Goal: Transaction & Acquisition: Purchase product/service

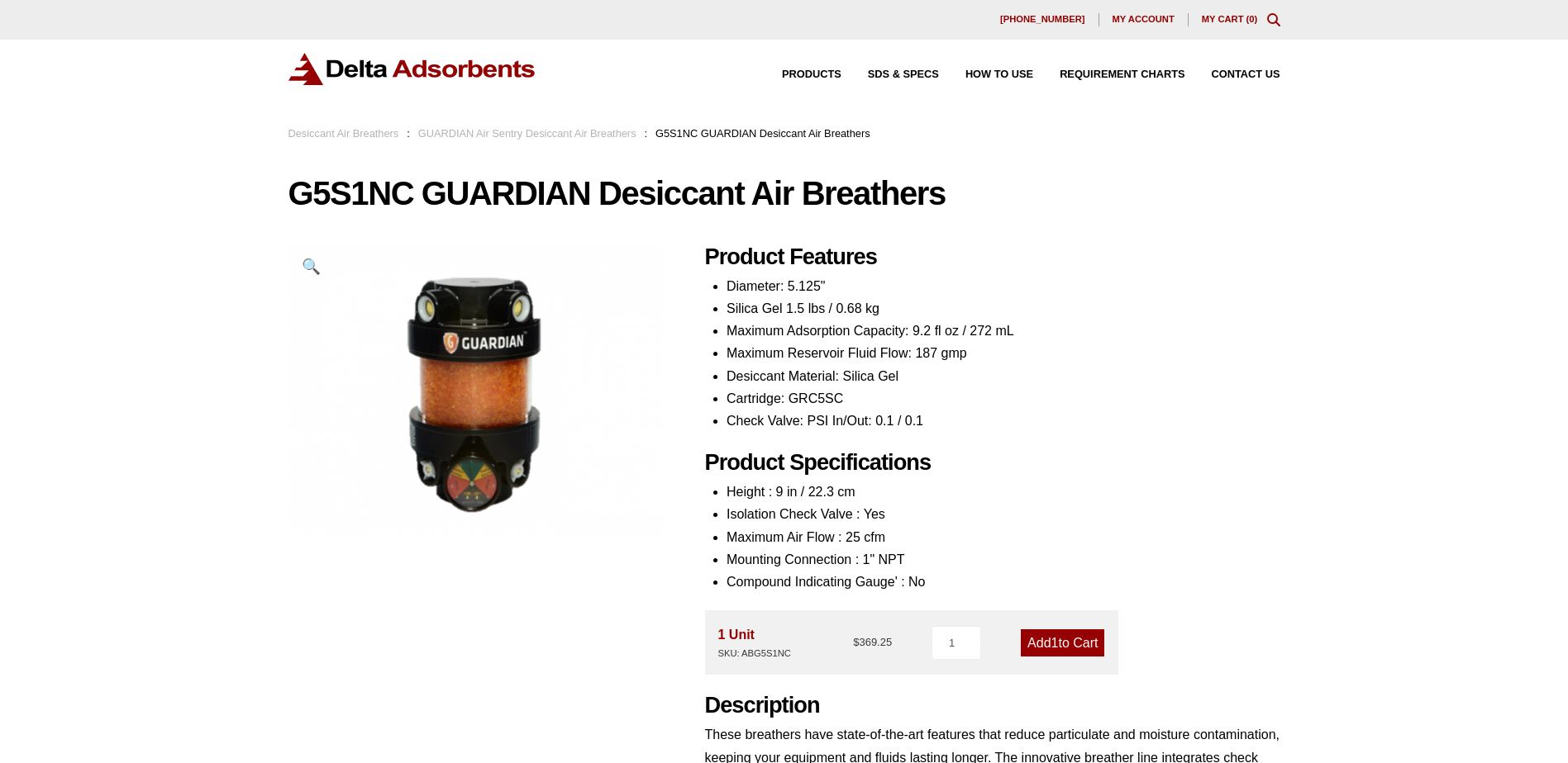
drag, startPoint x: 516, startPoint y: 138, endPoint x: 555, endPoint y: 134, distance: 39.2
click at [516, 138] on link "GUARDIAN Air Sentry Desiccant Air Breathers" at bounding box center [527, 133] width 218 height 12
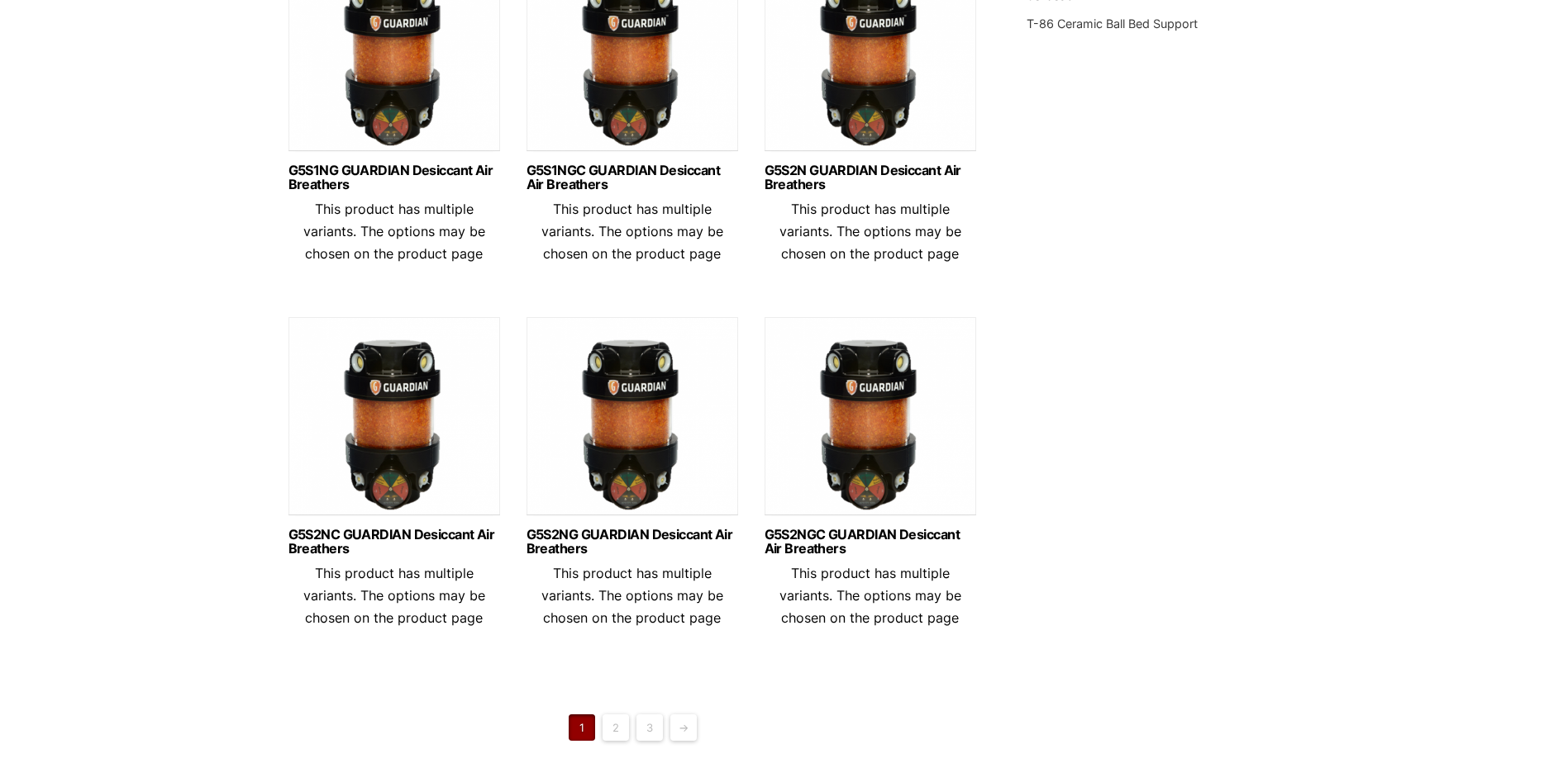
scroll to position [1074, 0]
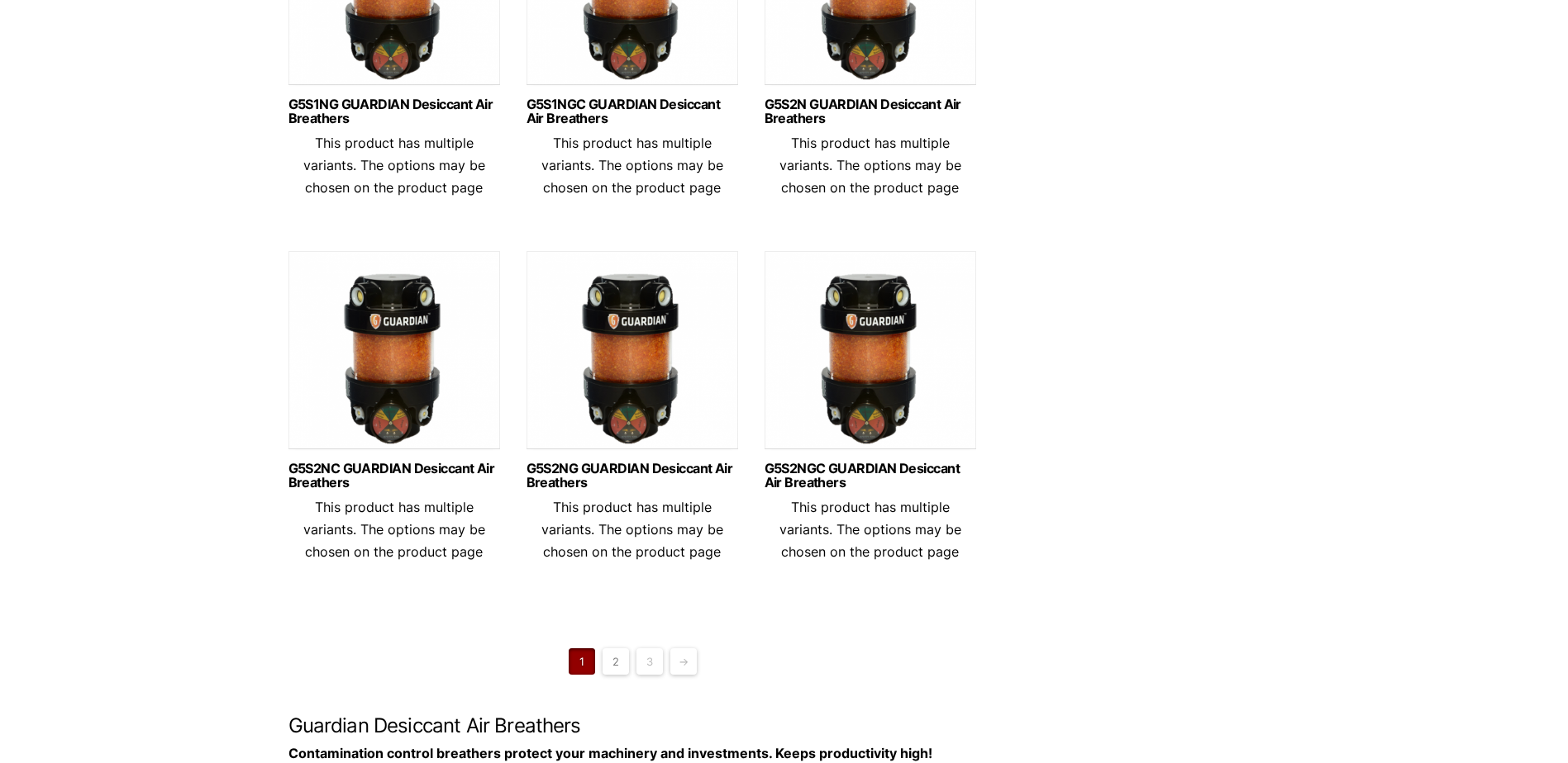
click at [618, 675] on link "2" at bounding box center [616, 662] width 26 height 26
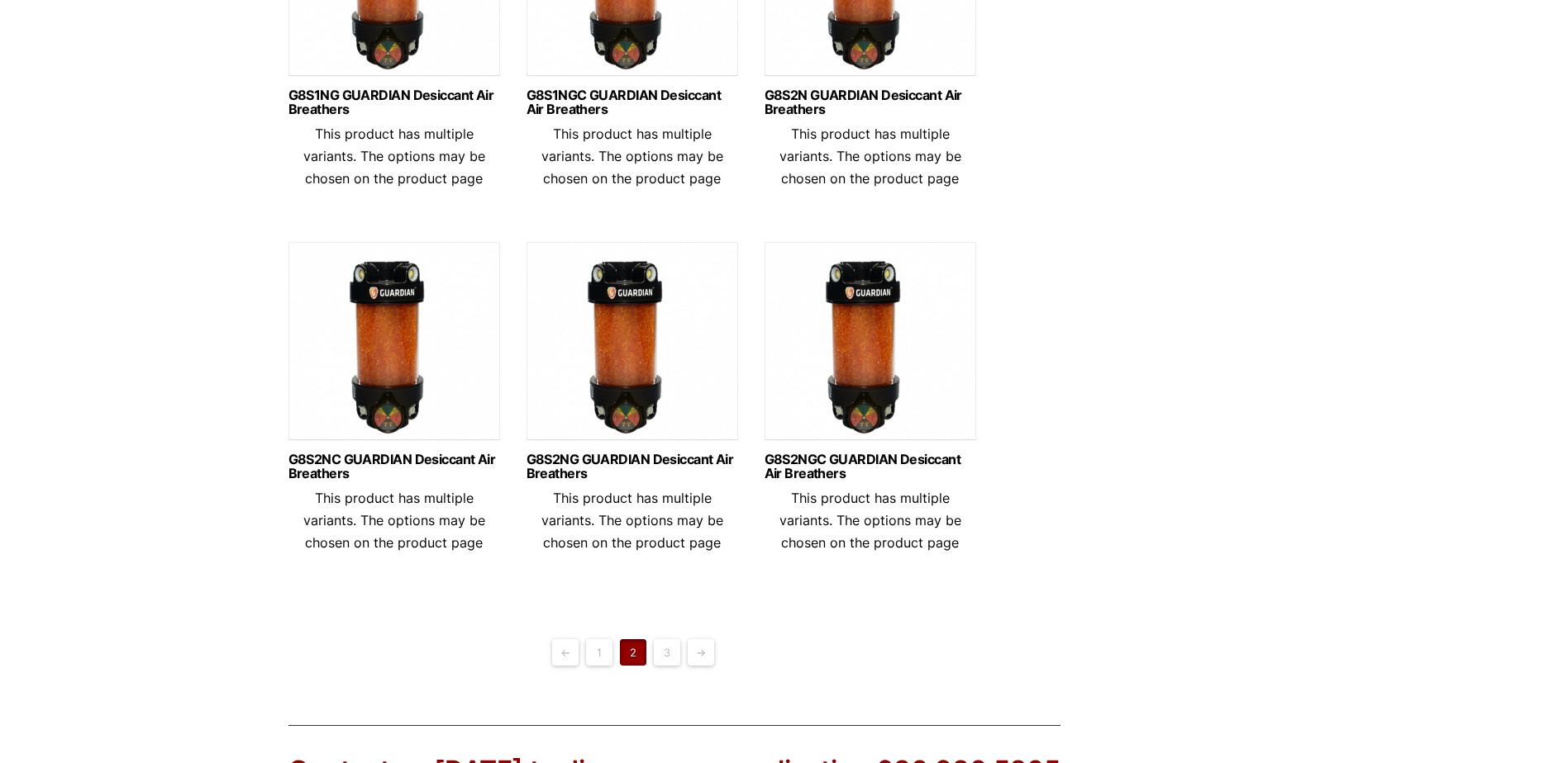
scroll to position [1239, 0]
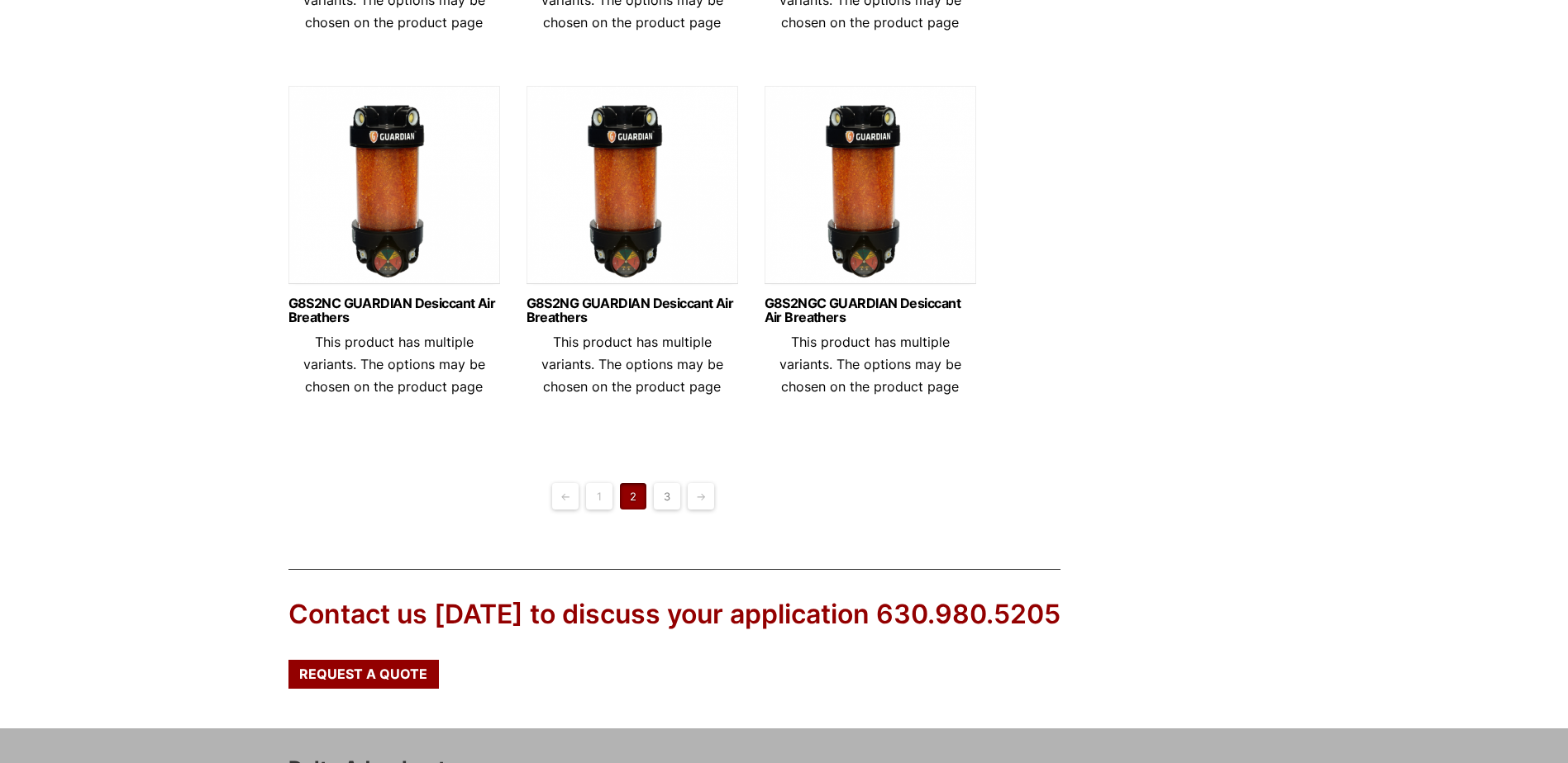
click at [671, 510] on link "3" at bounding box center [667, 496] width 26 height 26
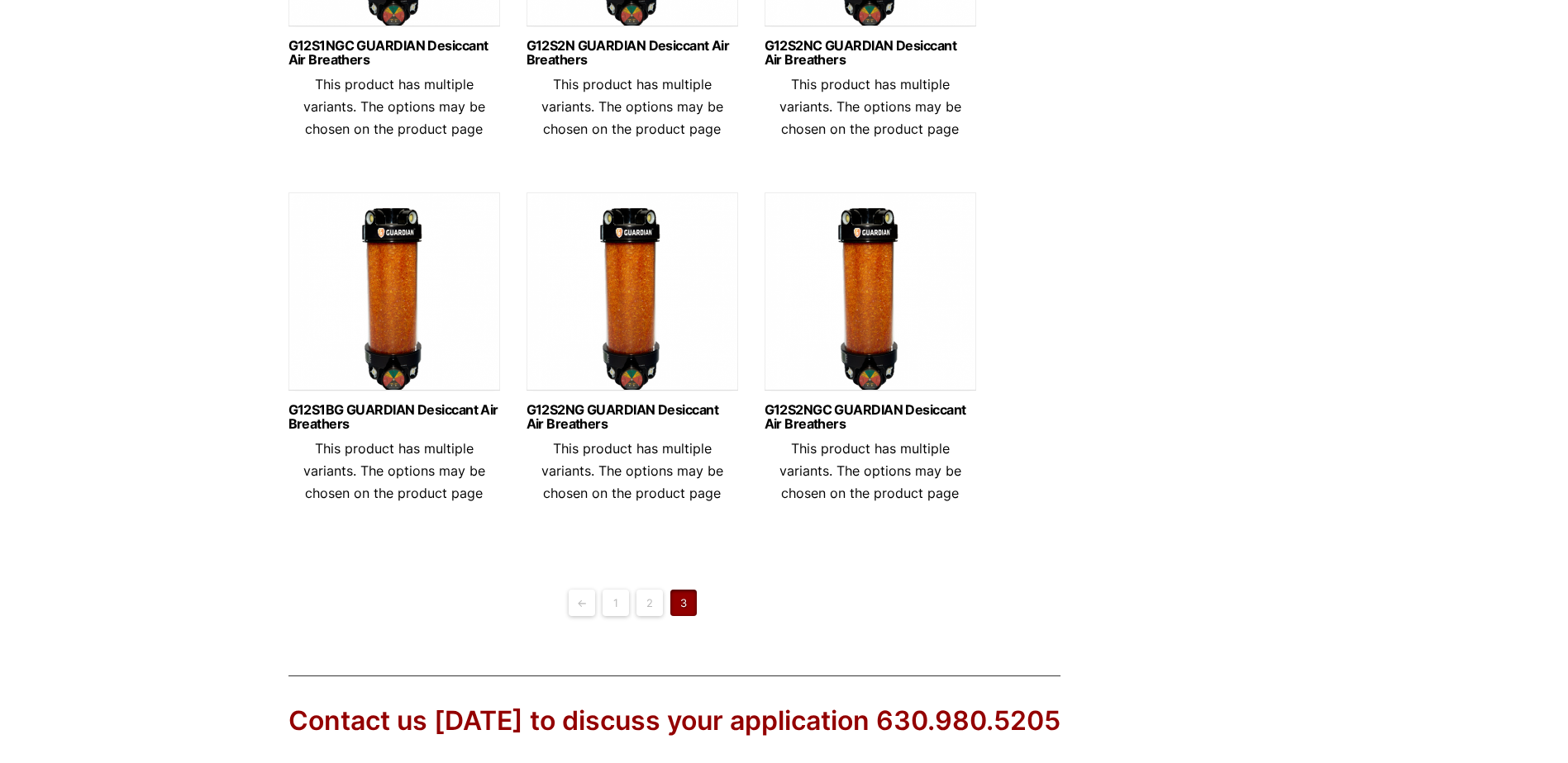
scroll to position [1156, 0]
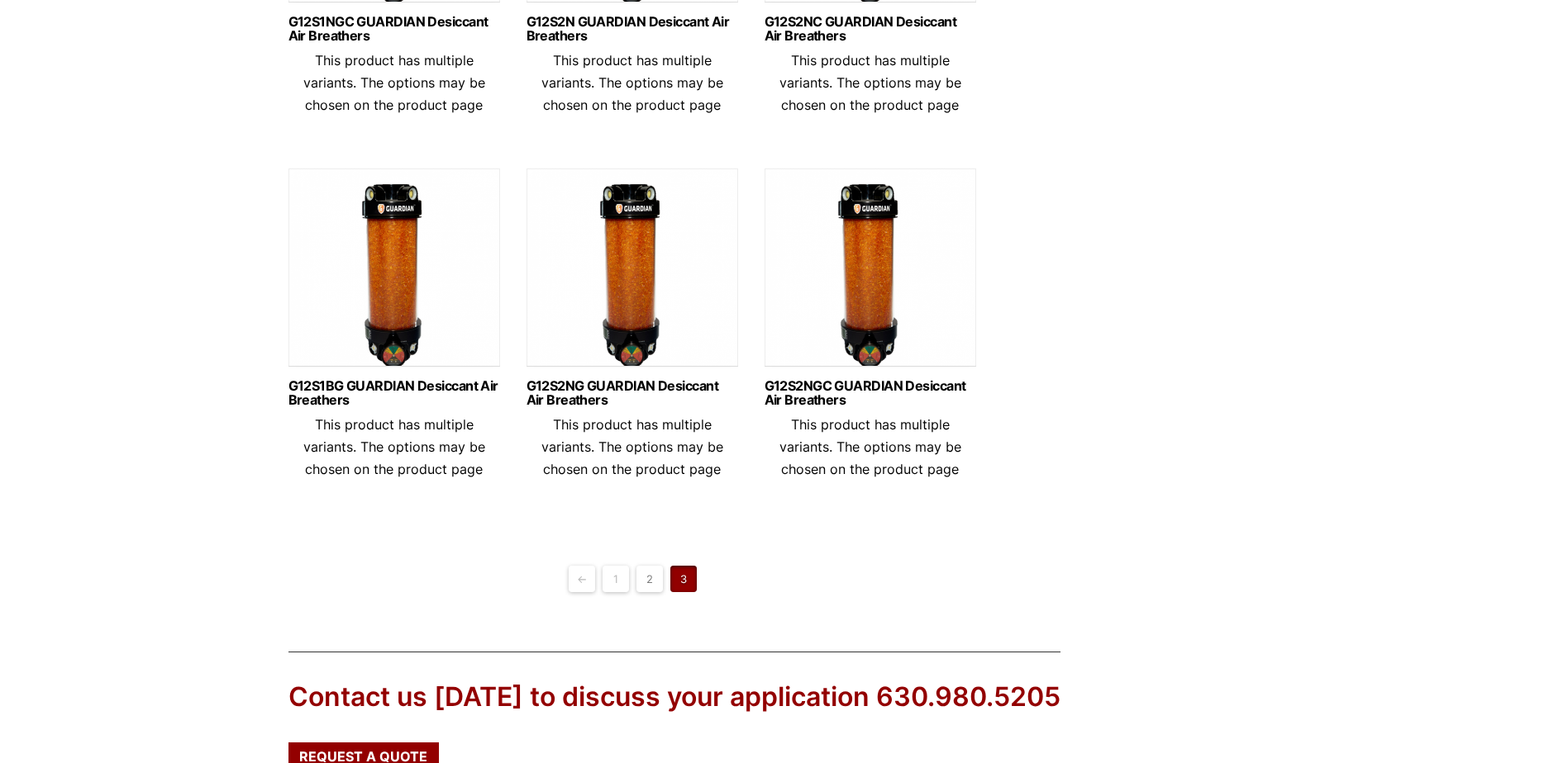
click at [656, 592] on link "2" at bounding box center [650, 579] width 26 height 26
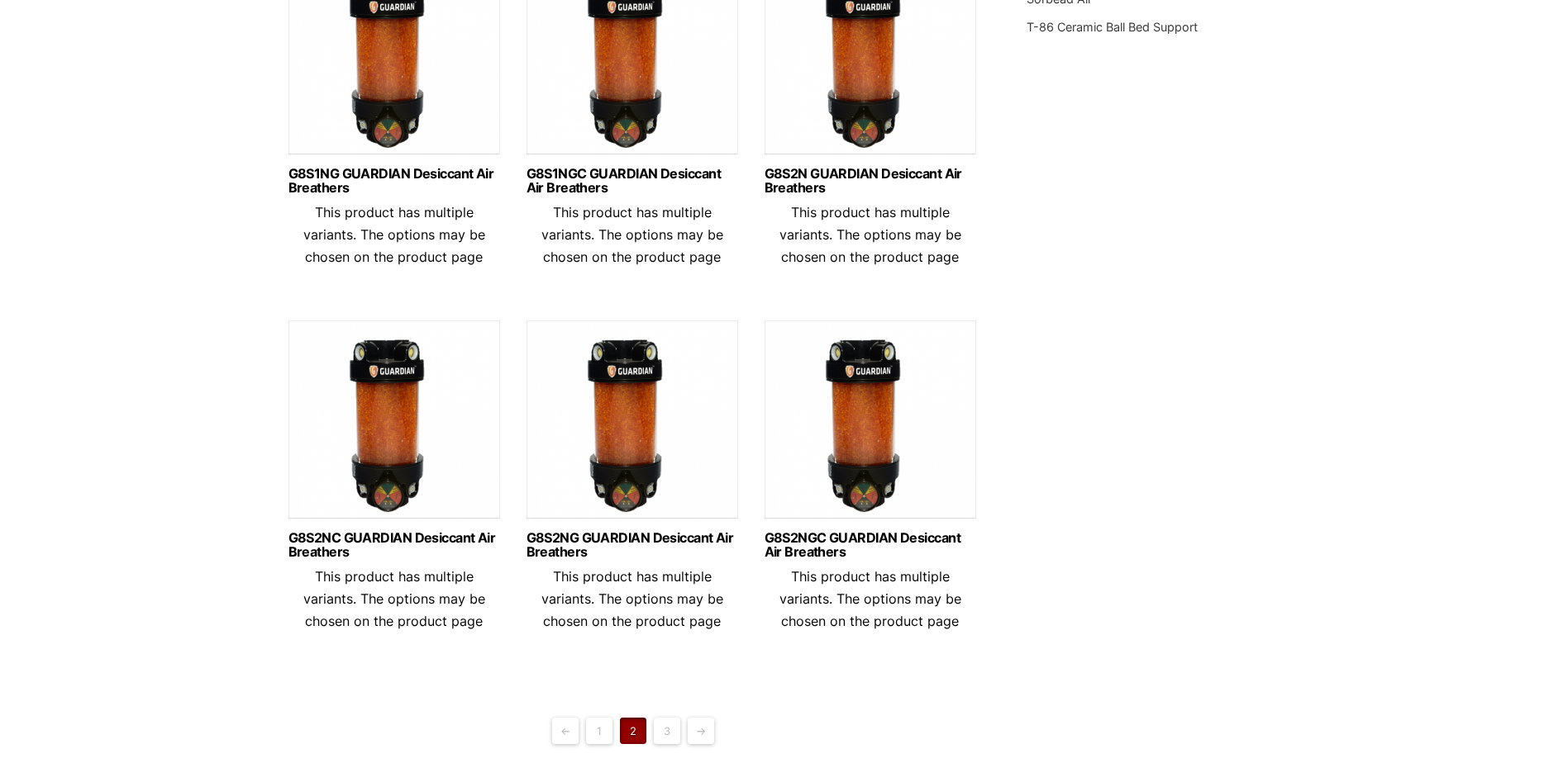
scroll to position [1239, 0]
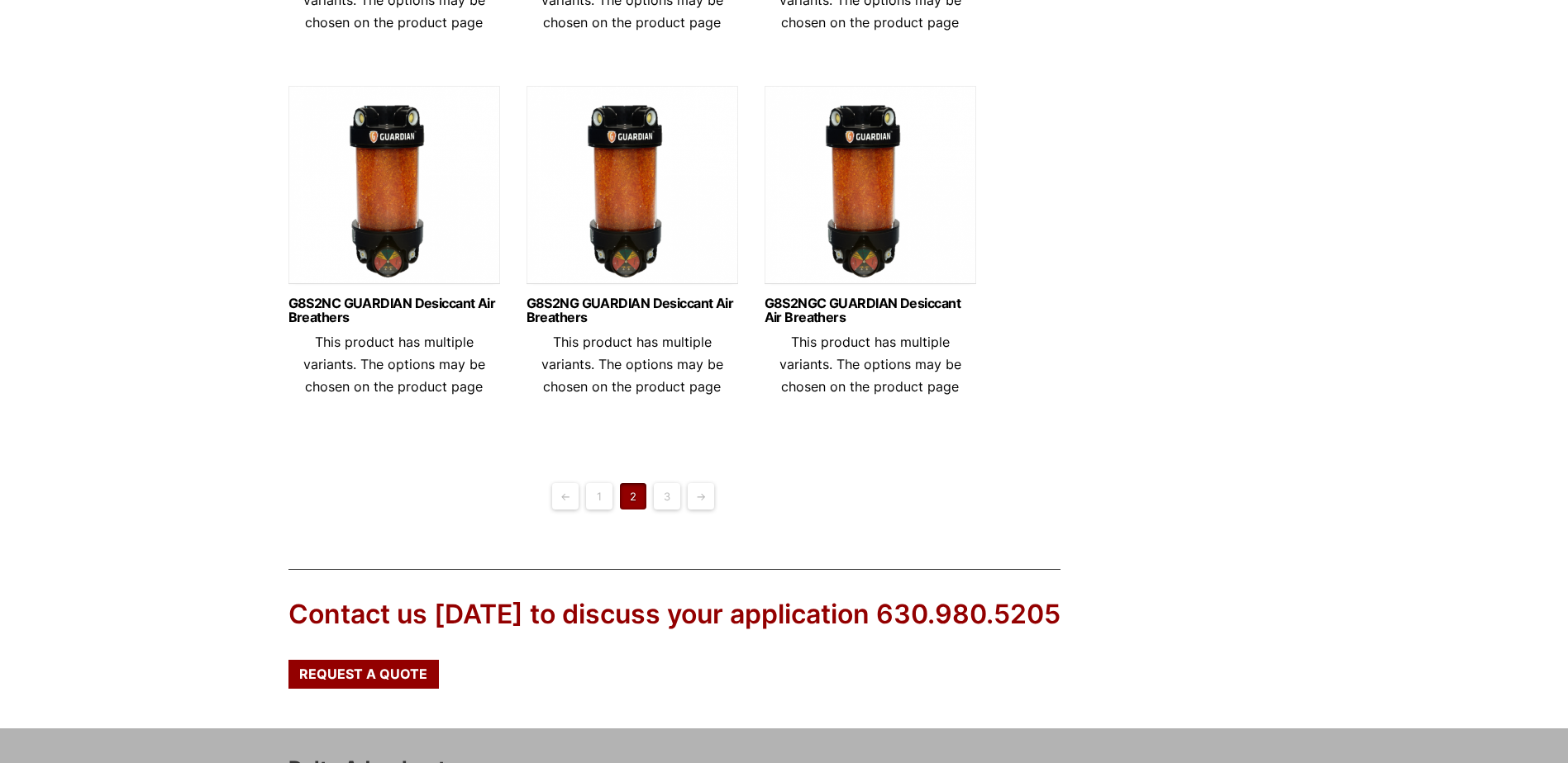
drag, startPoint x: 662, startPoint y: 531, endPoint x: 683, endPoint y: 530, distance: 21.0
click at [662, 510] on link "3" at bounding box center [667, 496] width 26 height 26
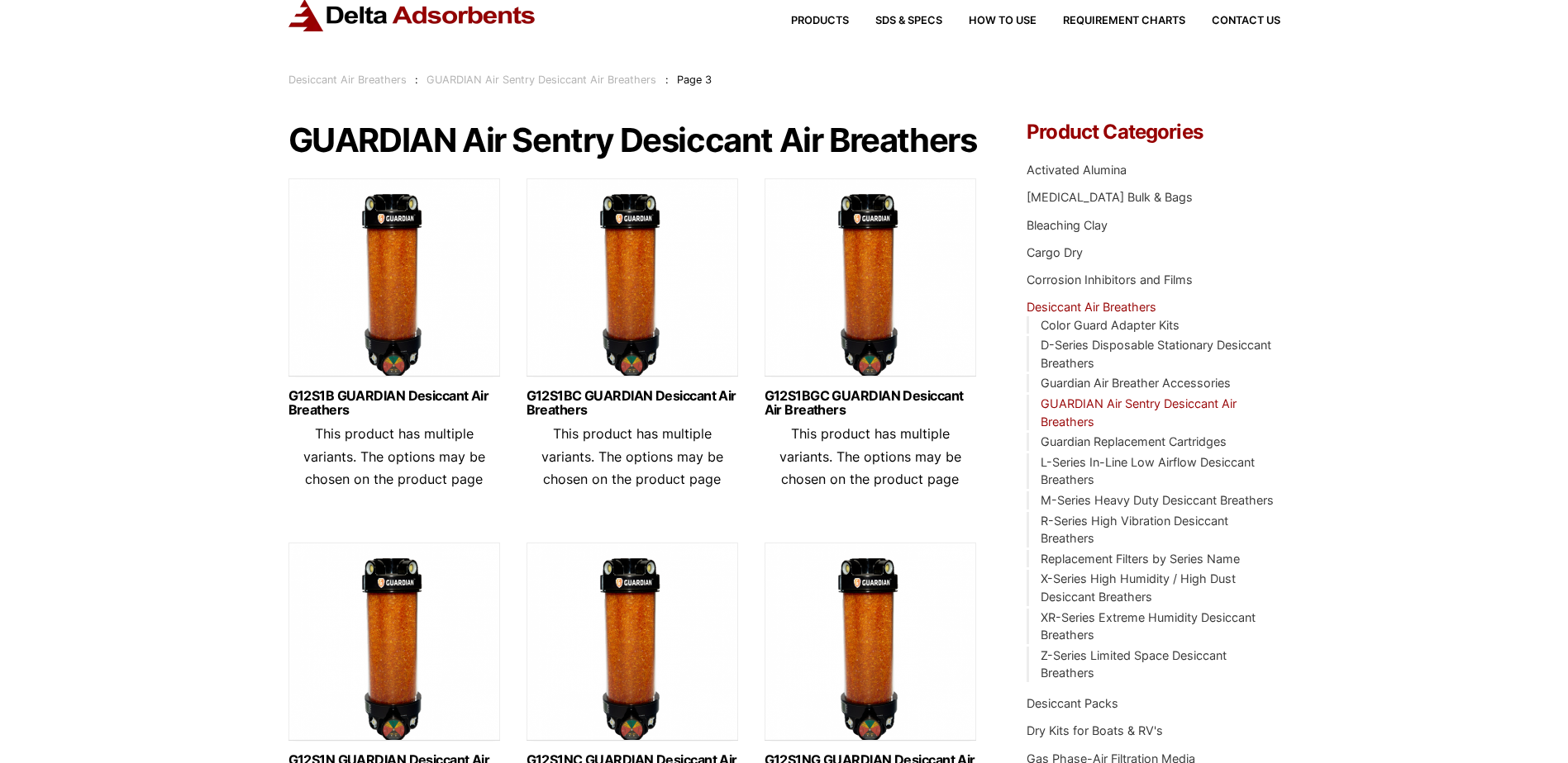
scroll to position [83, 0]
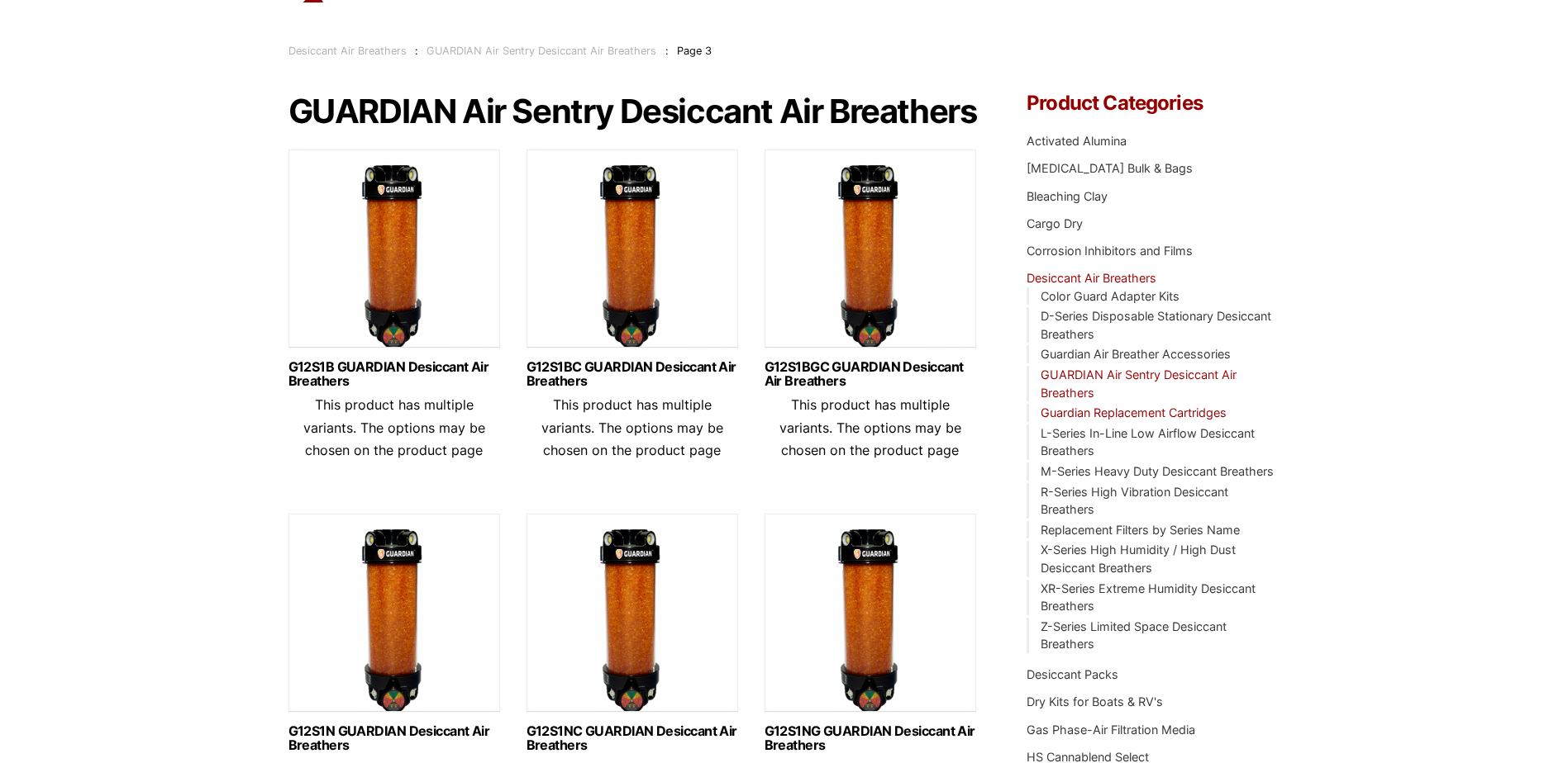
drag, startPoint x: 1151, startPoint y: 416, endPoint x: 1273, endPoint y: 391, distance: 124.5
click at [1149, 415] on link "Guardian Replacement Cartridges" at bounding box center [1133, 412] width 186 height 14
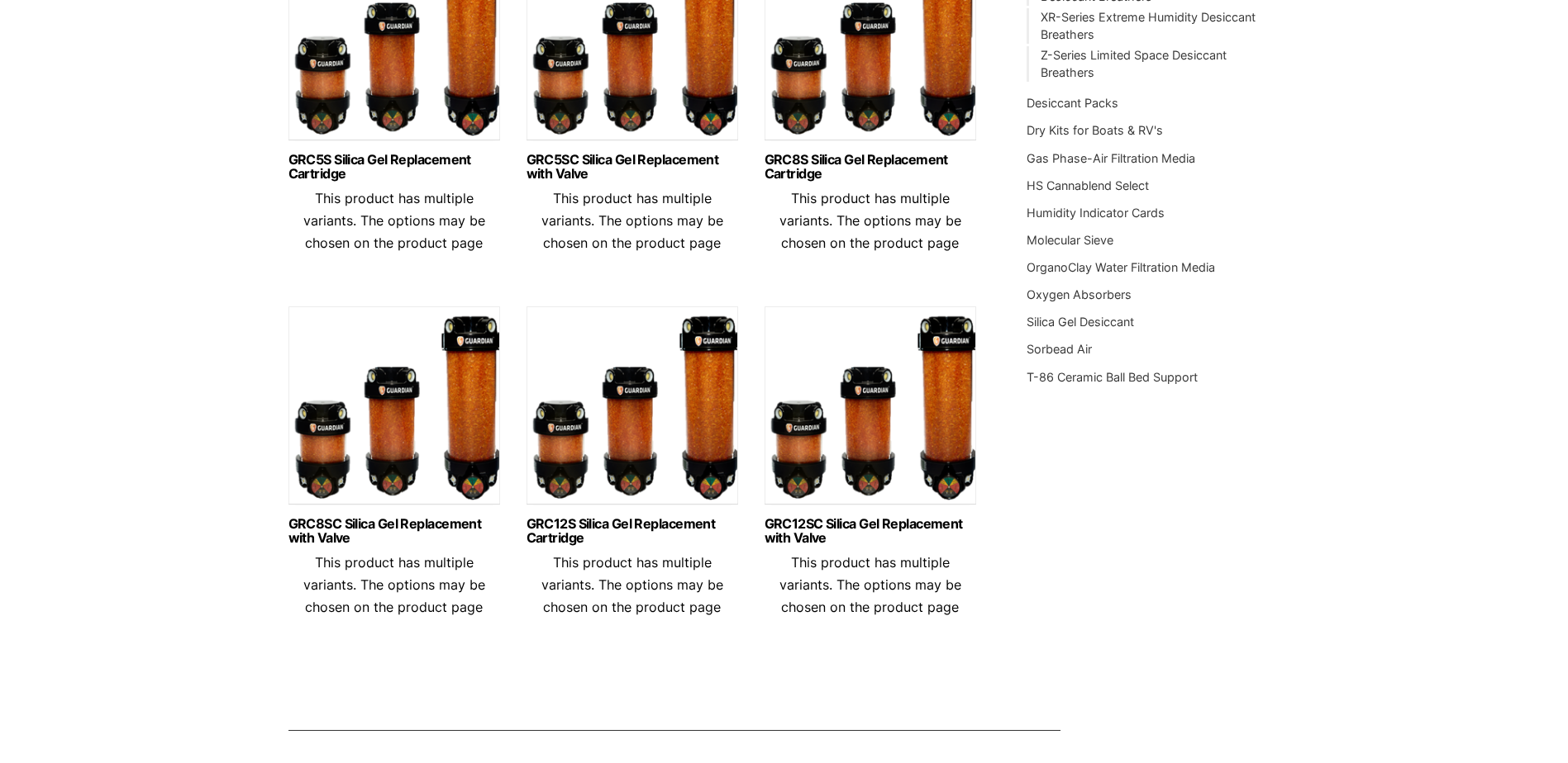
scroll to position [661, 0]
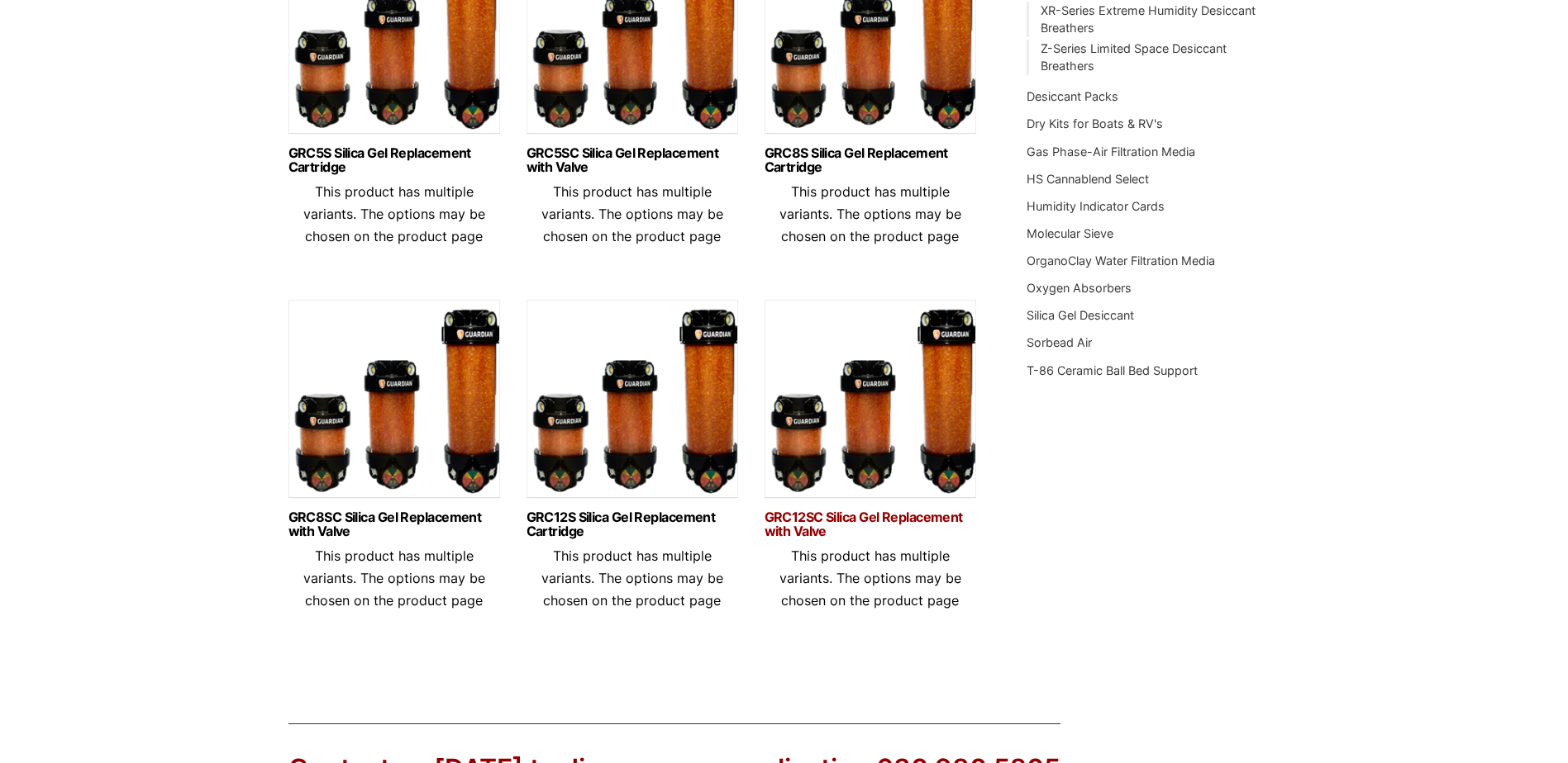
click at [803, 526] on link "GRC12SC Silica Gel Replacement with Valve" at bounding box center [869, 525] width 211 height 28
click at [833, 462] on img at bounding box center [869, 404] width 211 height 206
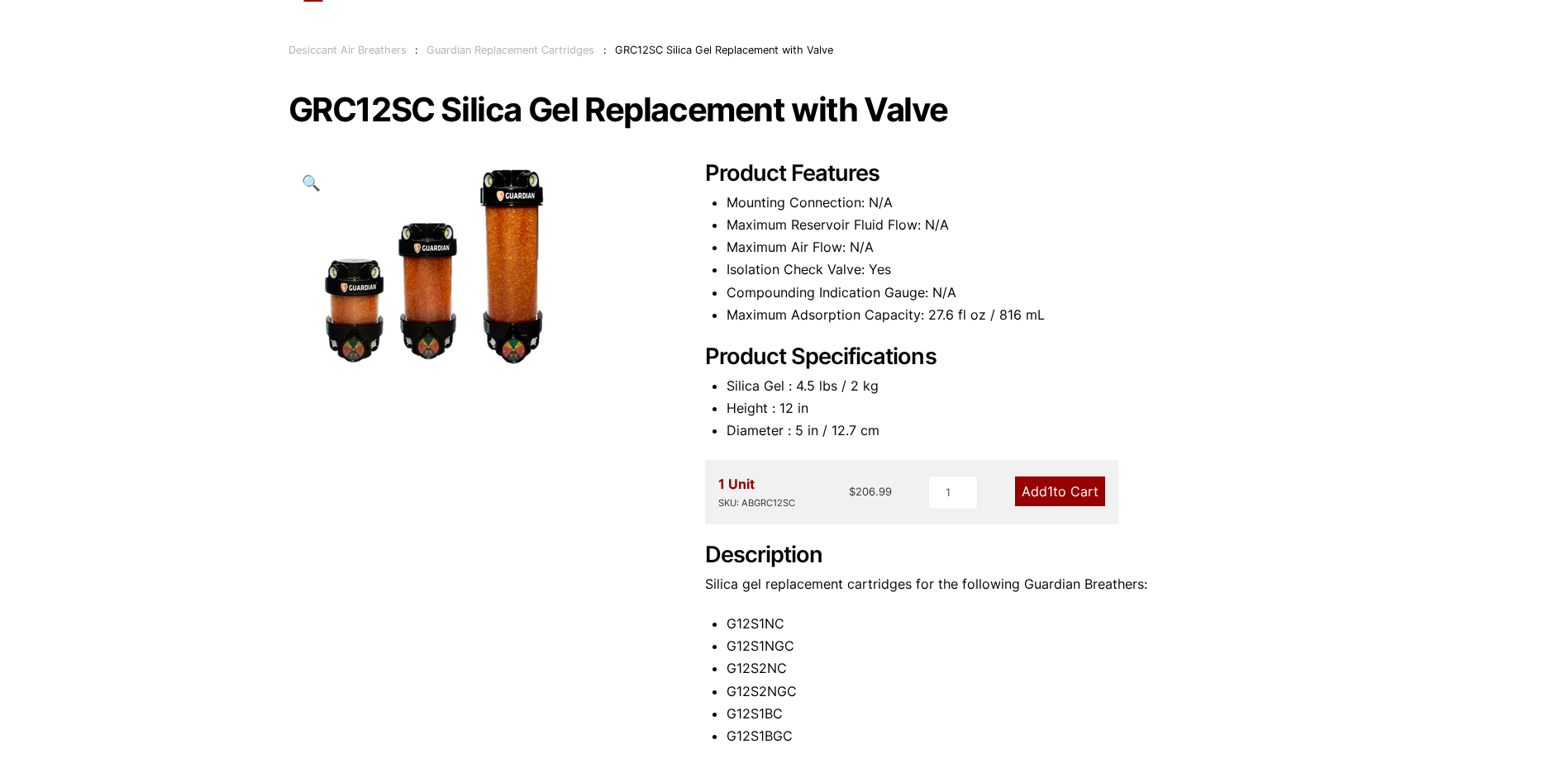
scroll to position [83, 0]
type input "2"
click at [969, 487] on input "2" at bounding box center [952, 493] width 50 height 35
click at [1059, 492] on link "Add 2 to Cart" at bounding box center [1058, 493] width 93 height 30
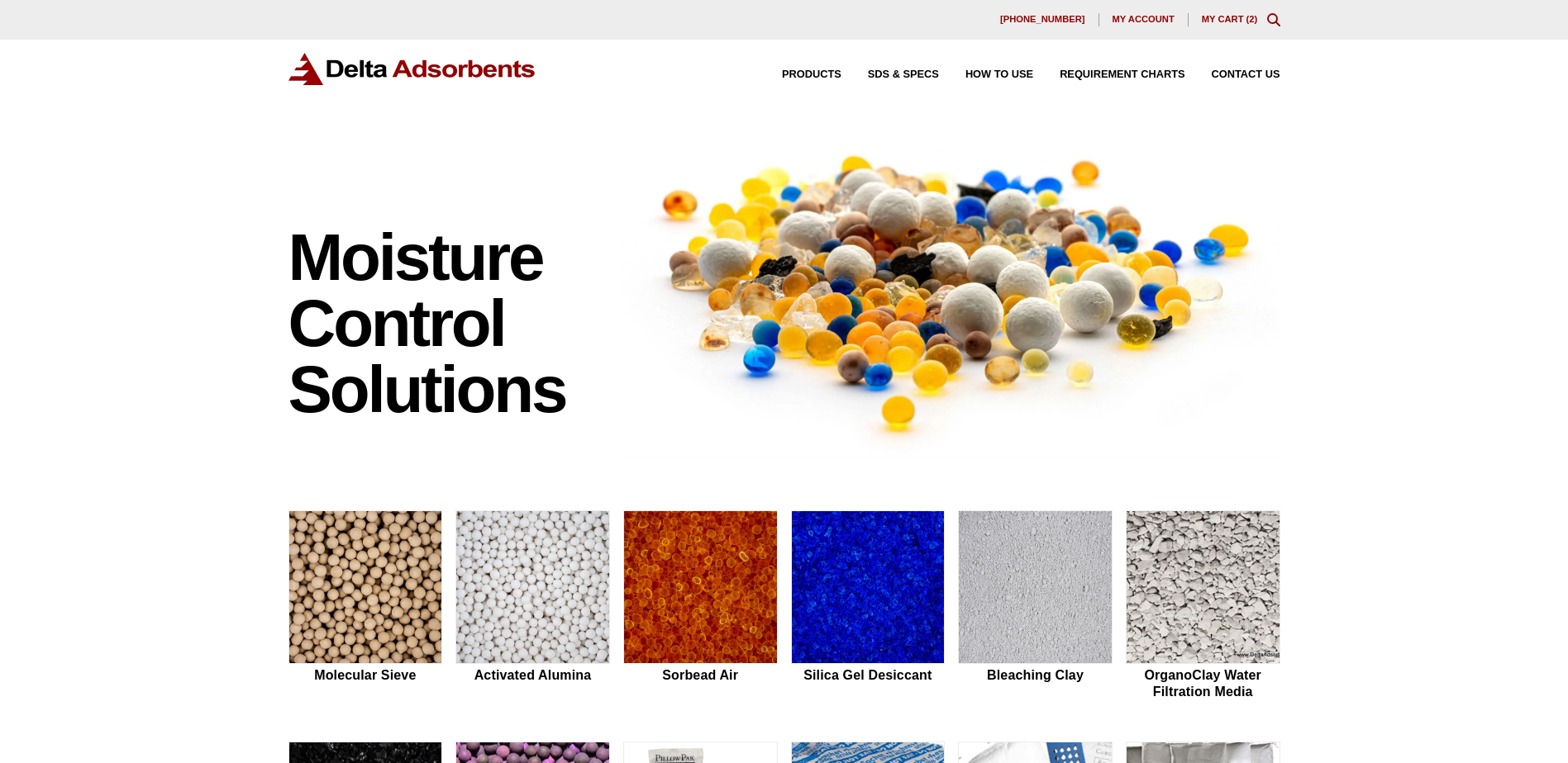
click at [1224, 21] on link "My Cart ( 2 )" at bounding box center [1230, 19] width 56 height 10
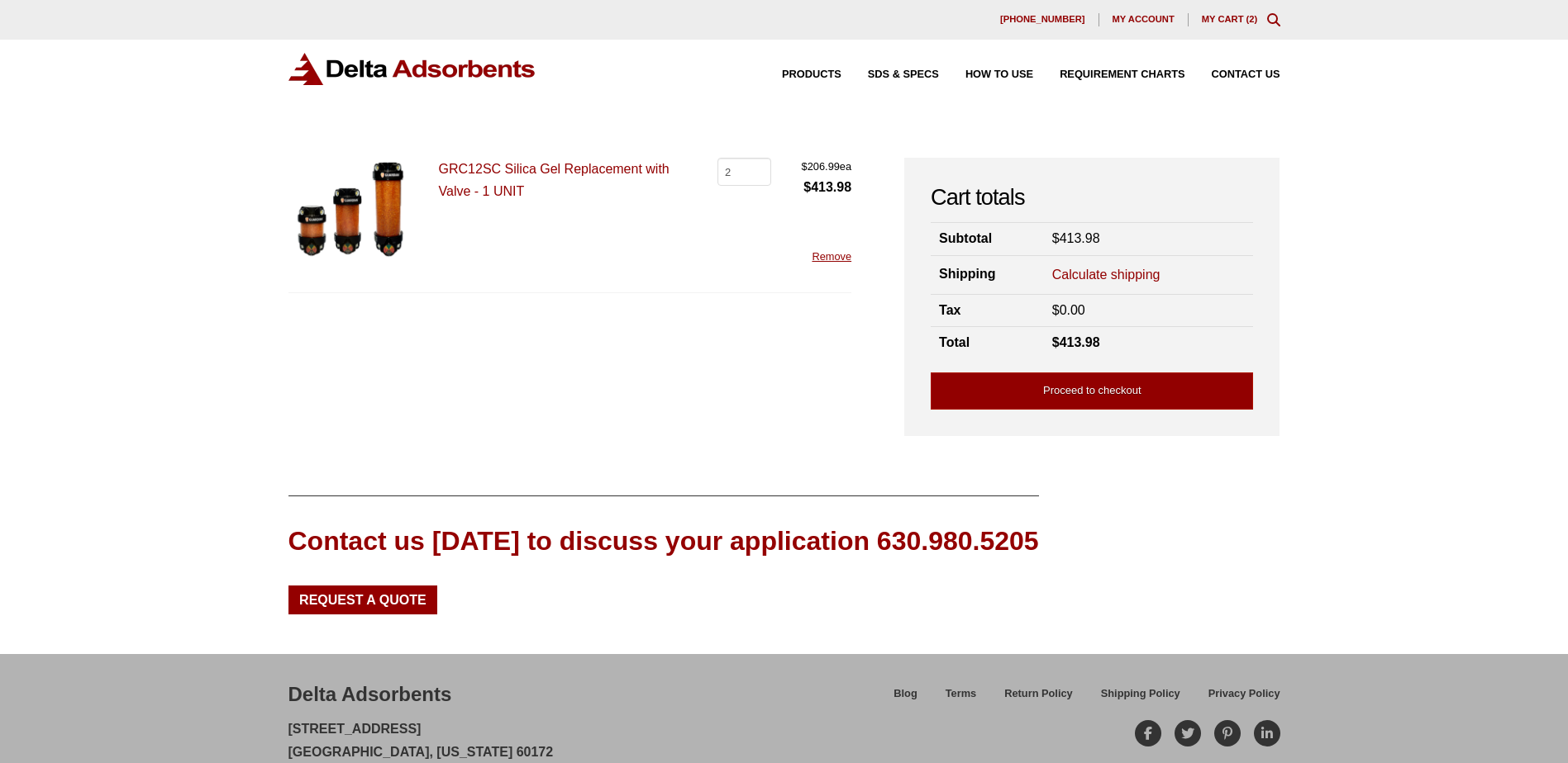
click at [372, 190] on img at bounding box center [348, 210] width 120 height 105
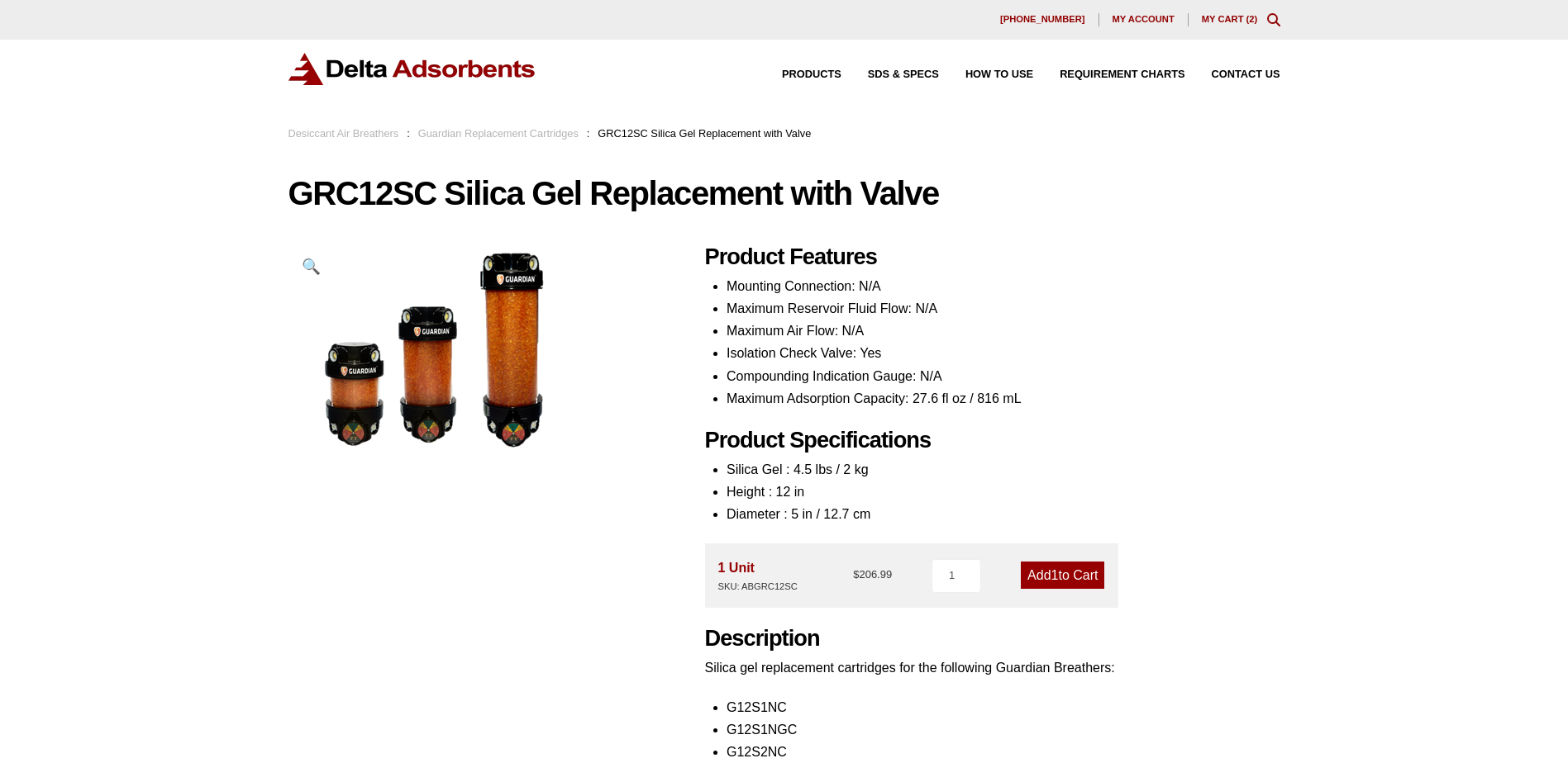
click at [1235, 26] on div "630-980-5205 My account My Cart ( 2 )" at bounding box center [784, 20] width 1568 height 39
click at [1228, 21] on link "My Cart ( 2 )" at bounding box center [1230, 19] width 56 height 10
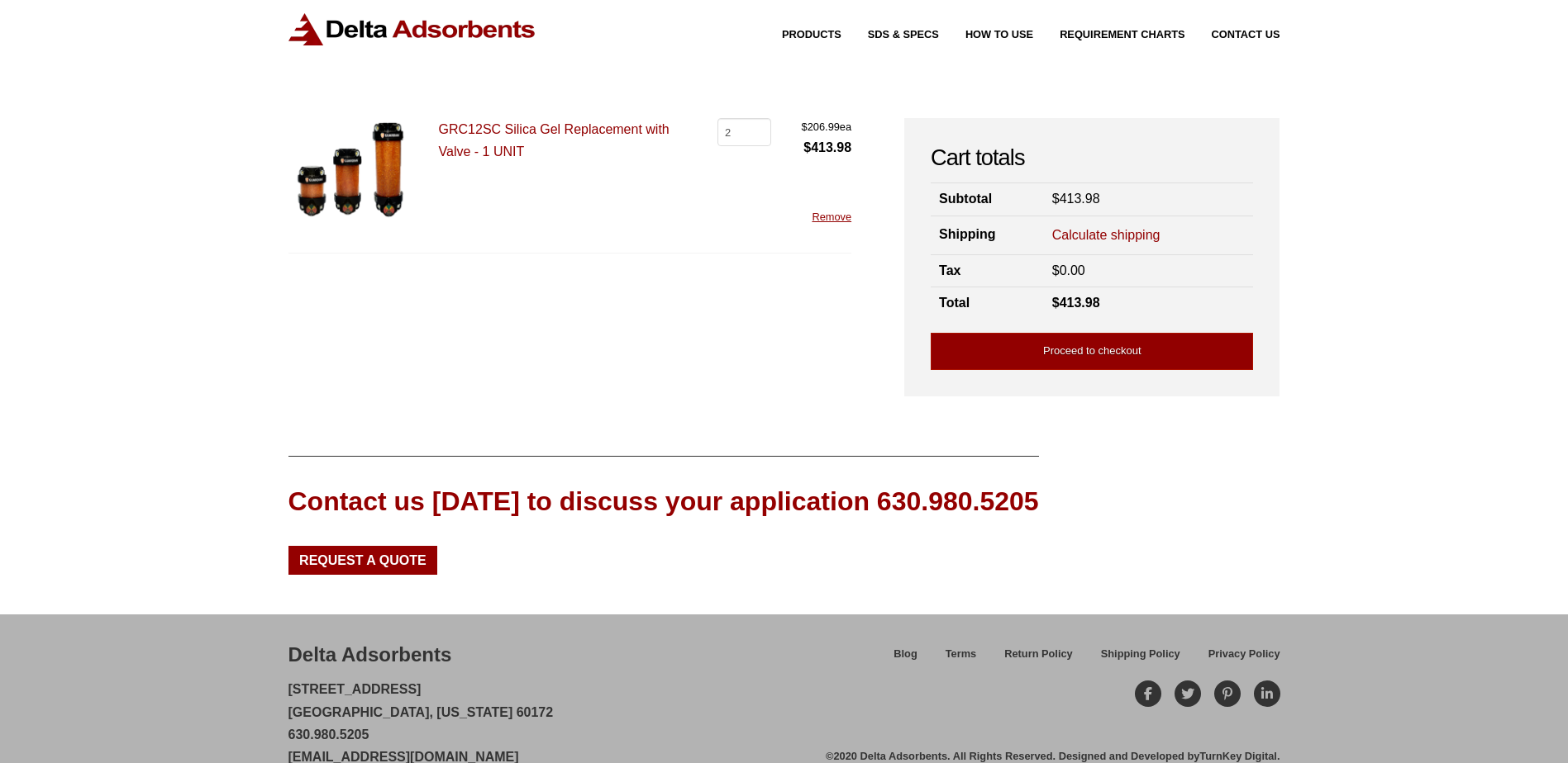
scroll to position [71, 0]
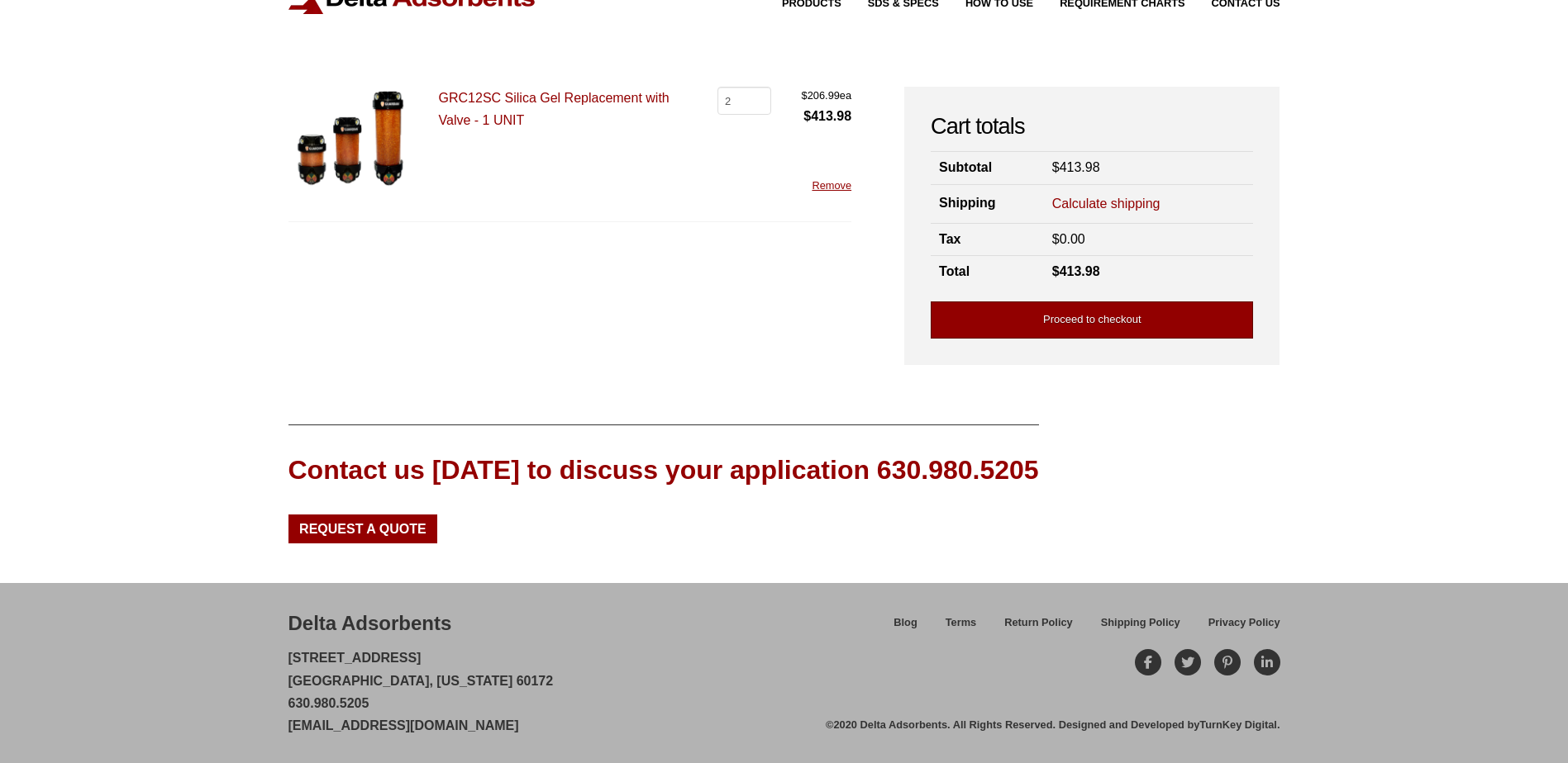
drag, startPoint x: 1030, startPoint y: 315, endPoint x: 1047, endPoint y: 321, distance: 18.0
click at [1030, 315] on link "Proceed to checkout" at bounding box center [1091, 320] width 322 height 38
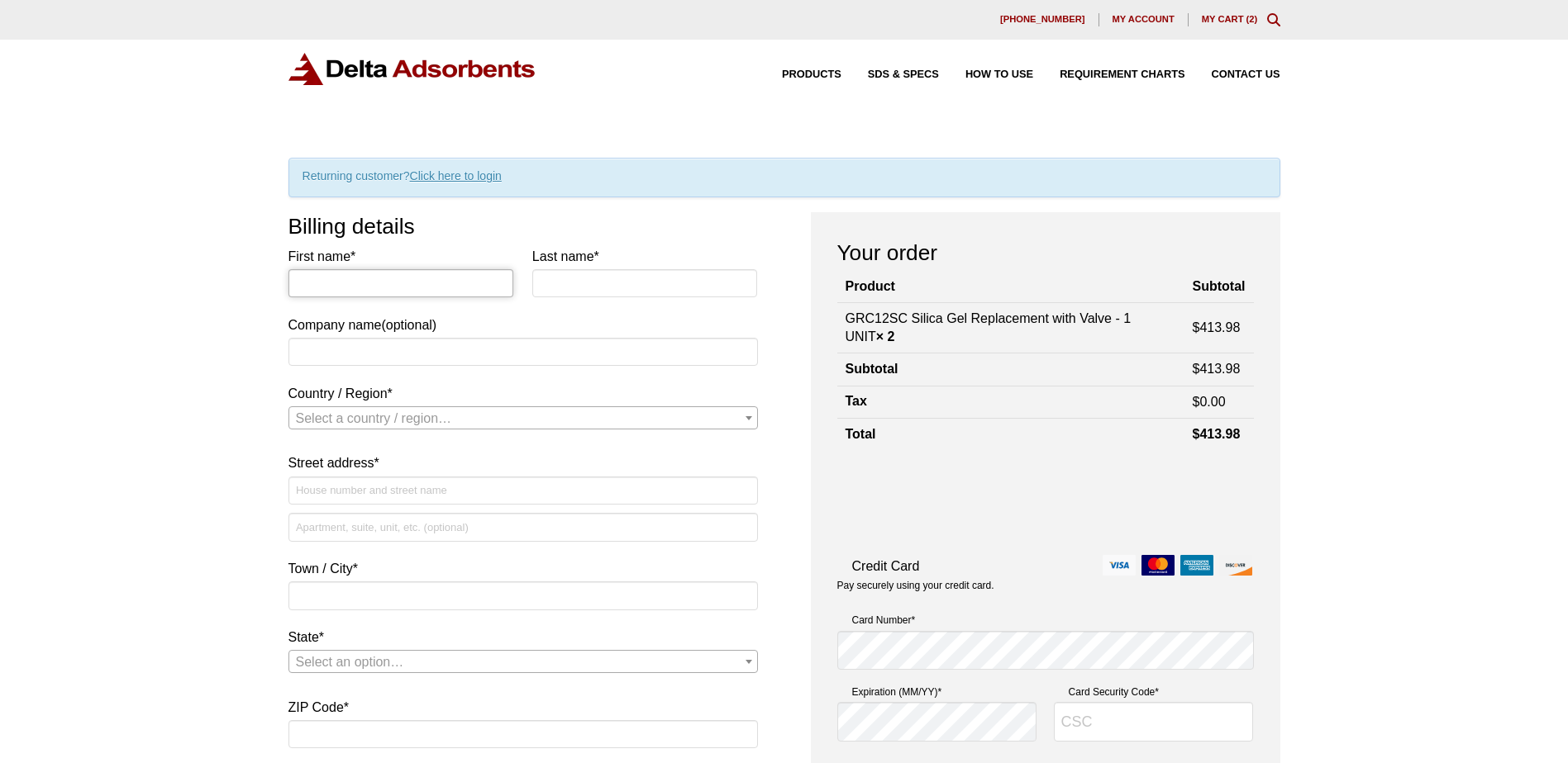
click at [372, 289] on input "First name *" at bounding box center [401, 283] width 225 height 28
type input "[PERSON_NAME]"
type input "Flick"
type input "[PERSON_NAME] 66"
select select "US"
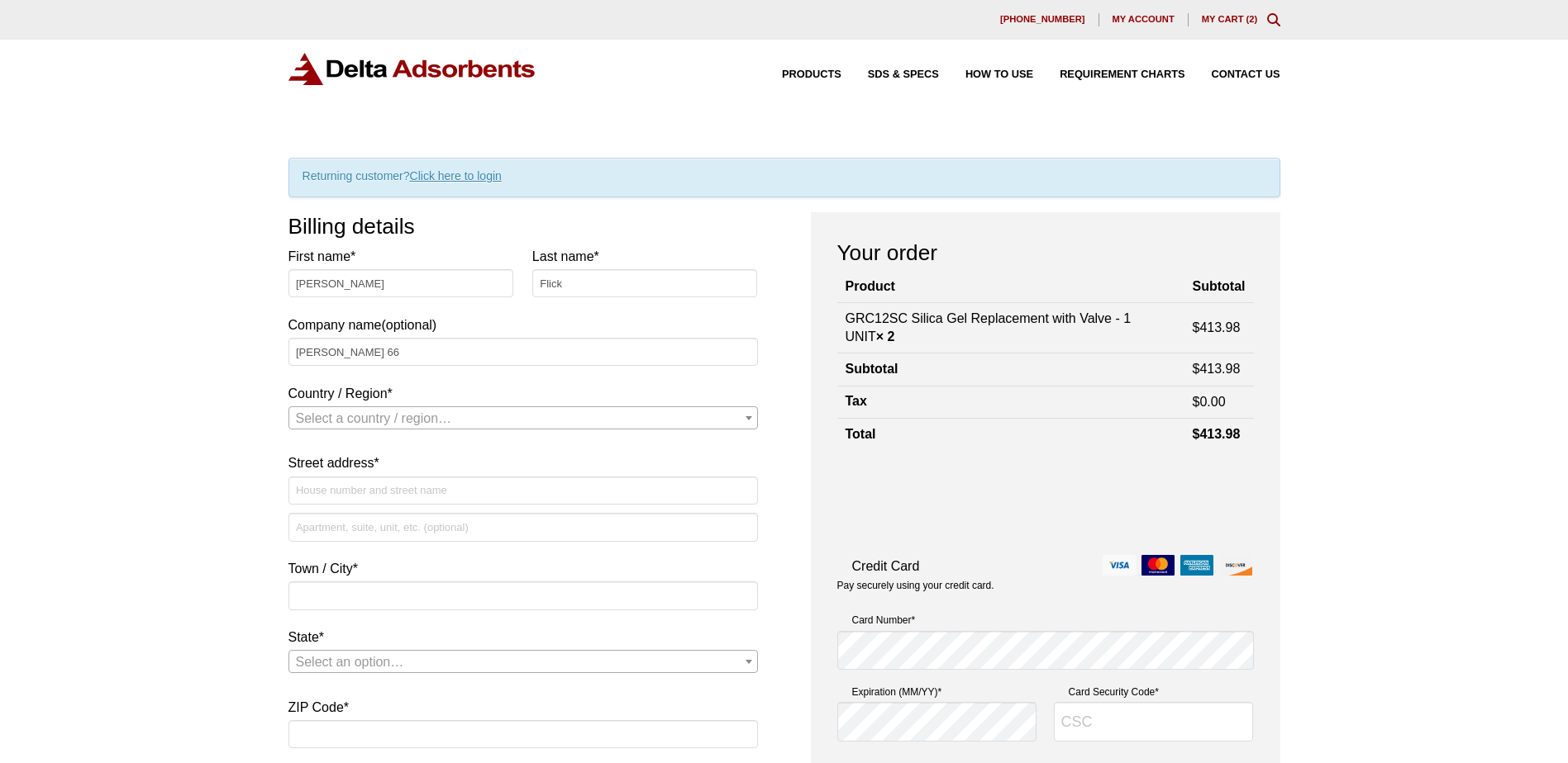
type input "2400 East 37th Street North"
type input "Wichita"
type input "67219"
type input "13168212268"
type input "Greg.T.Flick@p66.com"
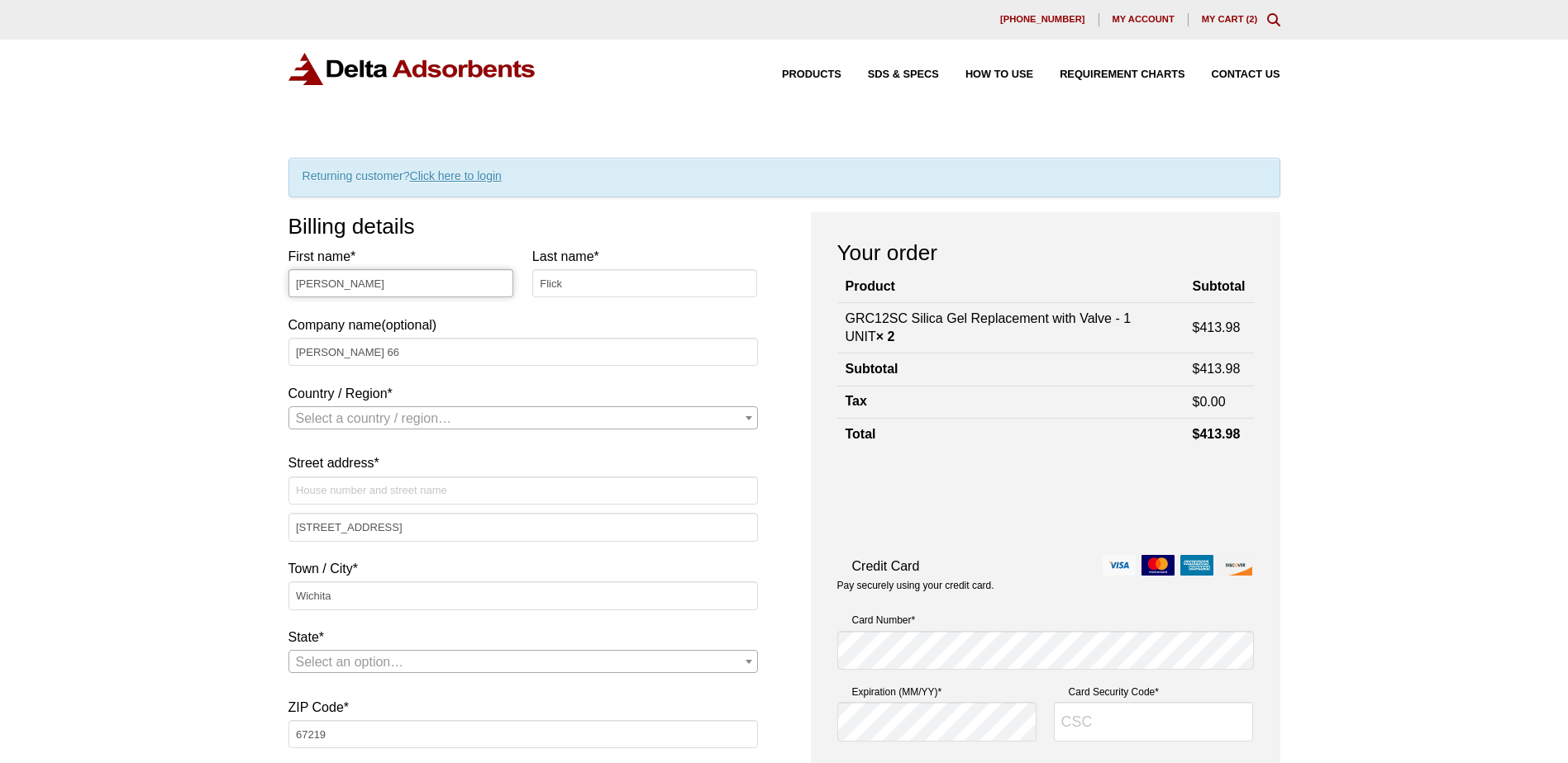
select select "US"
select select "CA"
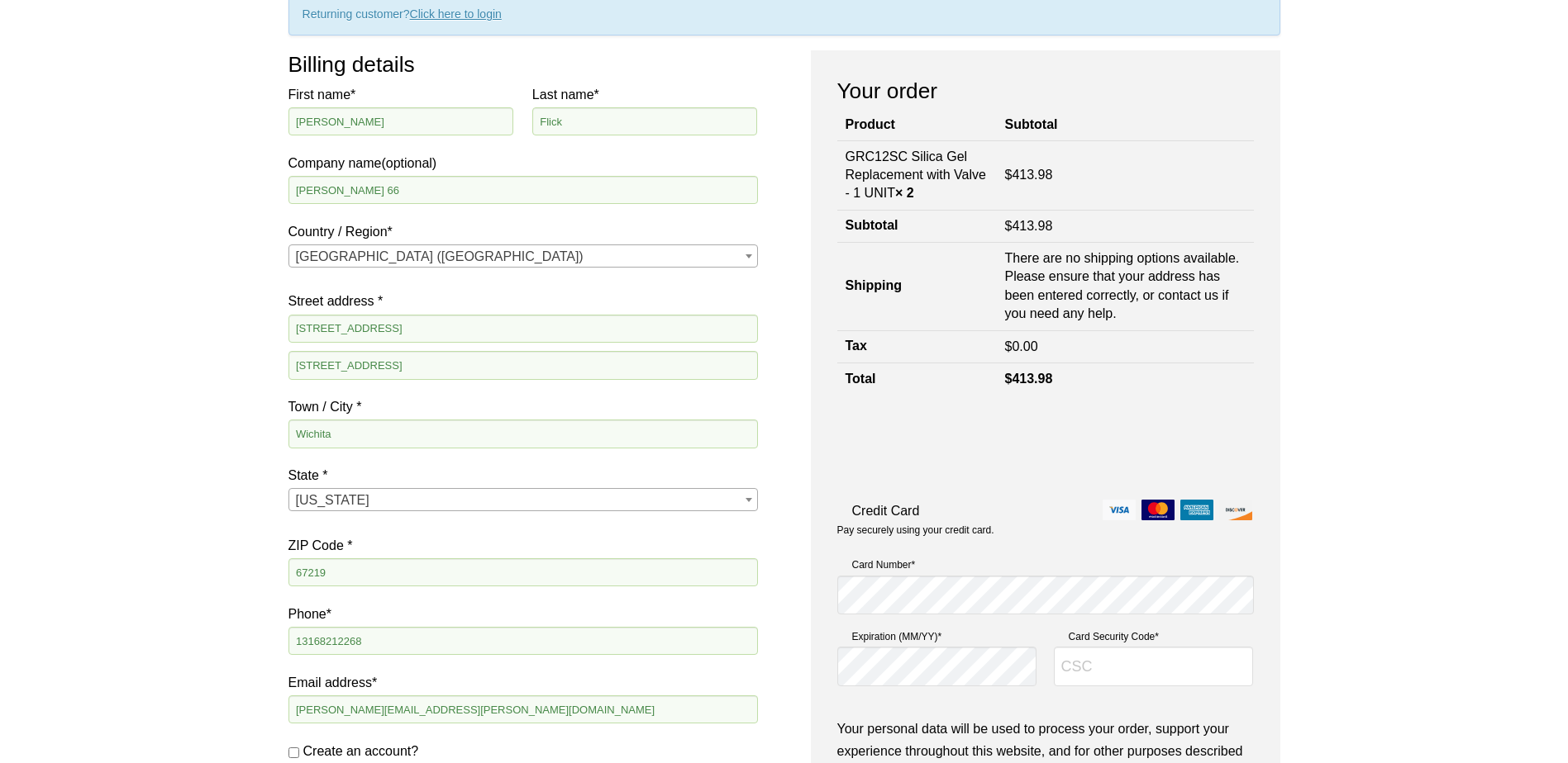
scroll to position [165, 0]
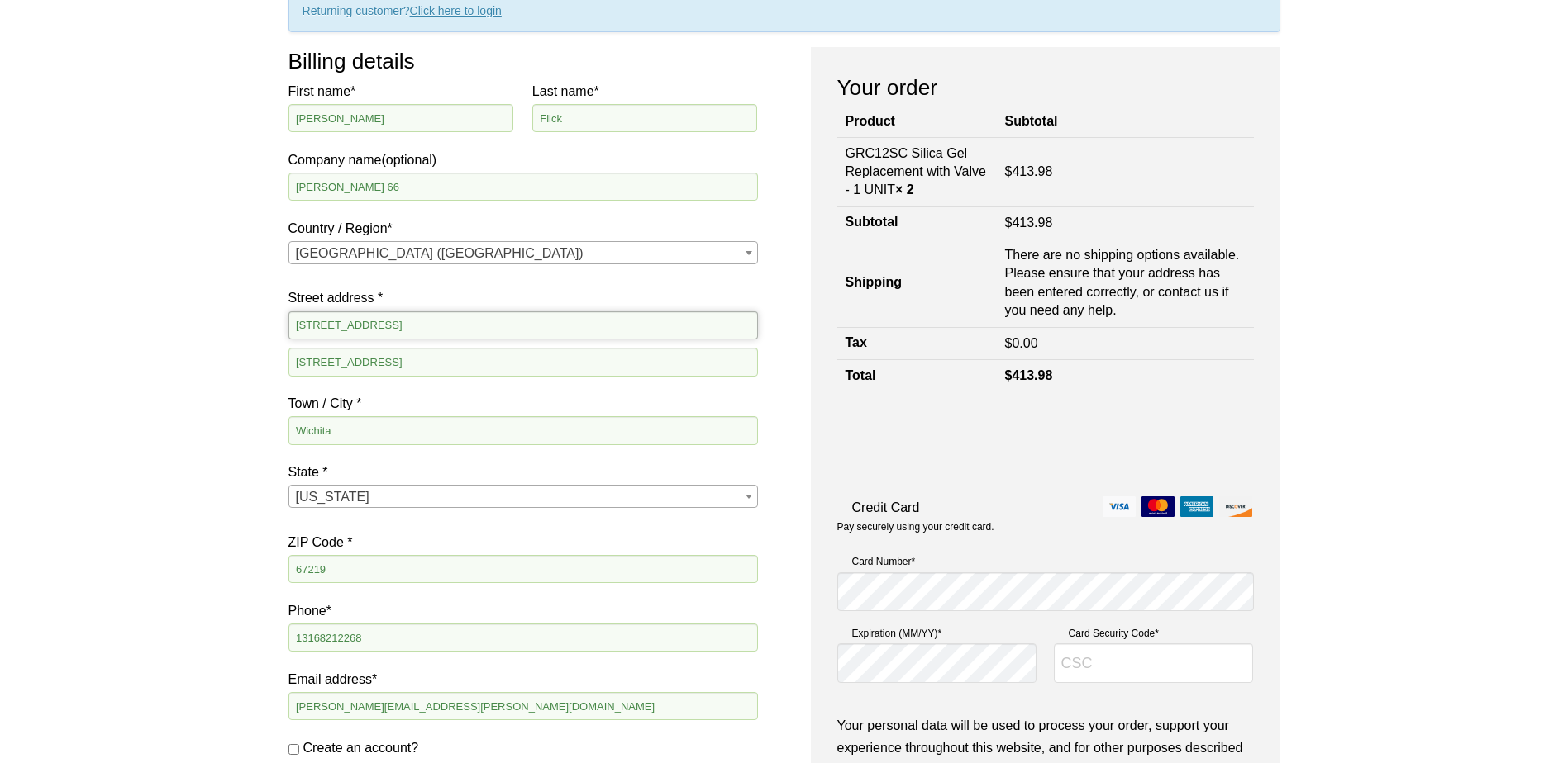
click at [431, 327] on input "10001 E 54th Street" at bounding box center [523, 326] width 469 height 28
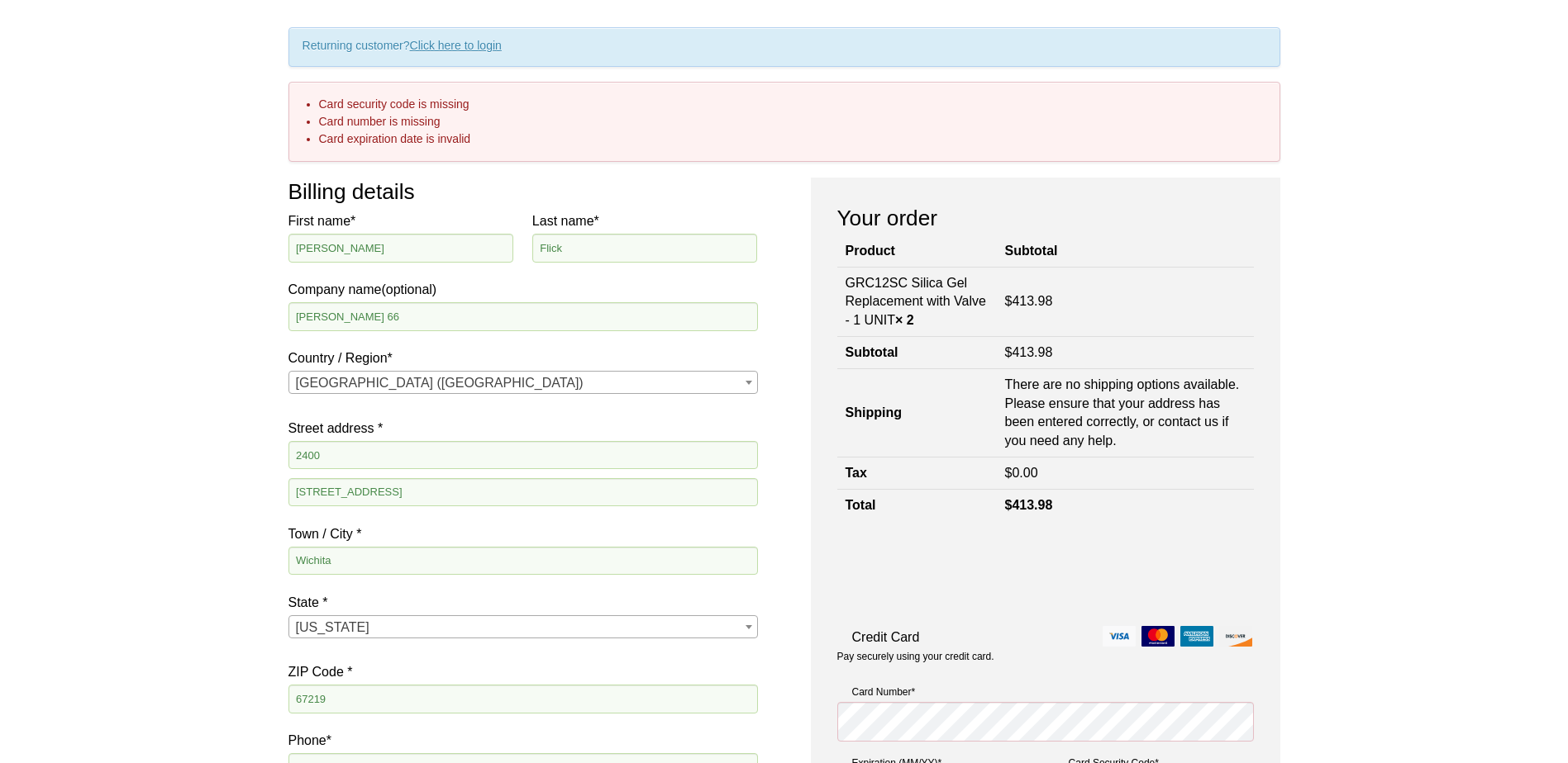
scroll to position [130, 0]
click at [345, 452] on input "2400" at bounding box center [523, 456] width 469 height 28
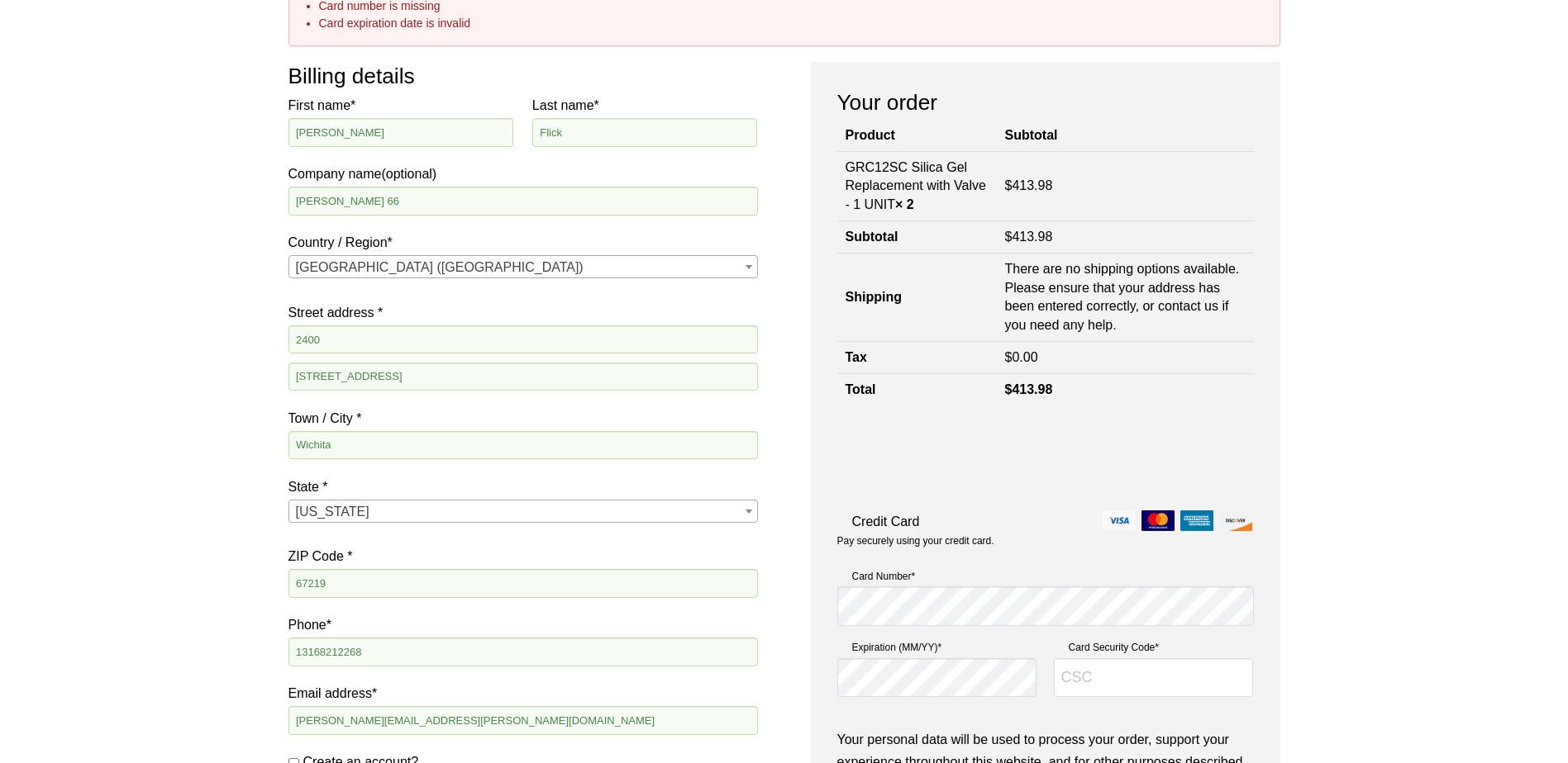
scroll to position [248, 0]
click at [370, 340] on input "2400" at bounding box center [523, 338] width 469 height 28
click at [369, 342] on input "2400" at bounding box center [523, 338] width 469 height 28
click at [340, 341] on input "2400" at bounding box center [523, 338] width 469 height 28
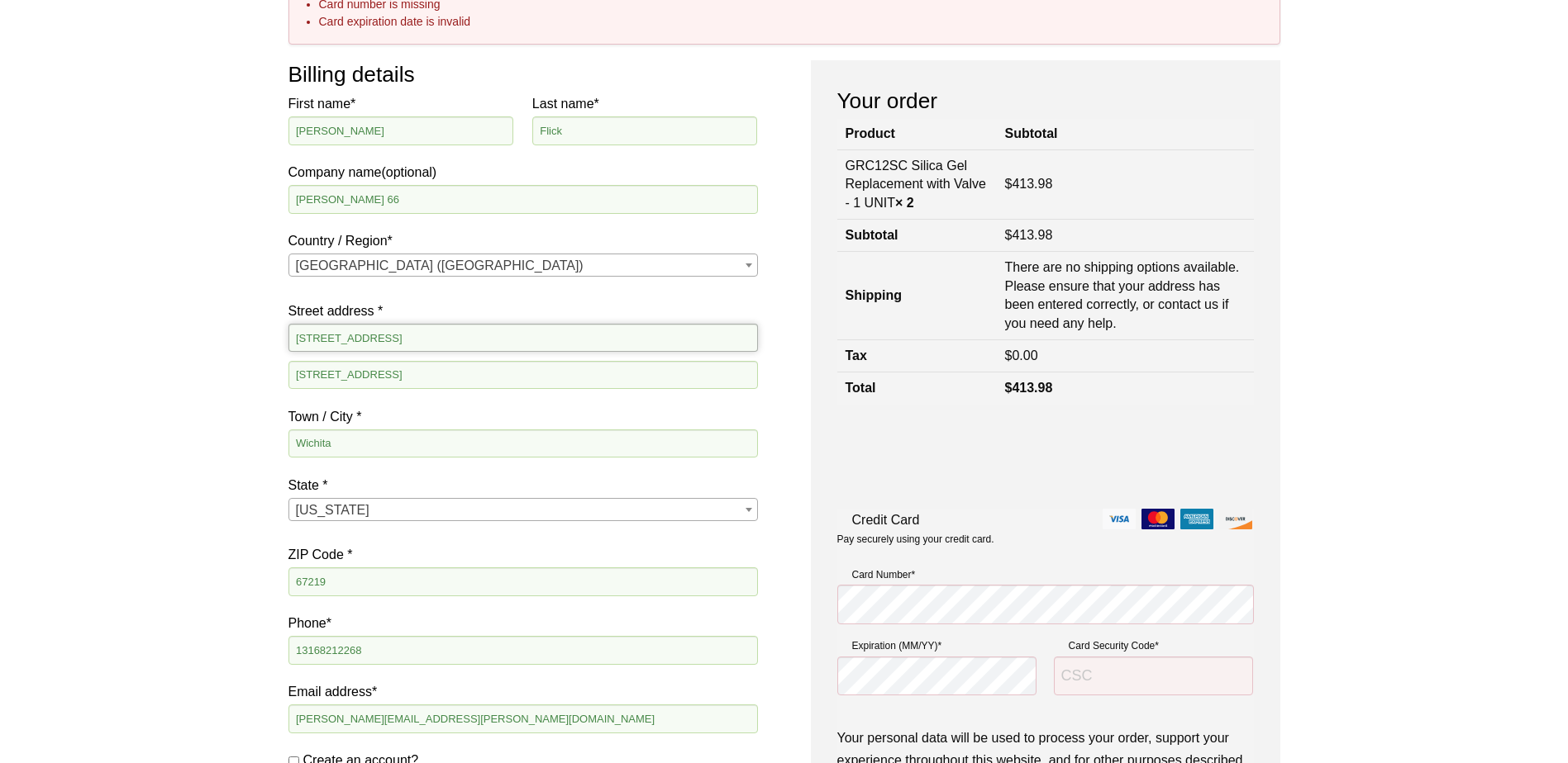
type input "2400"
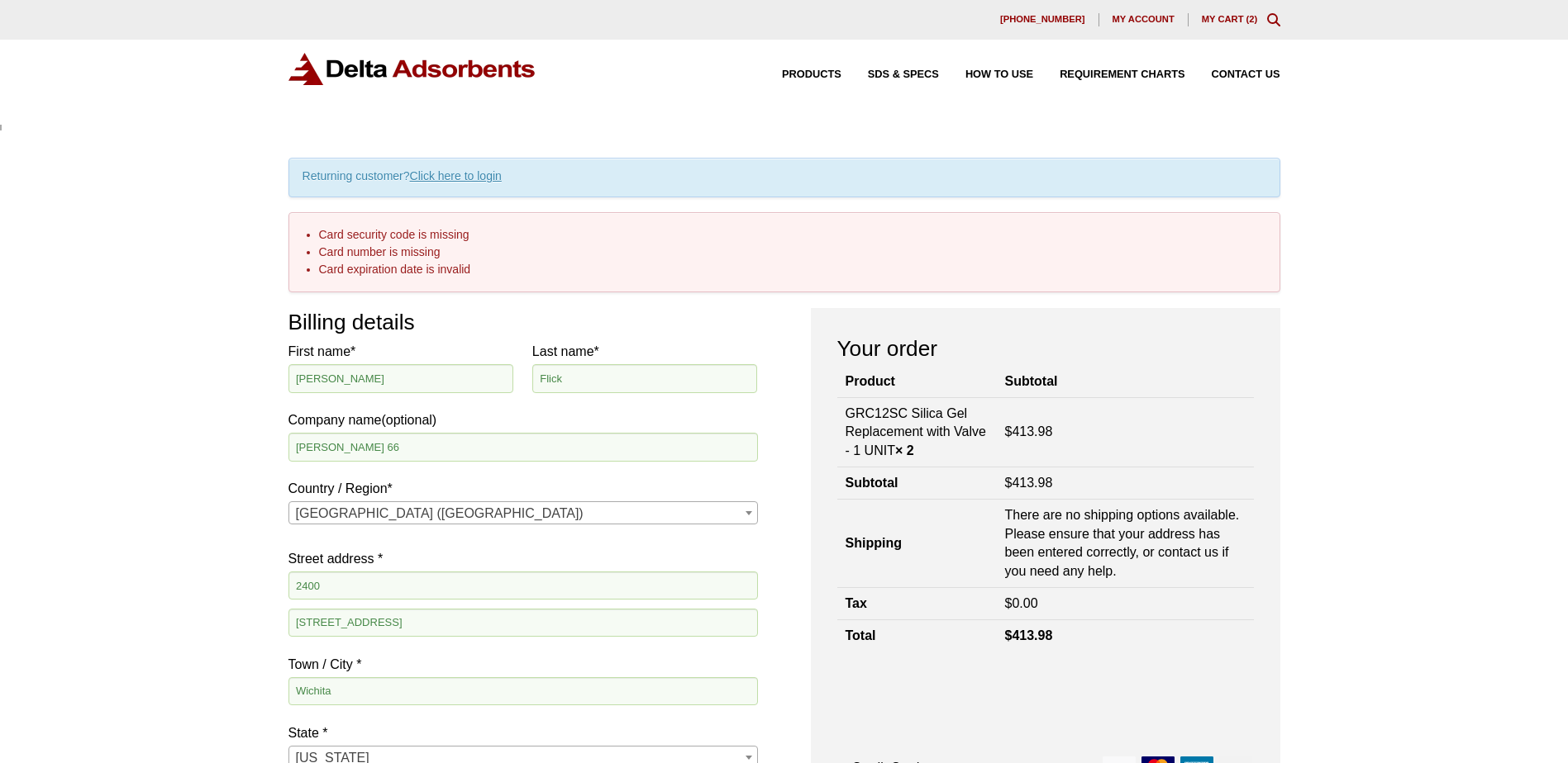
scroll to position [0, 9]
type input "E 3"
type input "E 37th St N"
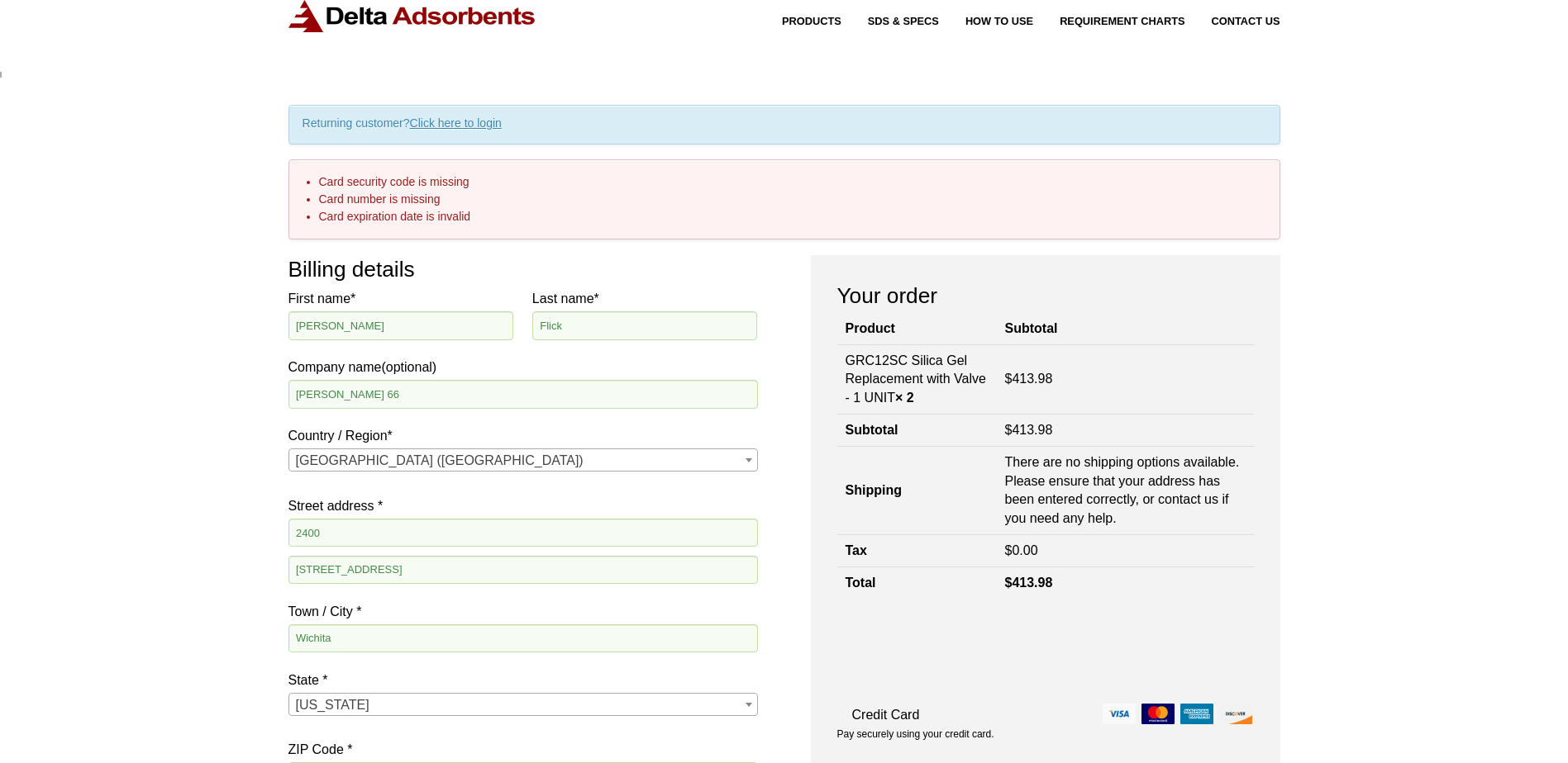
scroll to position [248, 0]
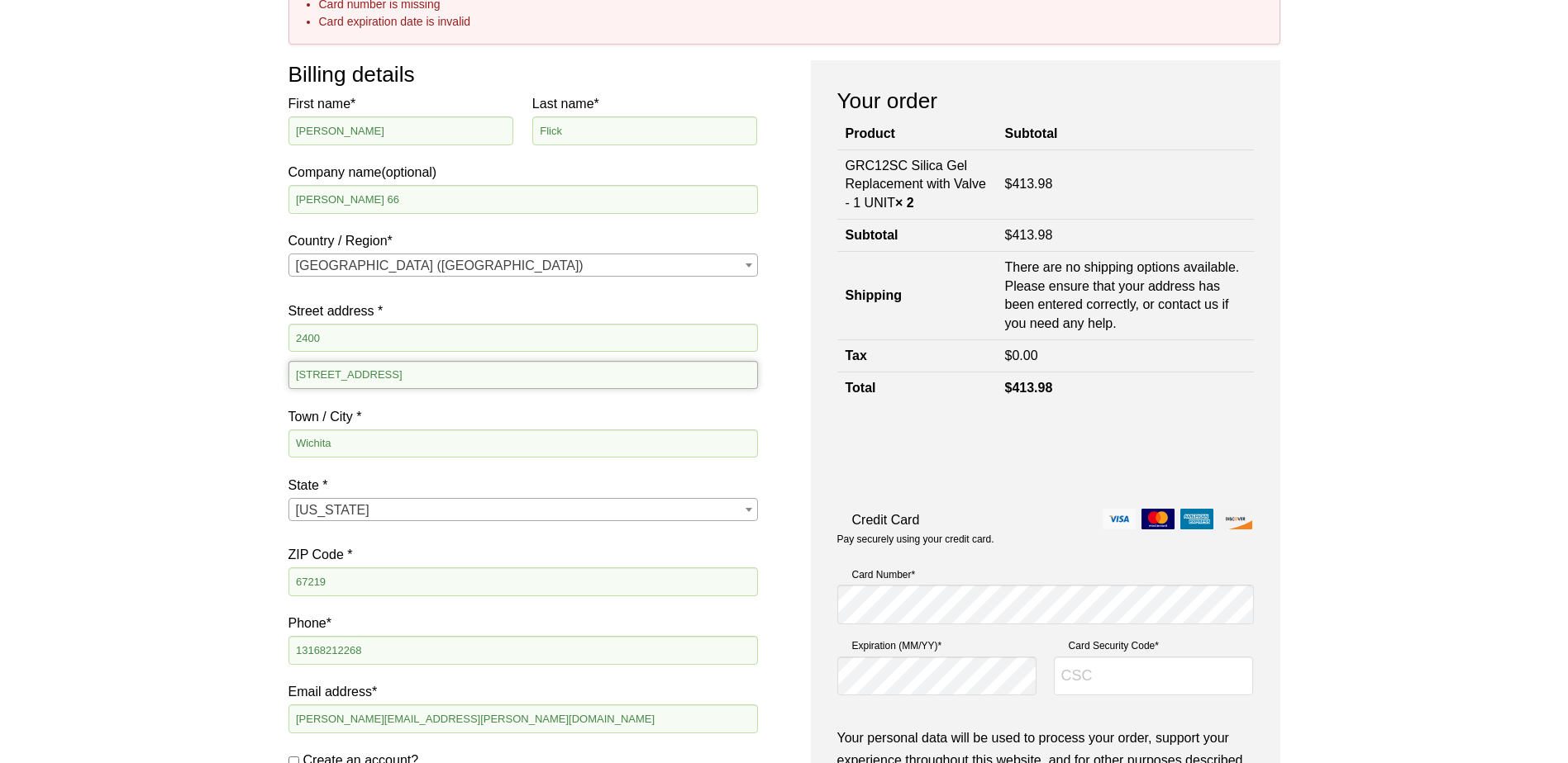
drag, startPoint x: 436, startPoint y: 371, endPoint x: 445, endPoint y: 383, distance: 15.0
click at [436, 371] on input "2400 East 37th Street North" at bounding box center [523, 375] width 469 height 28
type input "2"
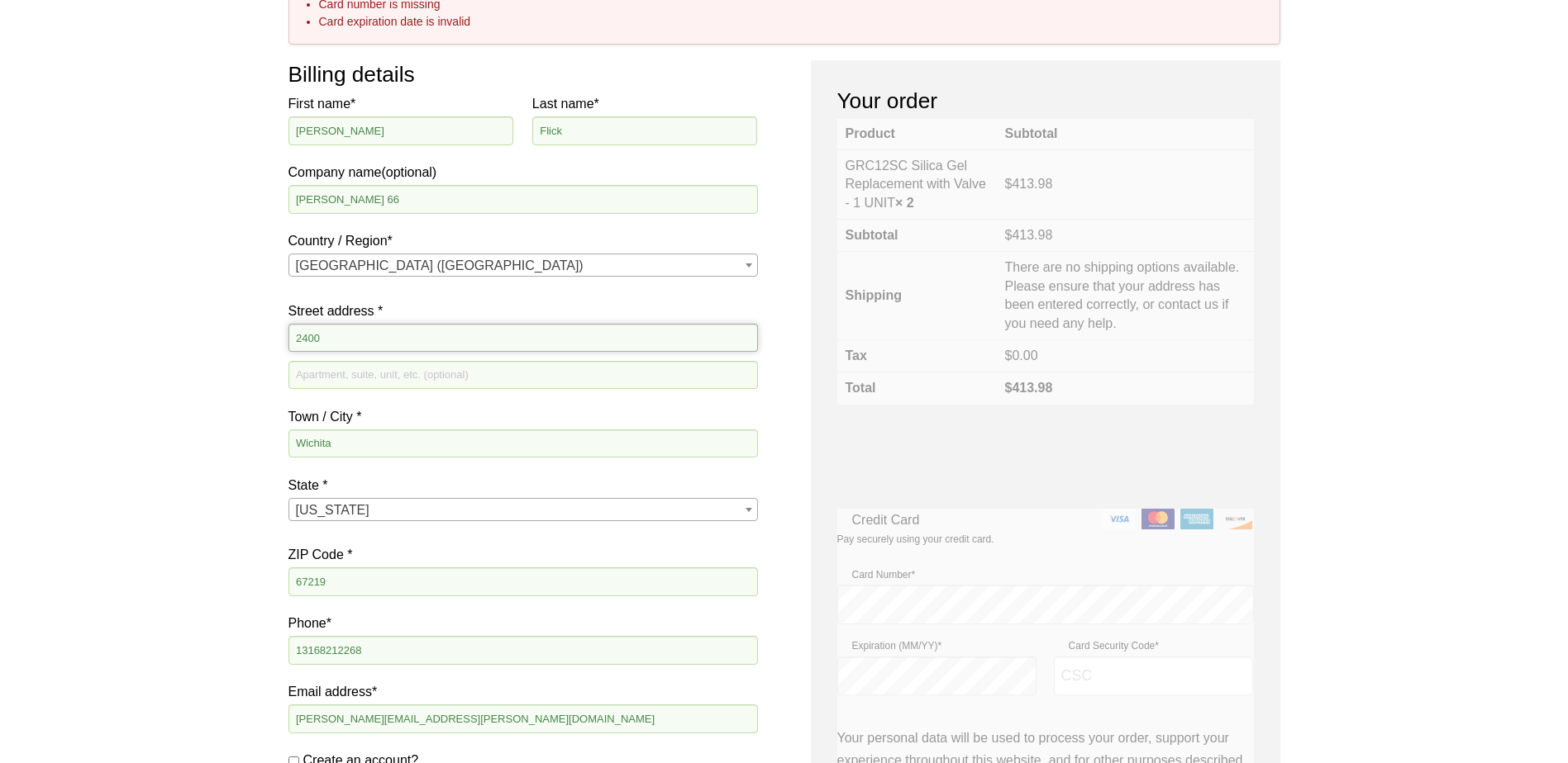
click at [355, 347] on input "2400" at bounding box center [523, 338] width 469 height 28
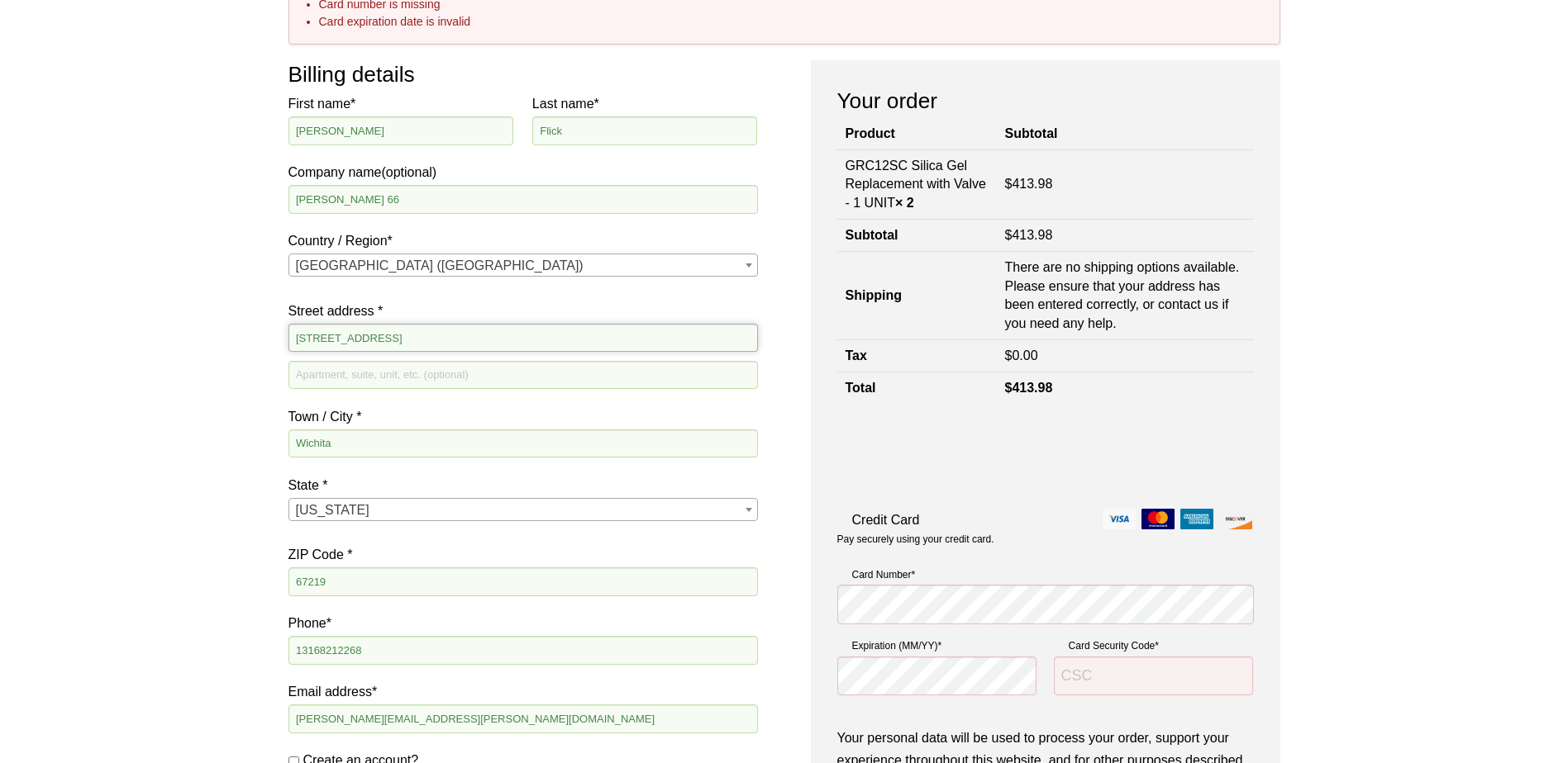
type input "2400"
click at [454, 377] on input "2400 East 37th Street North" at bounding box center [523, 375] width 469 height 28
type input "2"
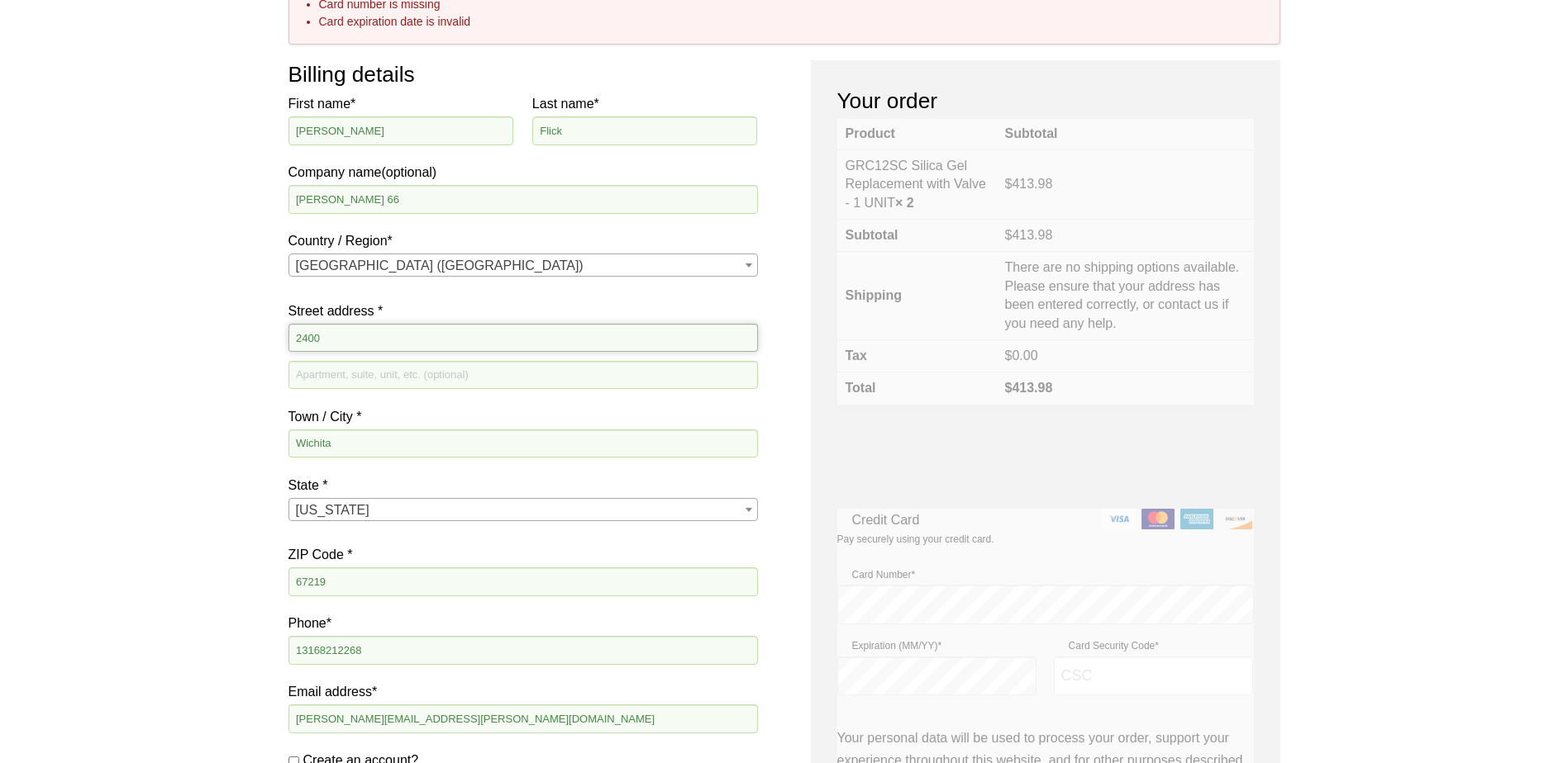
click at [377, 342] on input "2400" at bounding box center [523, 338] width 469 height 28
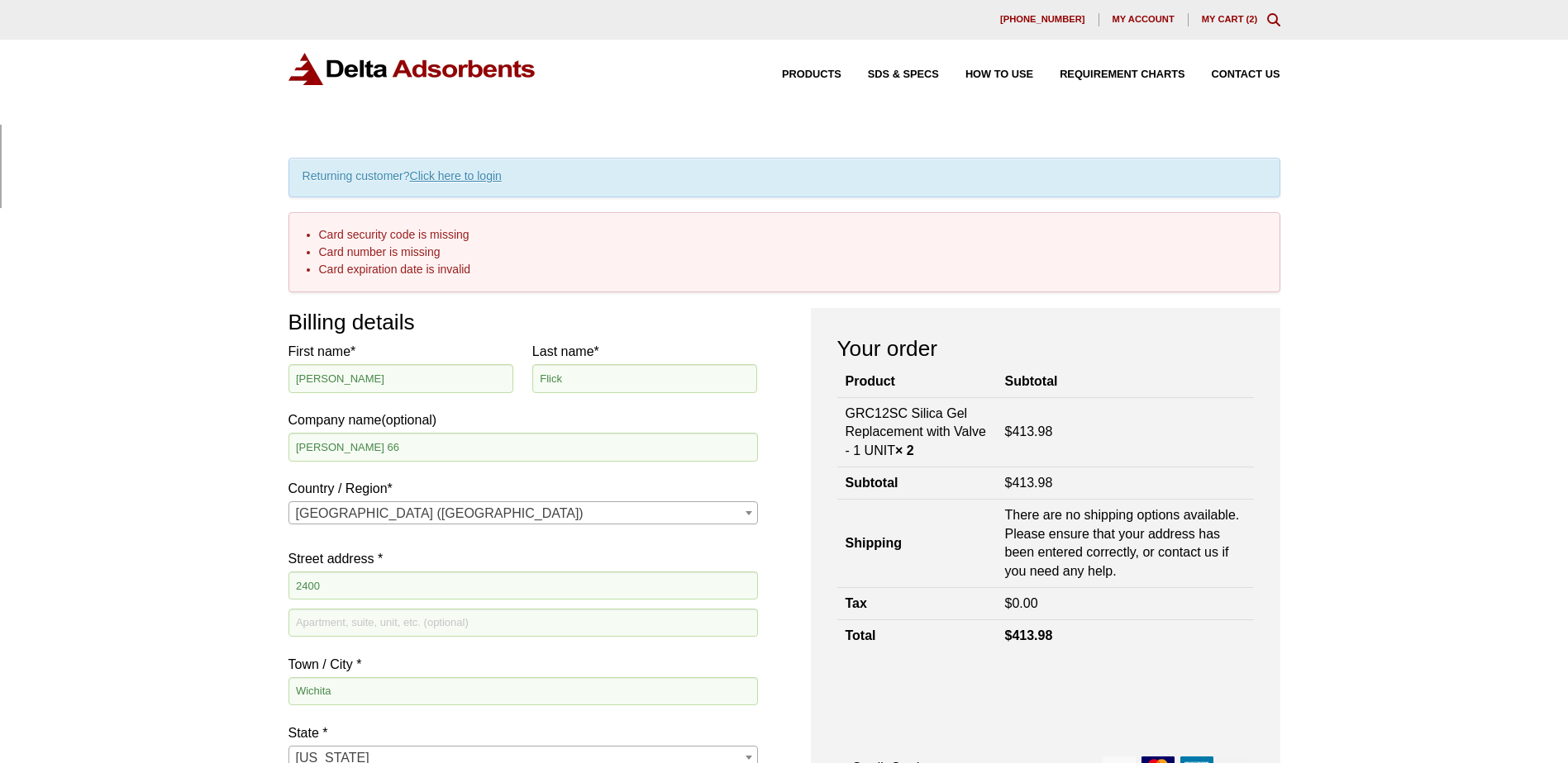
scroll to position [0, 6]
type input "E"
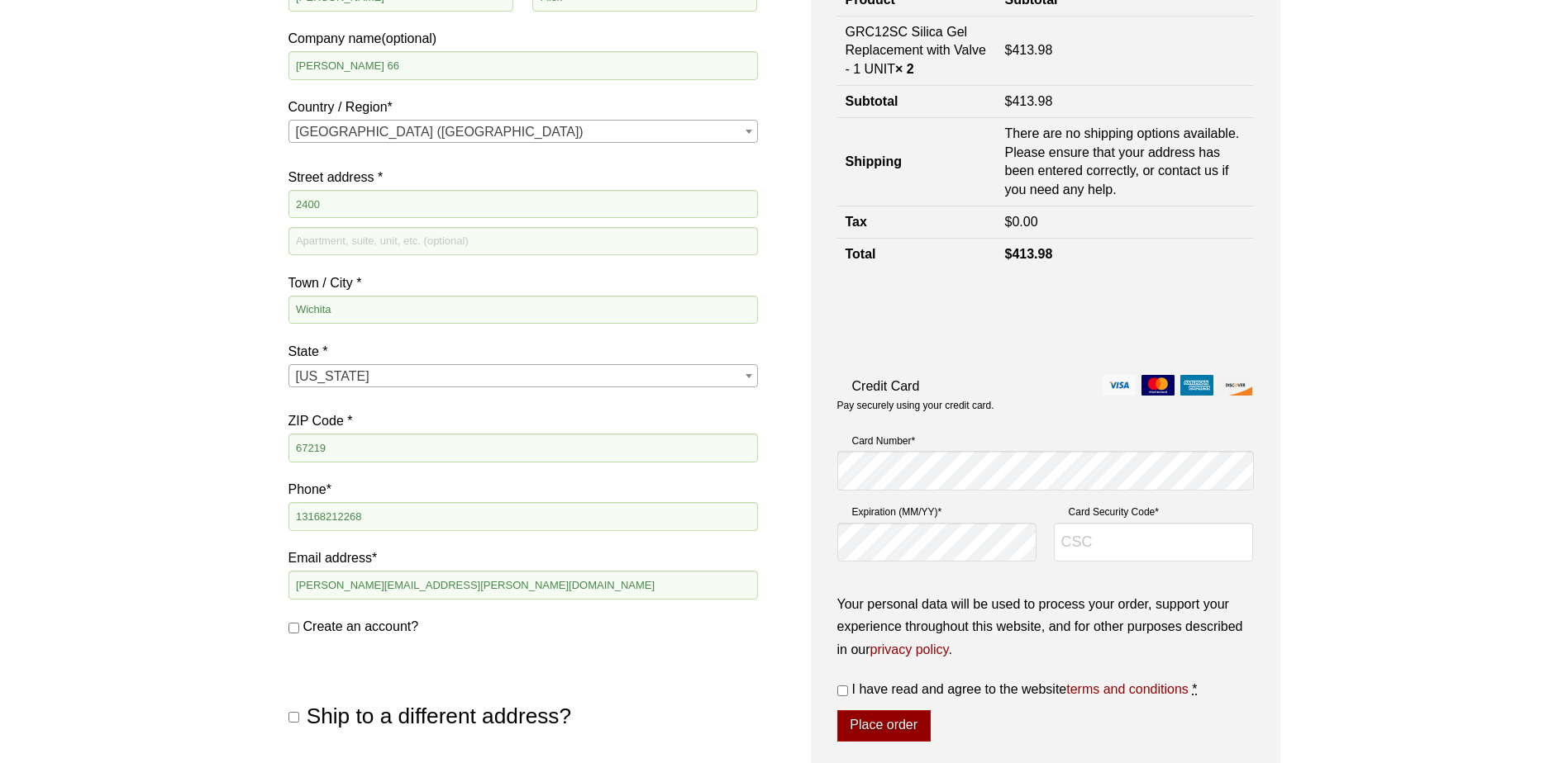
scroll to position [248, 0]
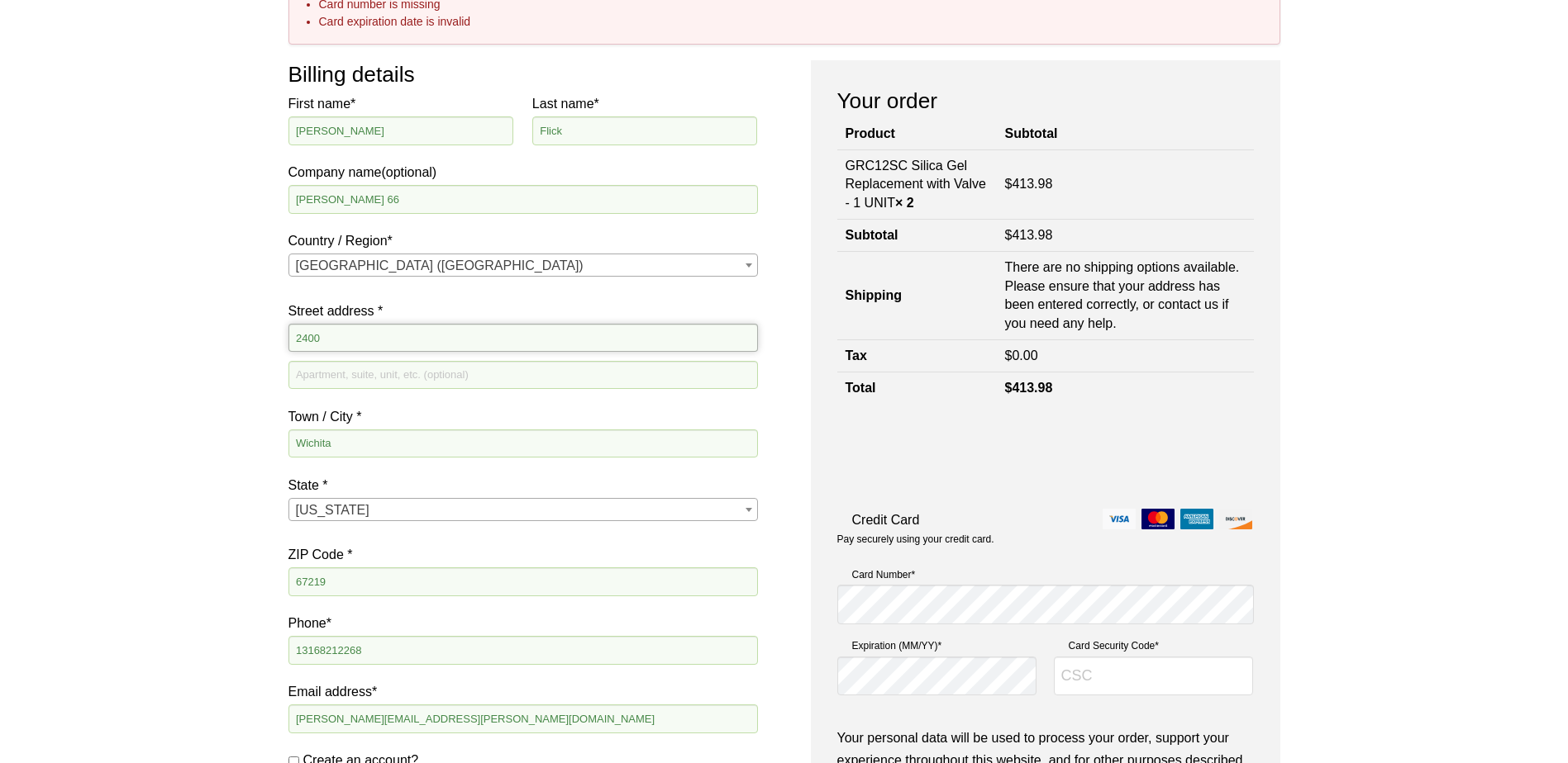
click at [349, 340] on input "2400" at bounding box center [523, 338] width 469 height 28
type input "2400"
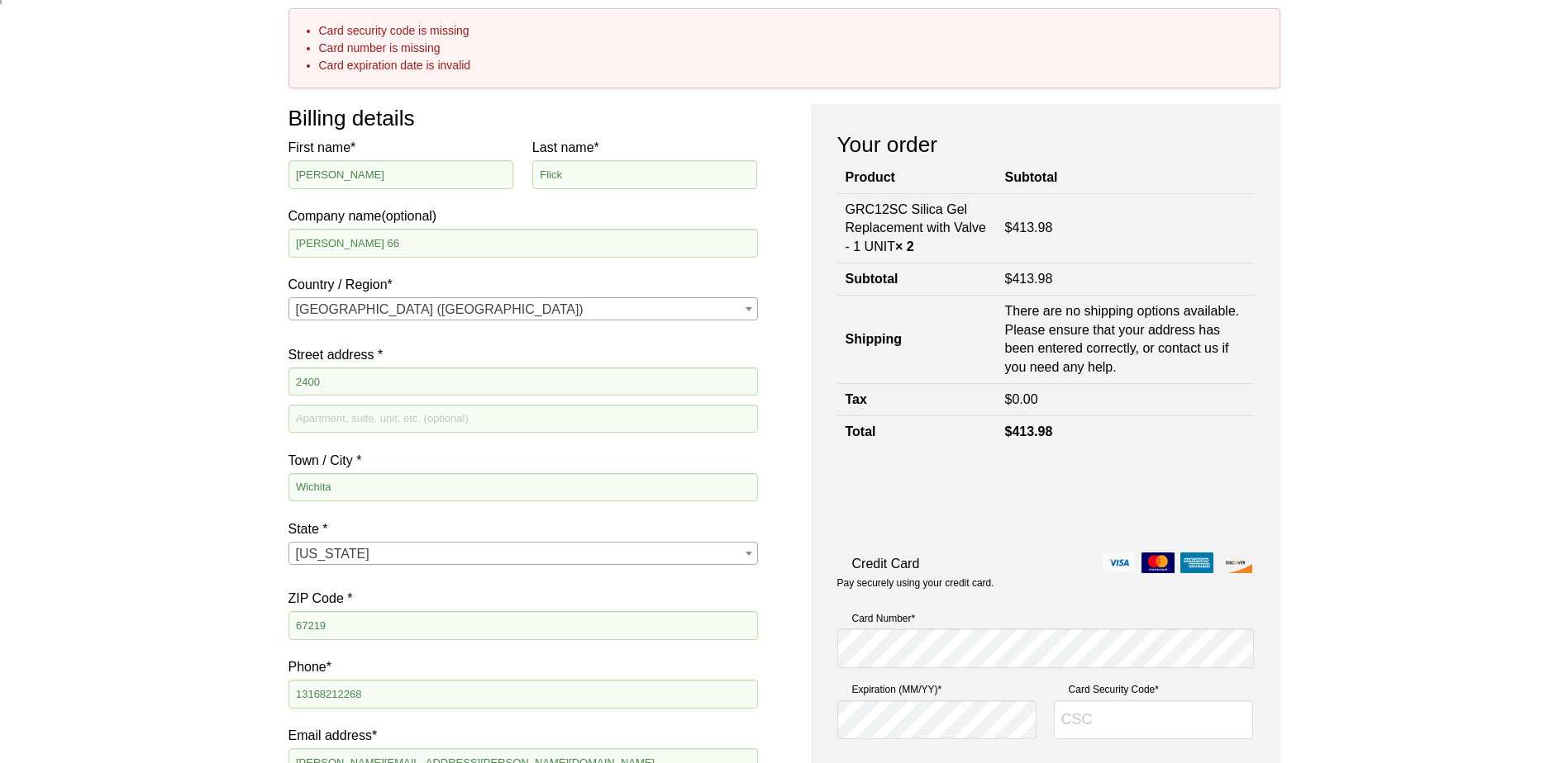
scroll to position [0, 0]
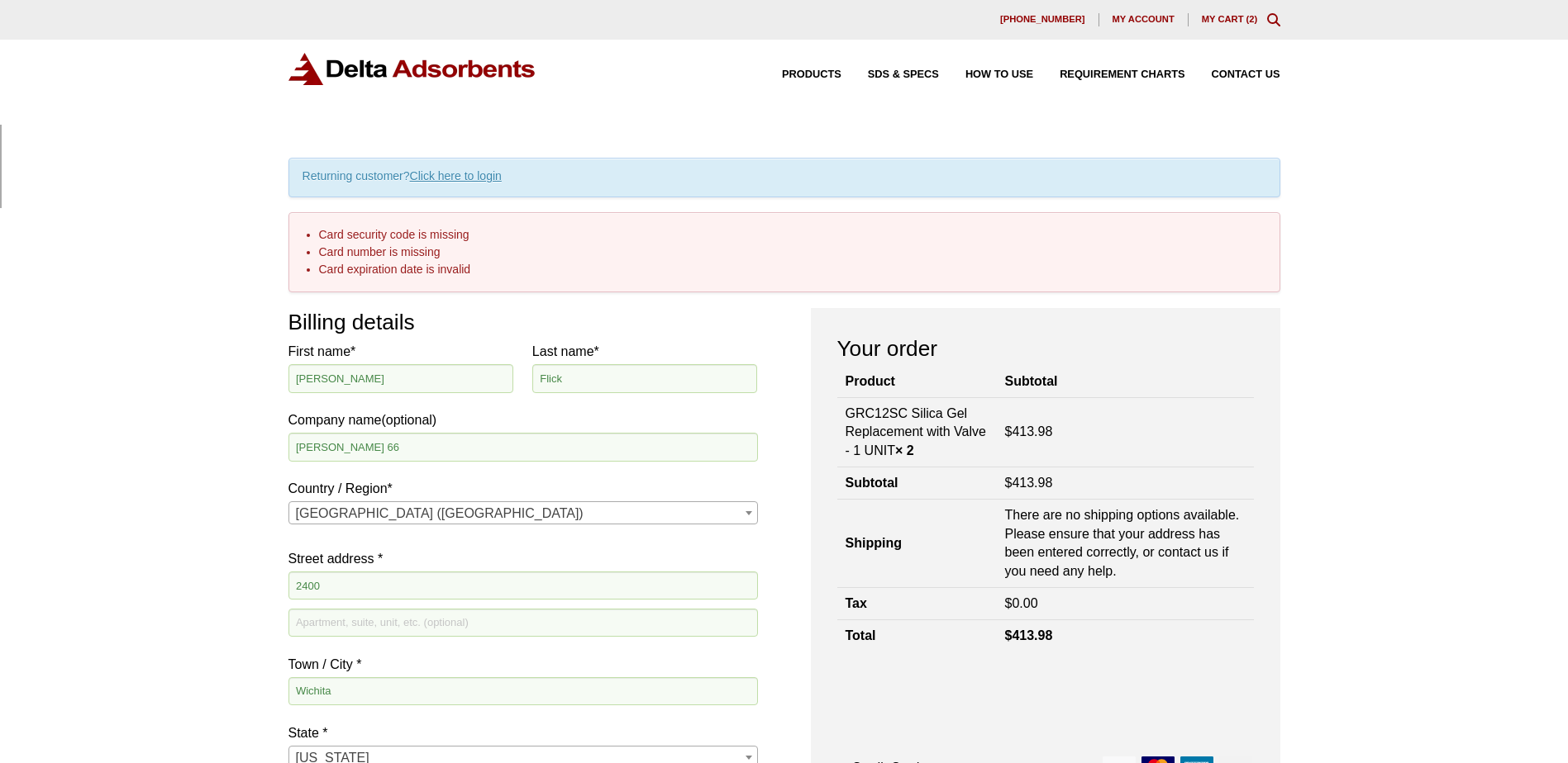
drag, startPoint x: 1225, startPoint y: 20, endPoint x: 1232, endPoint y: 32, distance: 13.9
click at [1225, 19] on link "My Cart ( 2 )" at bounding box center [1230, 19] width 56 height 10
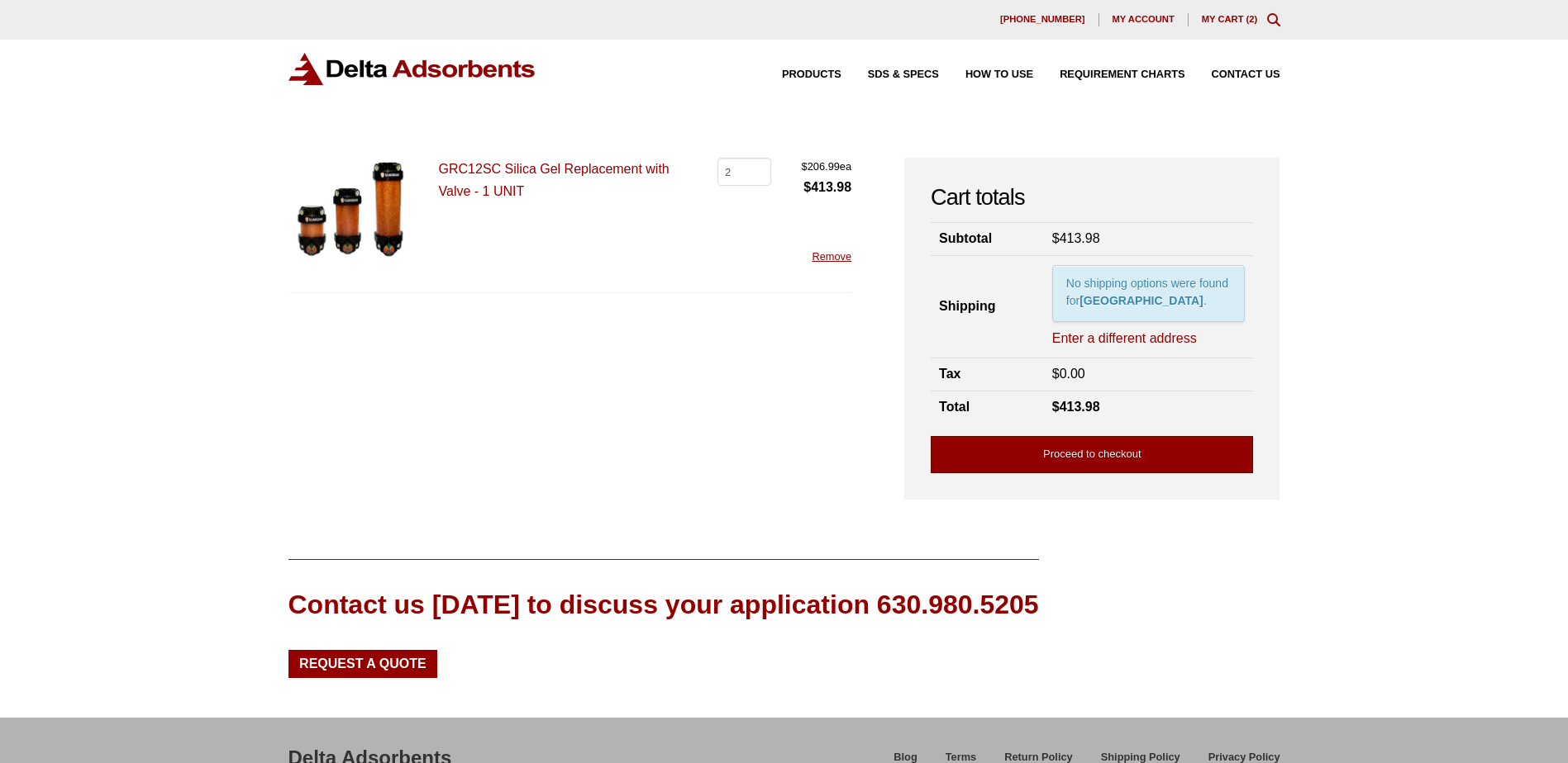
click at [1128, 466] on link "Proceed to checkout" at bounding box center [1091, 455] width 322 height 38
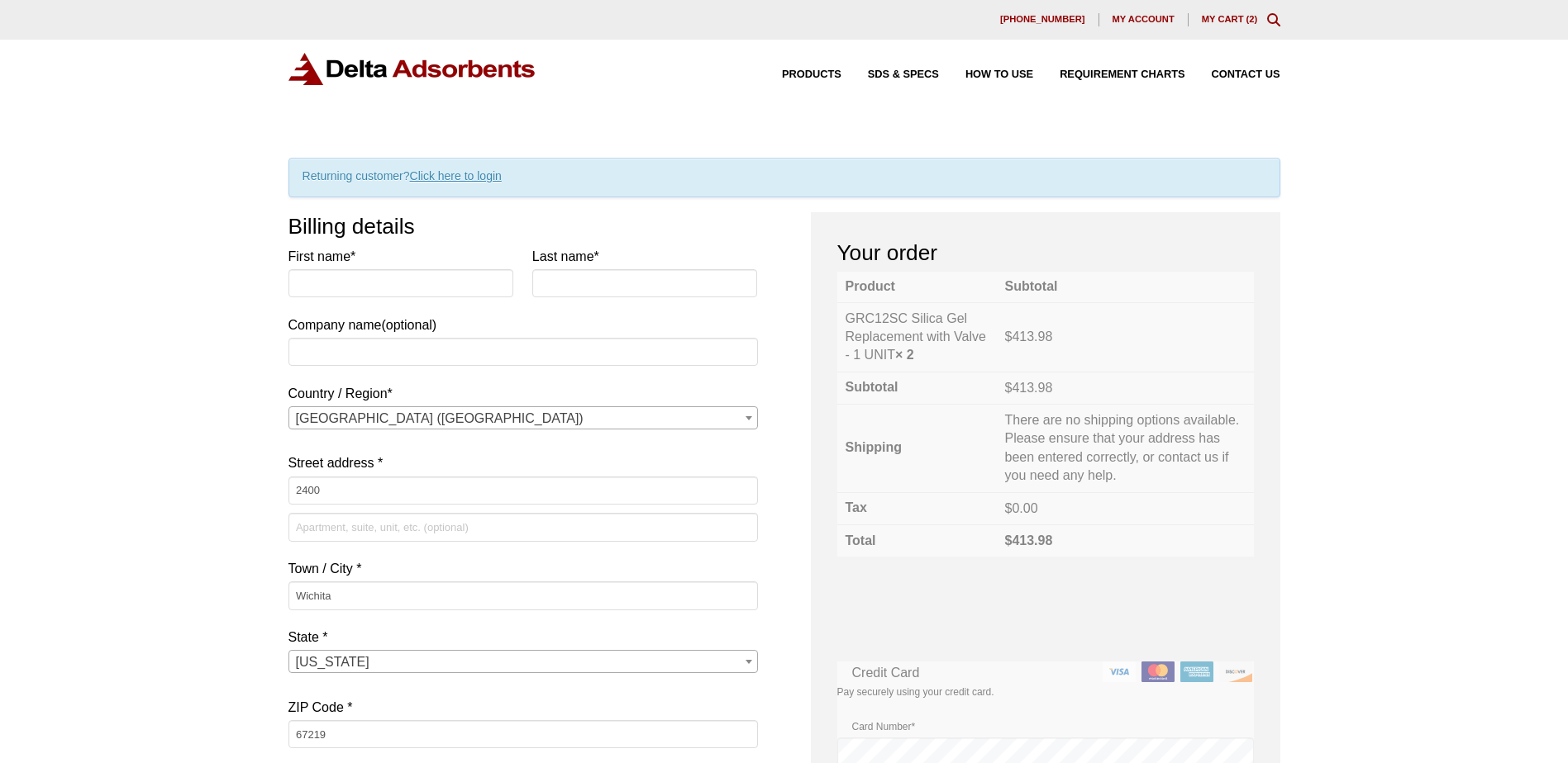
select select "CA"
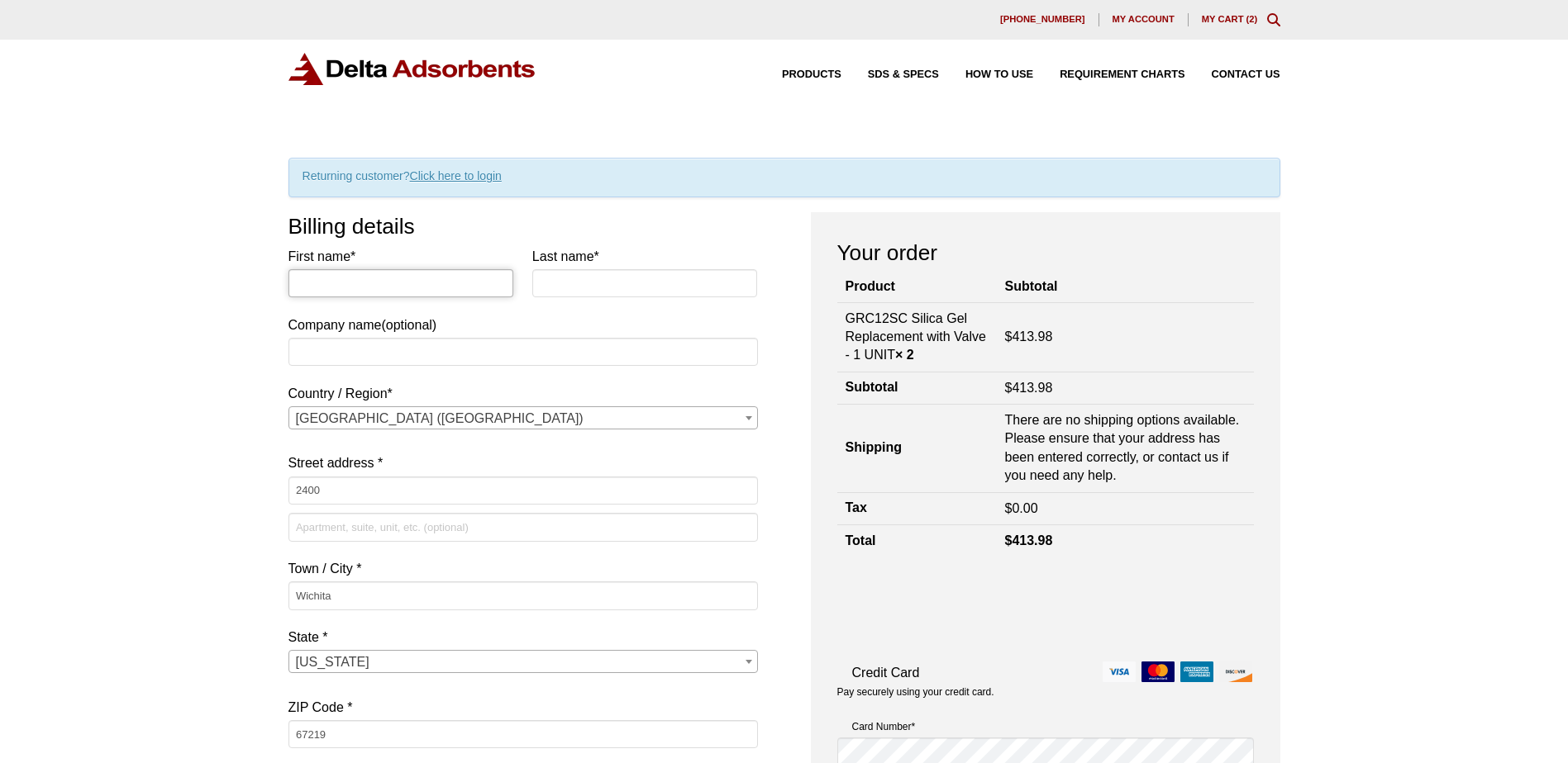
click at [348, 269] on input "First name *" at bounding box center [401, 283] width 225 height 28
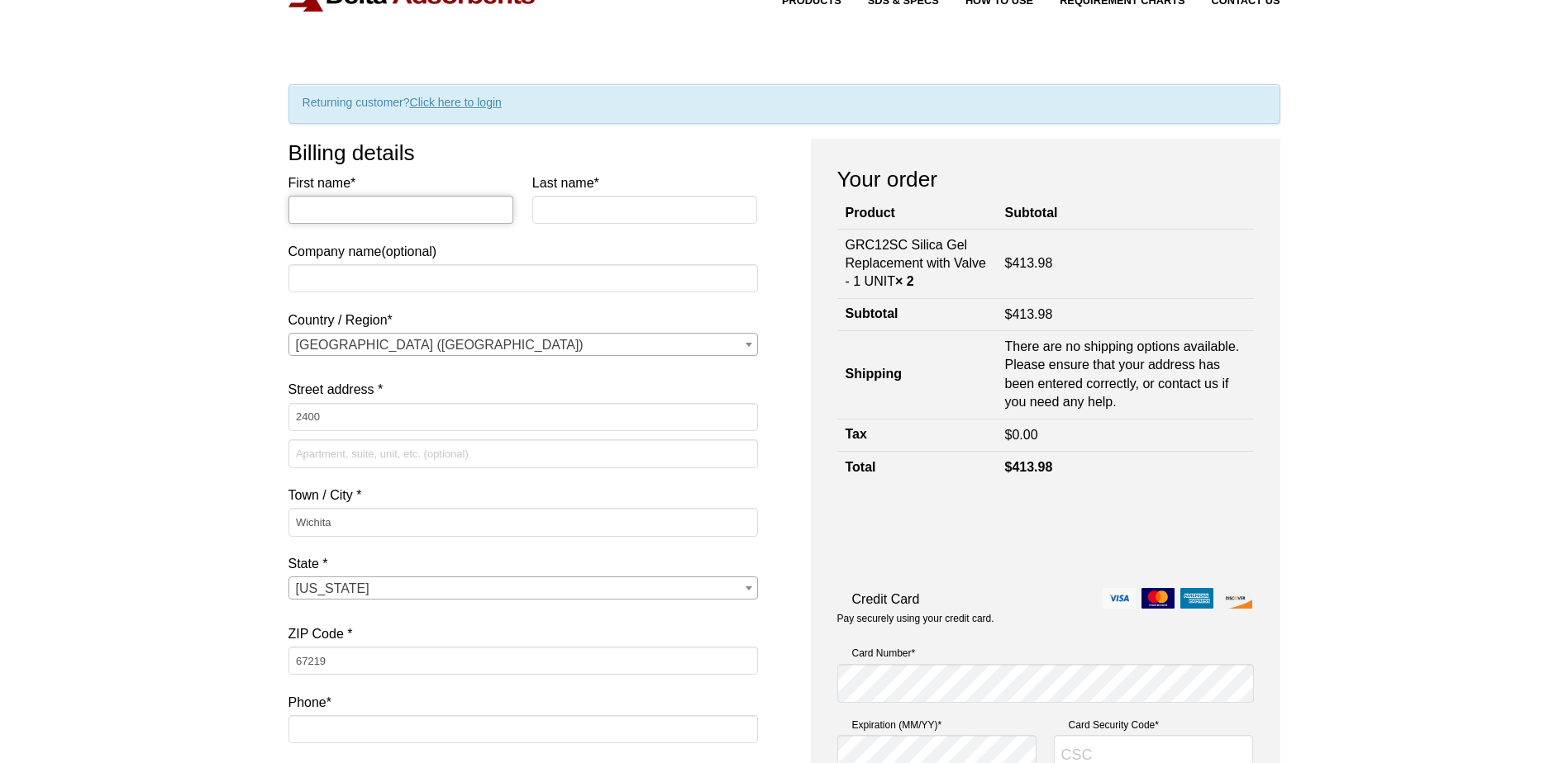
scroll to position [165, 0]
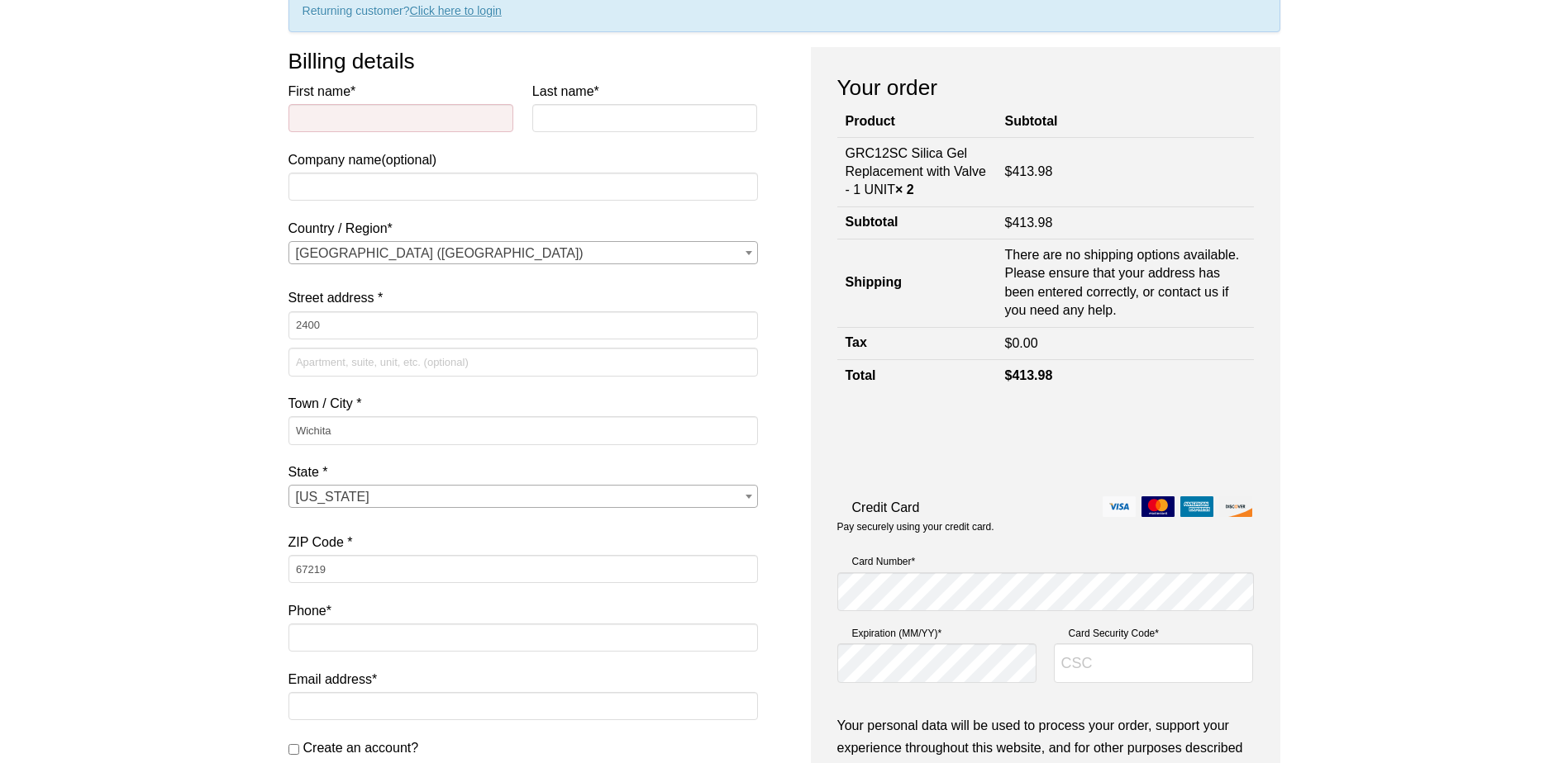
click at [121, 460] on div "Our website has detected that you are using an outdated browser that will preve…" at bounding box center [784, 647] width 1568 height 1624
click at [344, 328] on input "2400" at bounding box center [523, 326] width 469 height 28
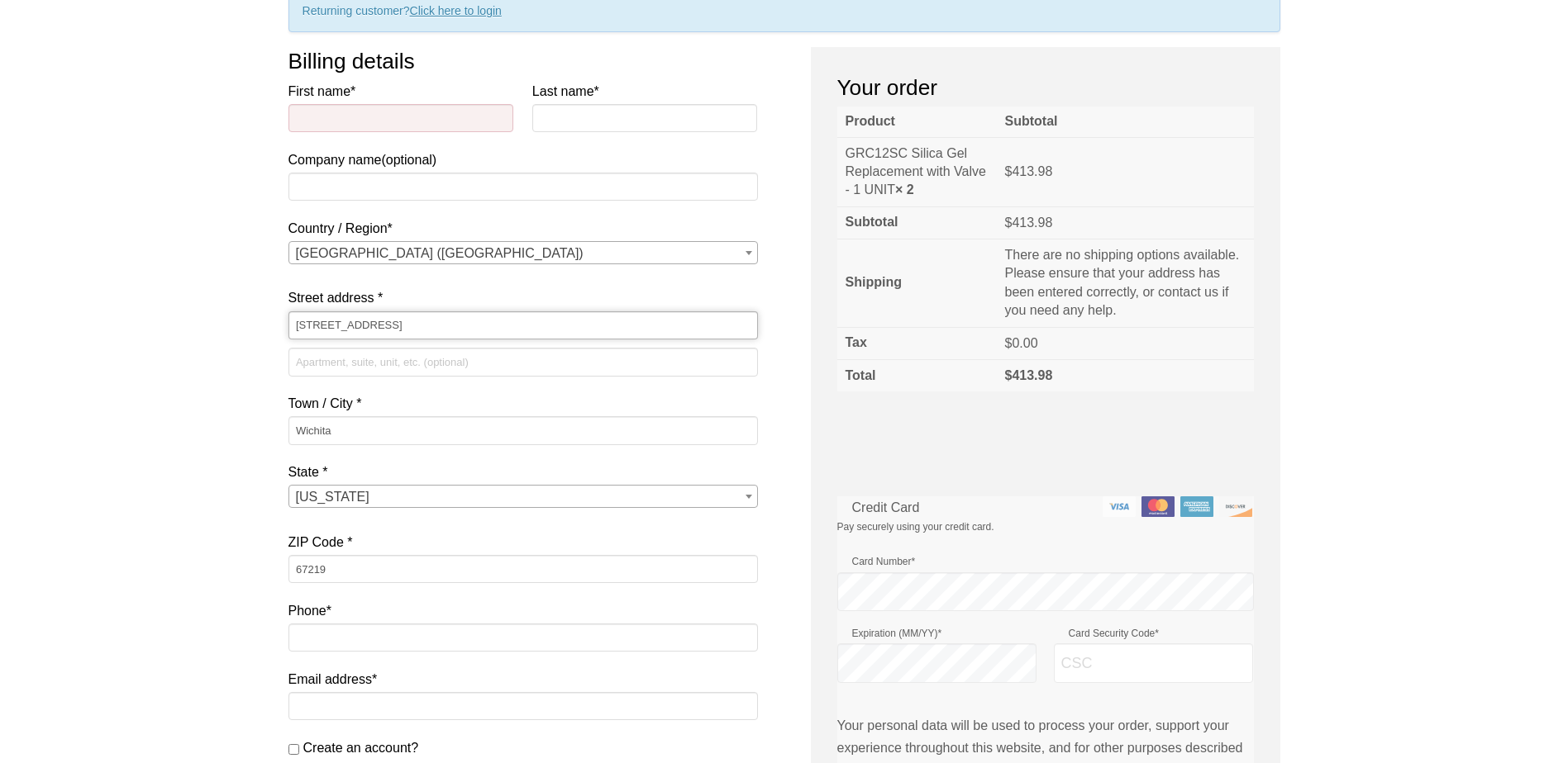
type input "[STREET_ADDRESS]"
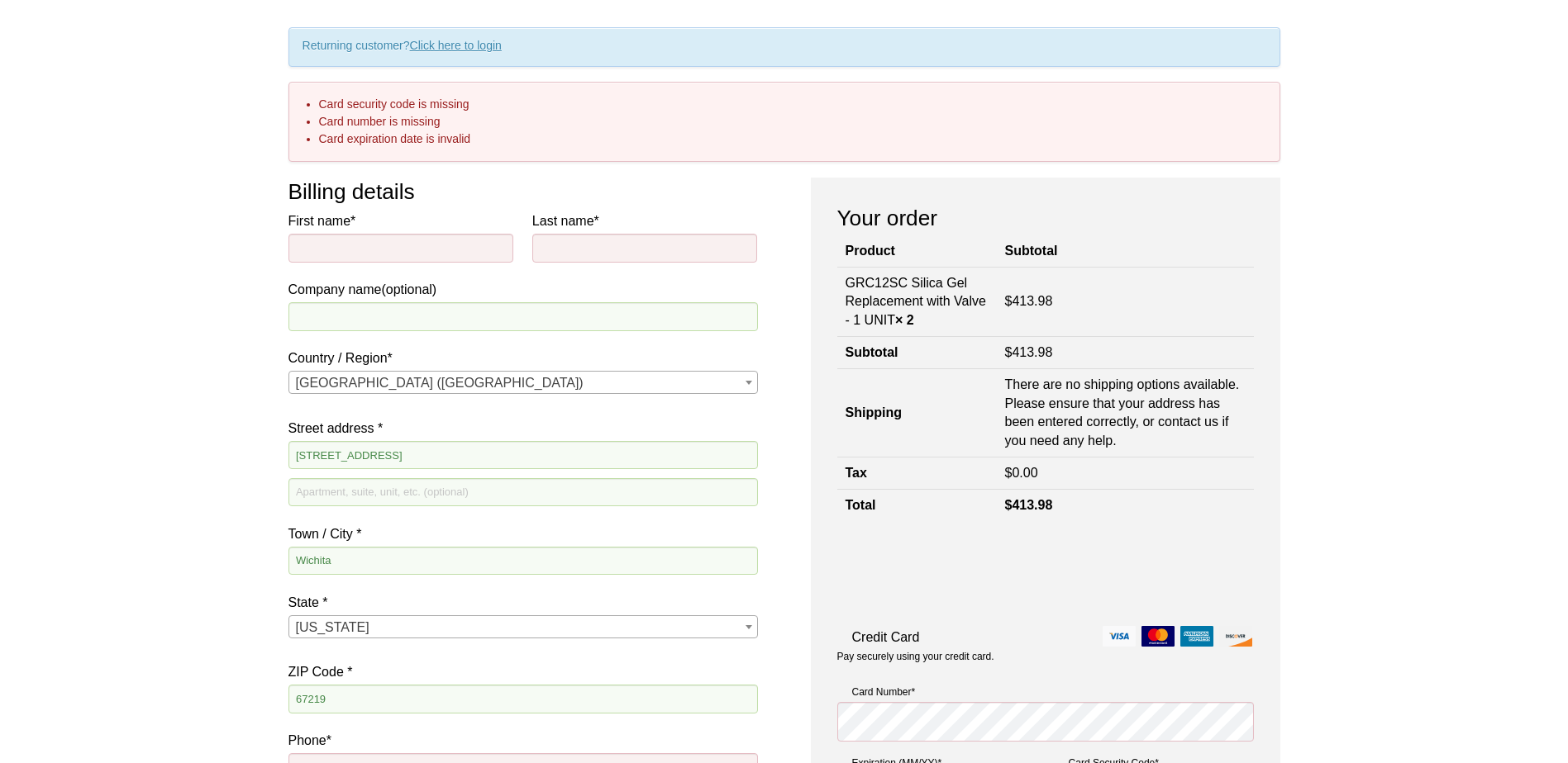
scroll to position [130, 0]
click at [358, 245] on input "First name *" at bounding box center [401, 249] width 225 height 28
type input "Greg"
click at [593, 257] on input "Last name *" at bounding box center [645, 249] width 225 height 28
type input "Flick"
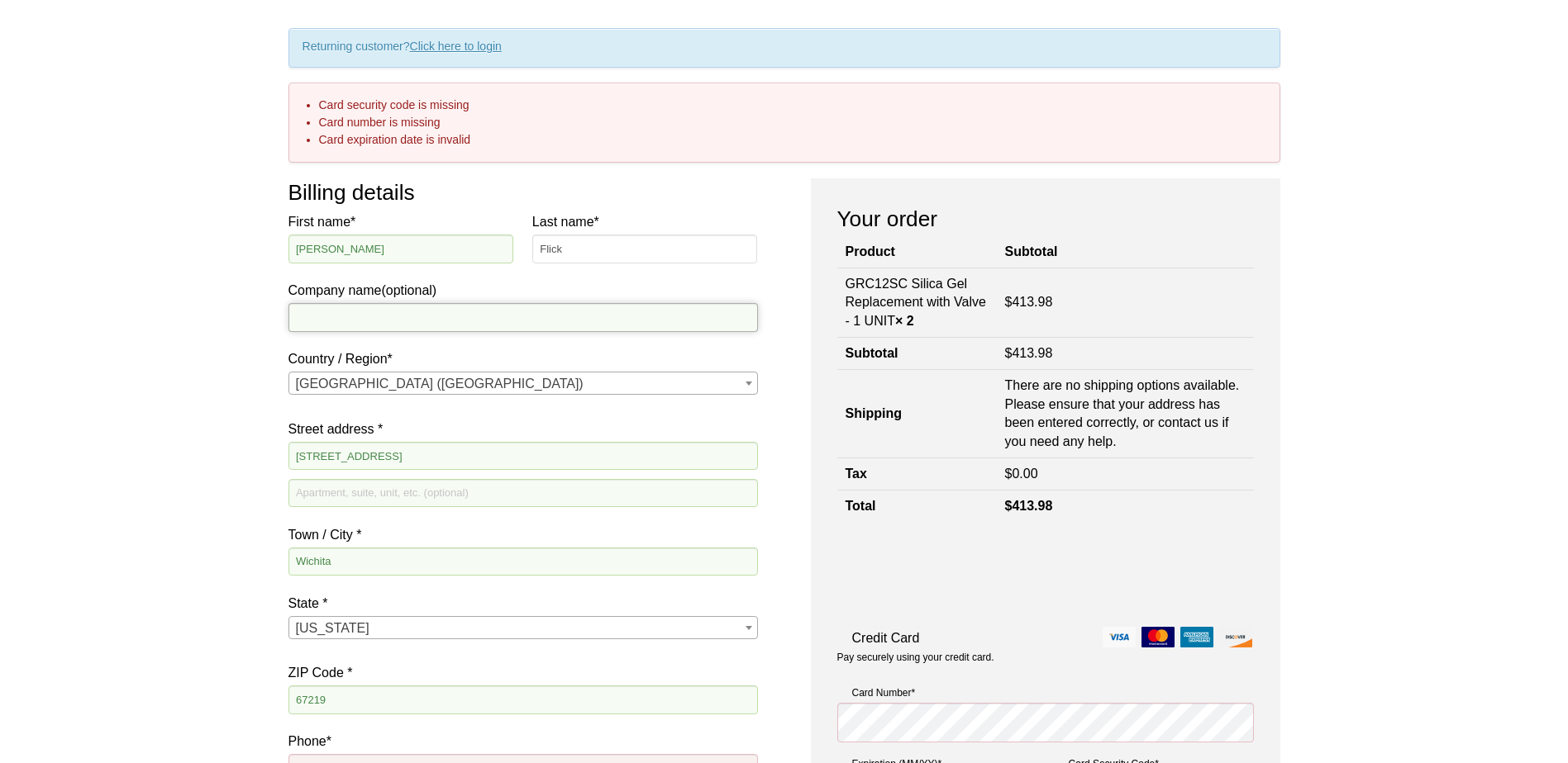
click at [371, 318] on input "Company name (optional)" at bounding box center [523, 317] width 469 height 28
type input "[PERSON_NAME] 66"
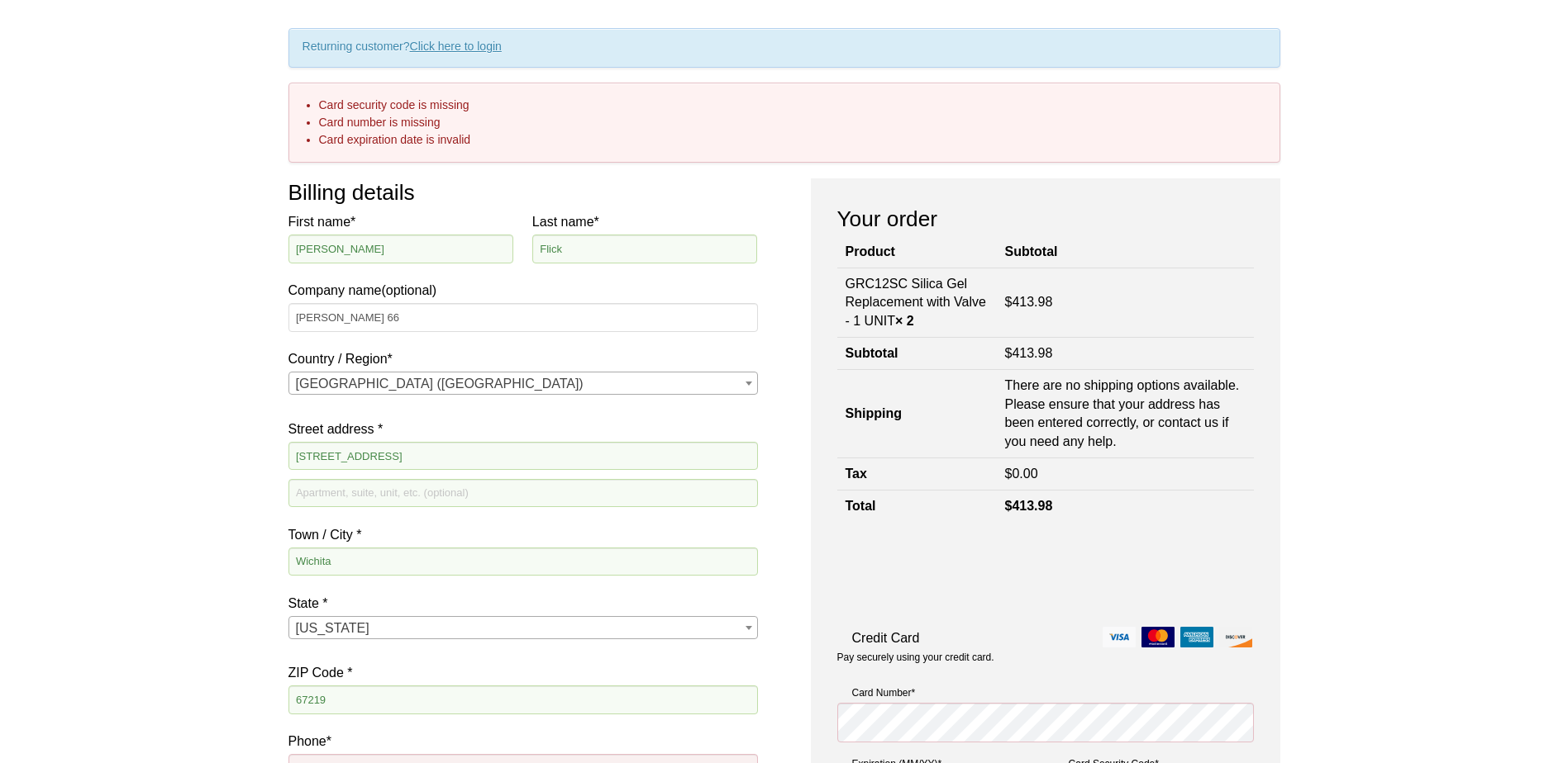
click at [132, 389] on div "Our website has detected that you are using an outdated browser that will preve…" at bounding box center [784, 730] width 1568 height 1719
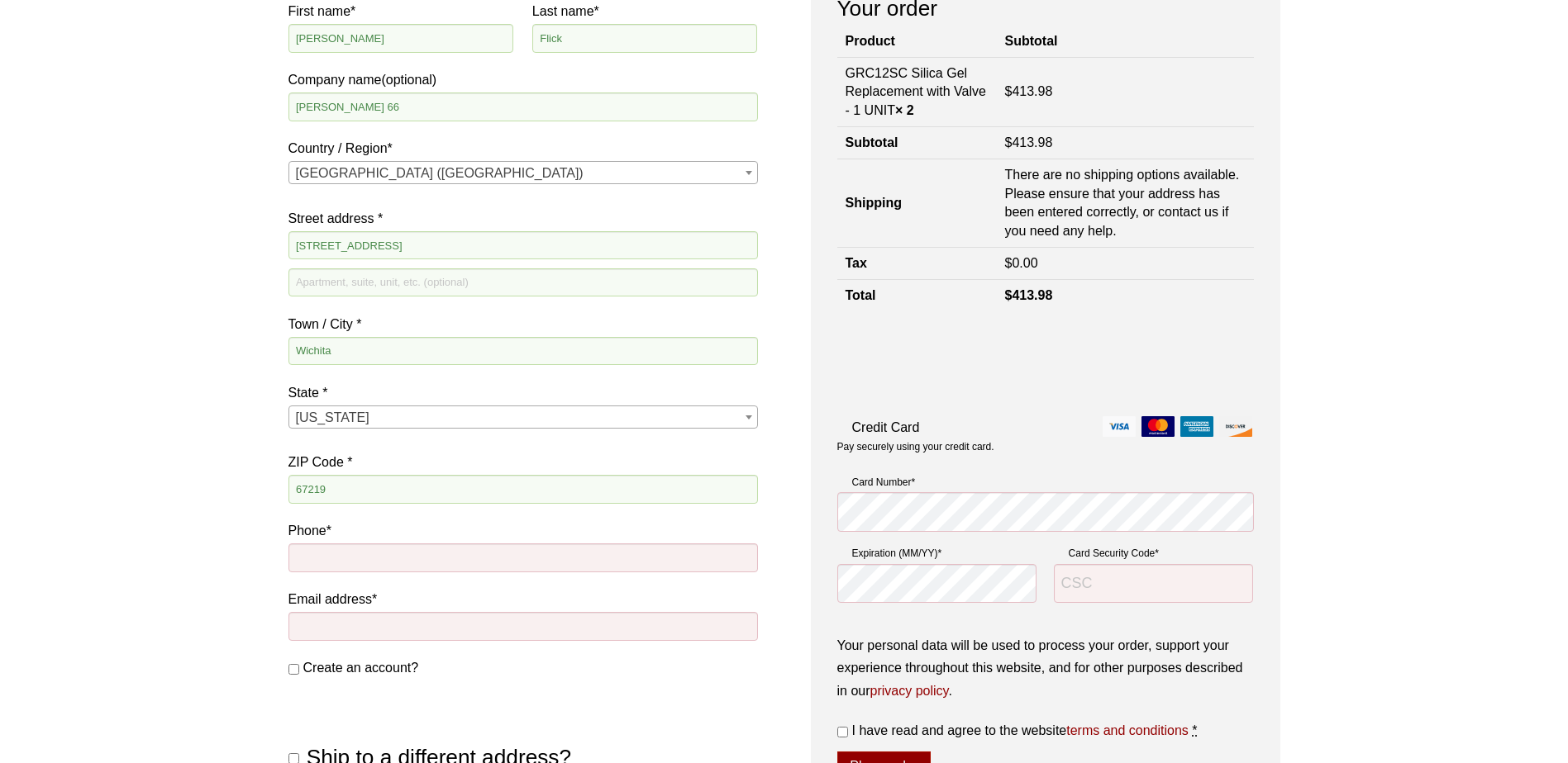
scroll to position [377, 0]
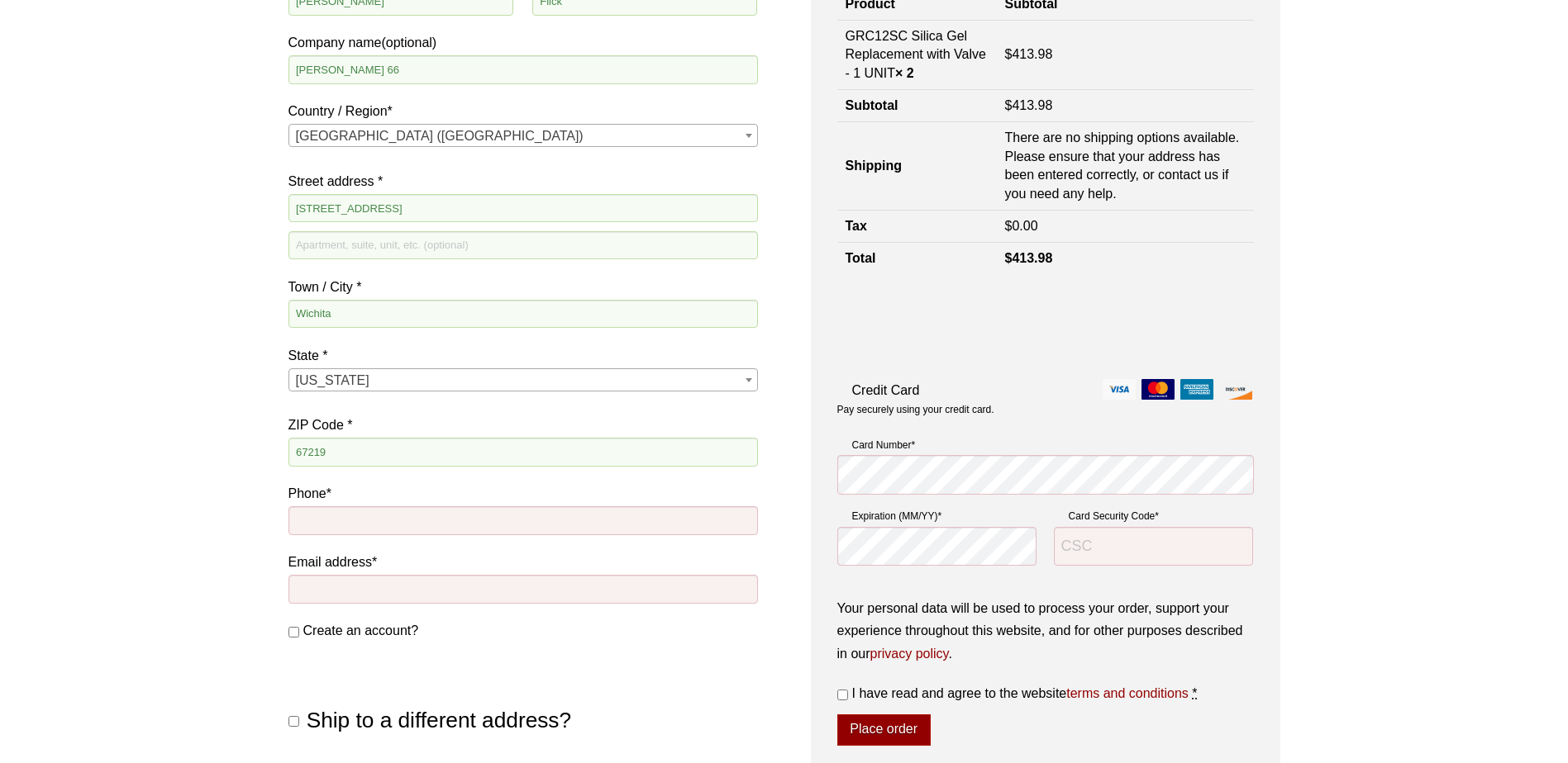
click at [343, 389] on span "California" at bounding box center [523, 380] width 468 height 23
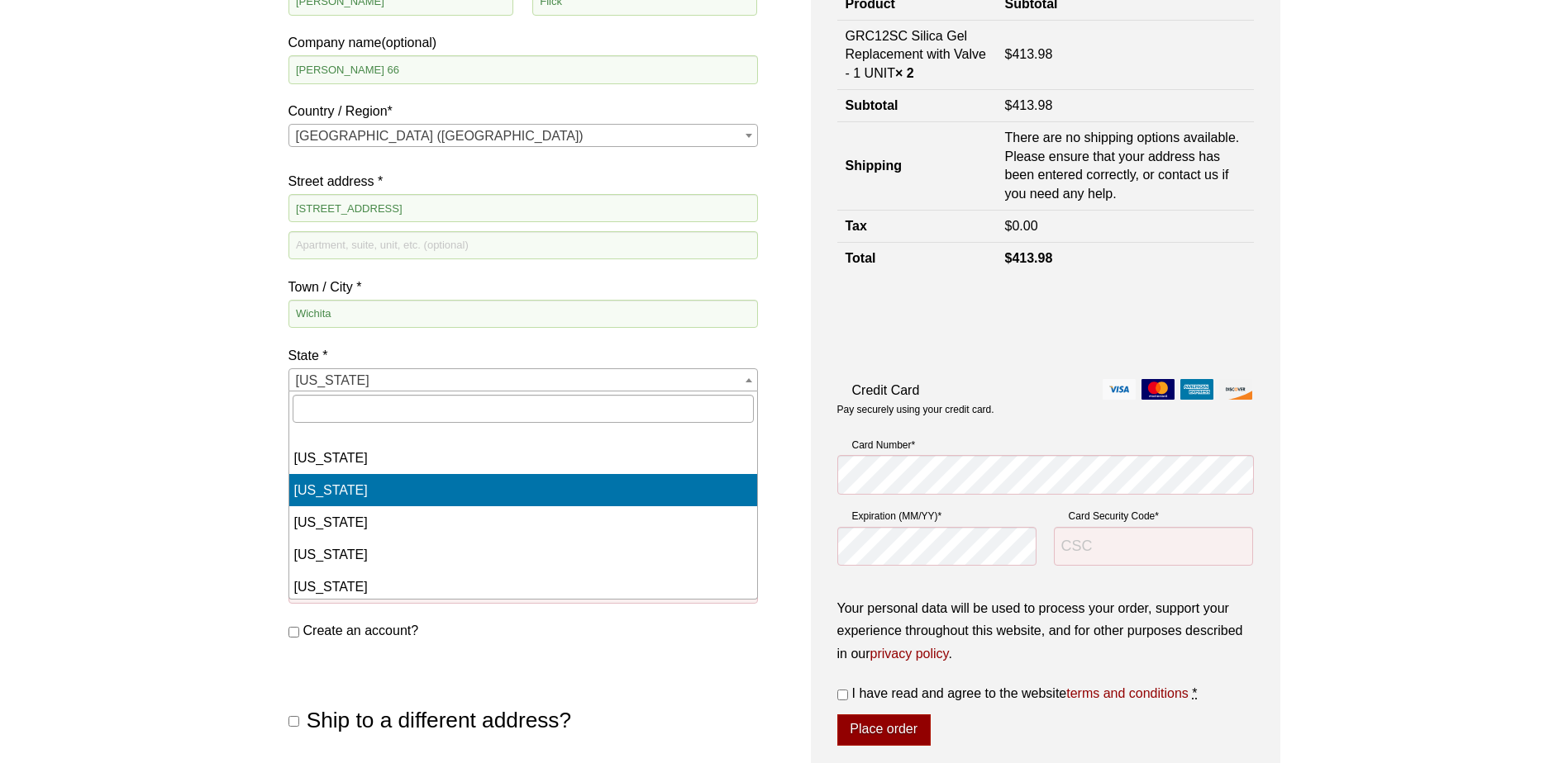
scroll to position [496, 0]
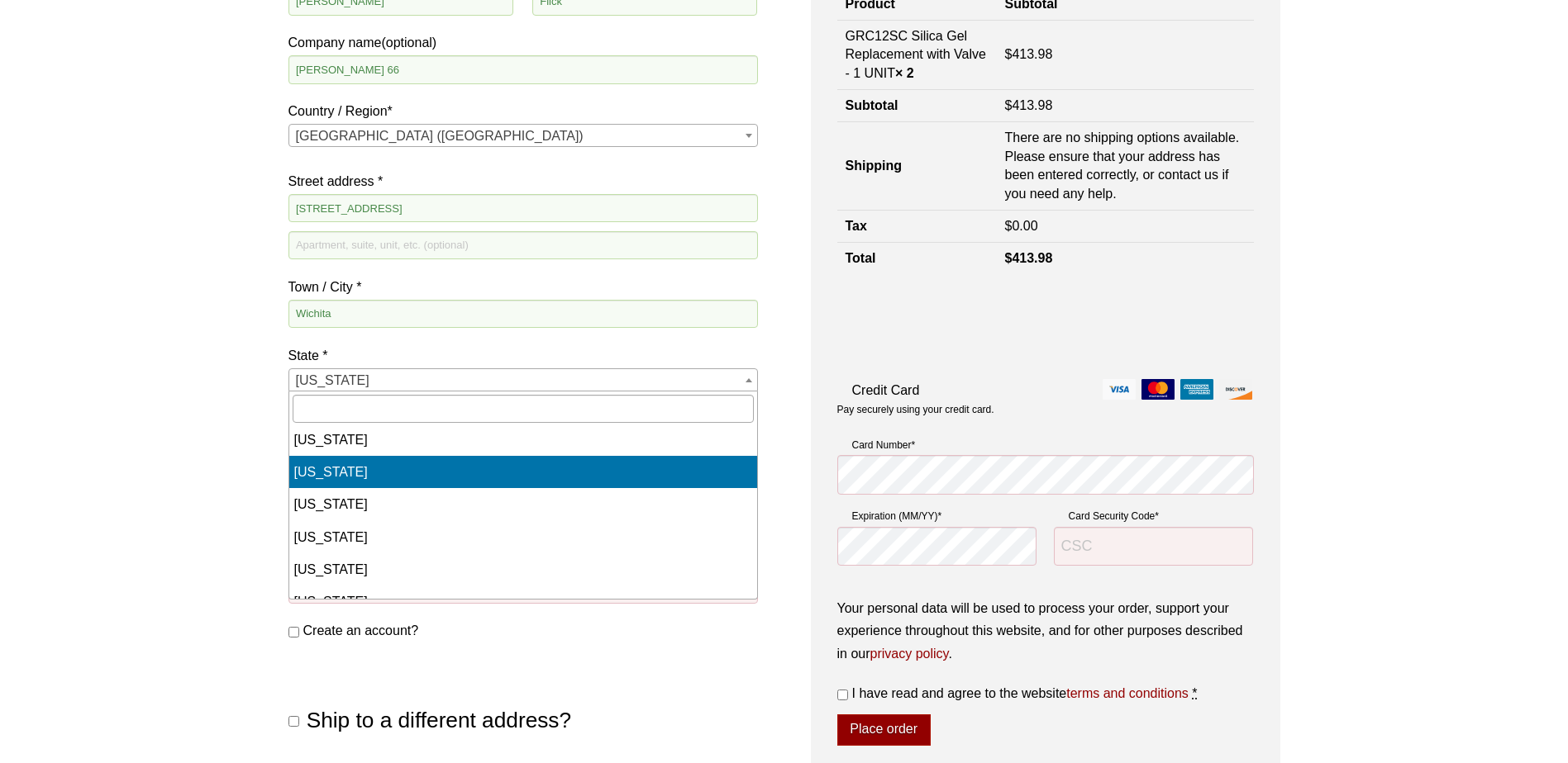
select select "KS"
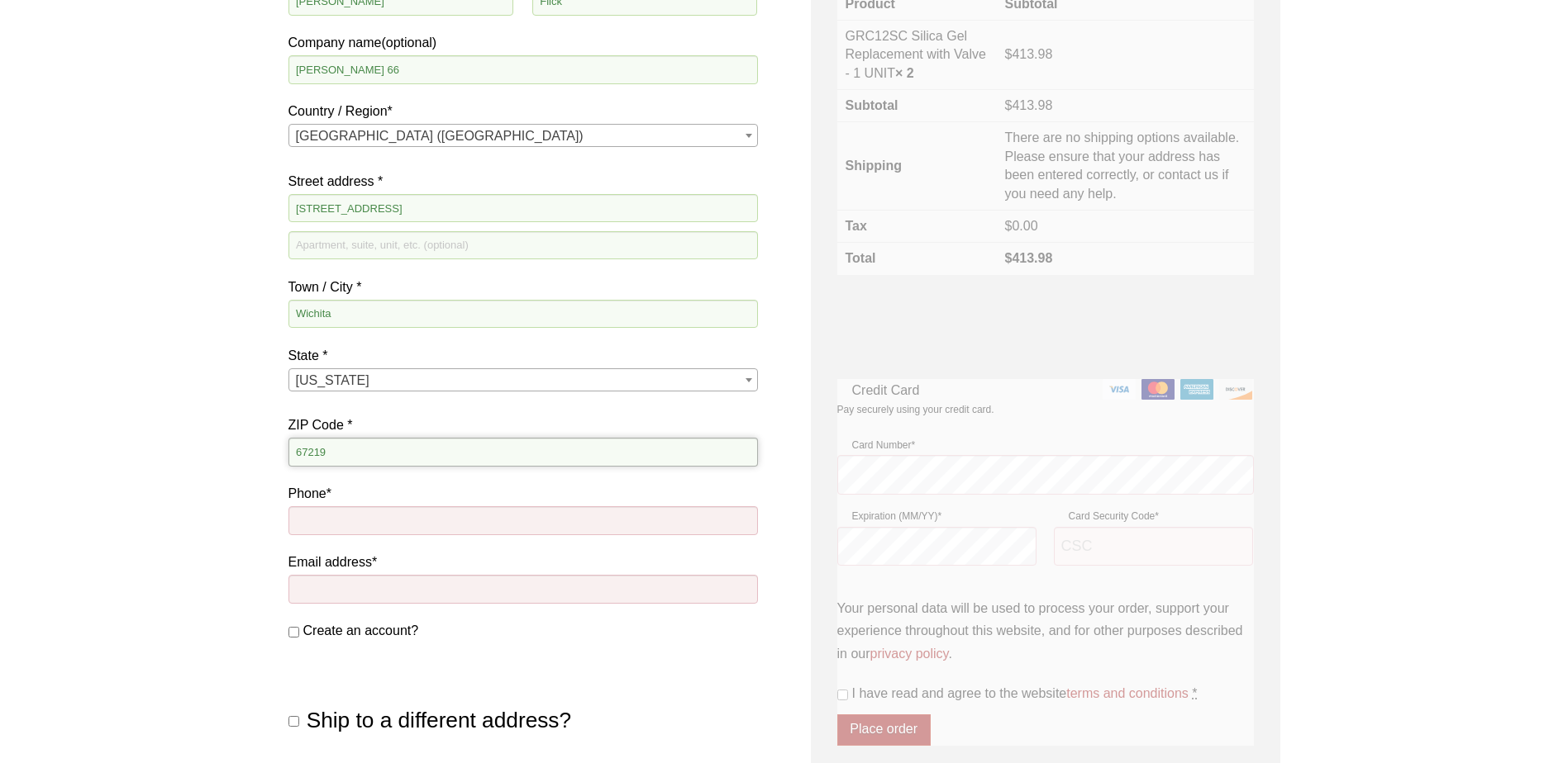
click at [334, 450] on input "67219" at bounding box center [523, 452] width 469 height 28
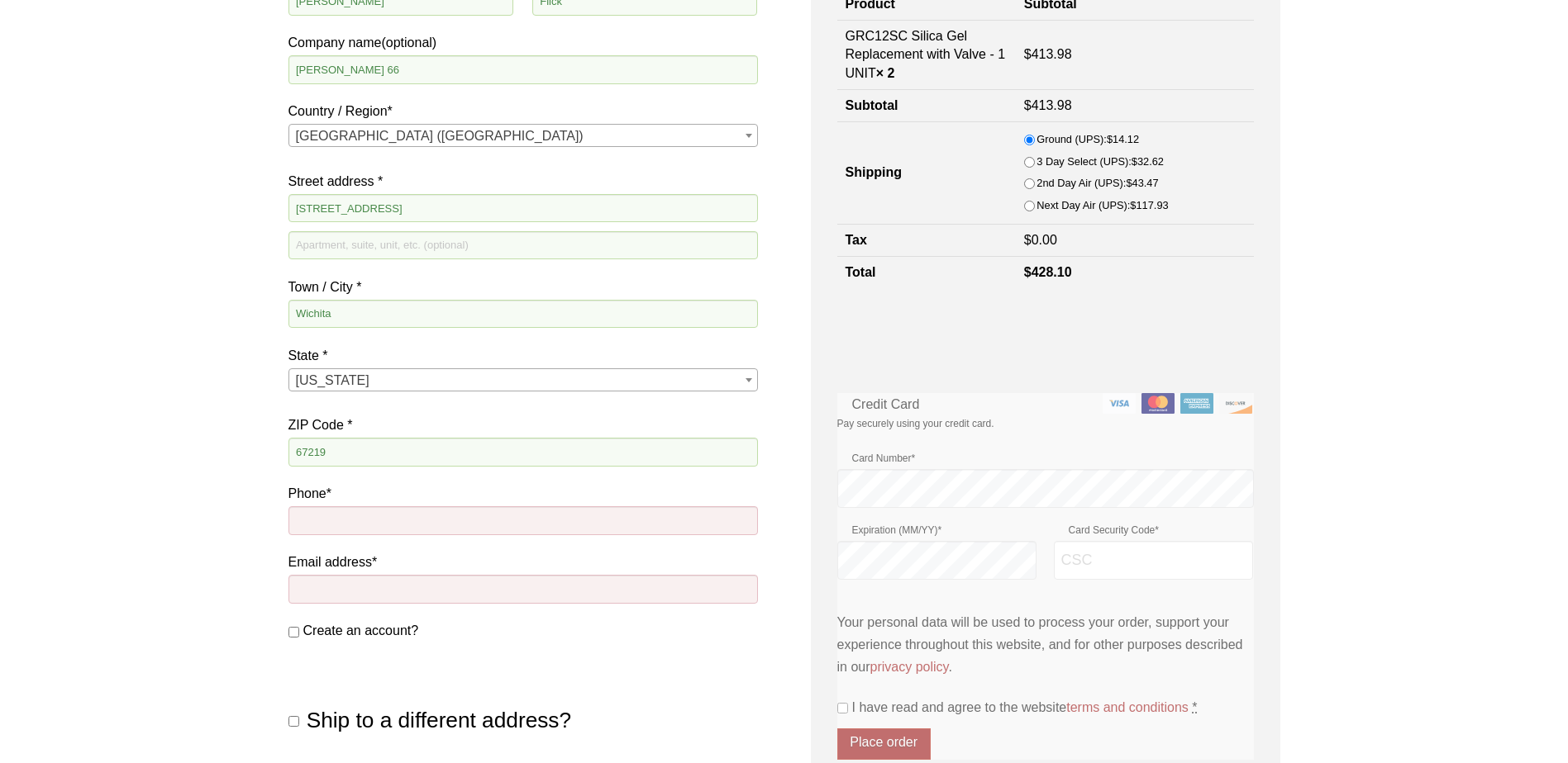
click at [243, 489] on div "Our website has detected that you are using an outdated browser that will preve…" at bounding box center [784, 482] width 1568 height 1719
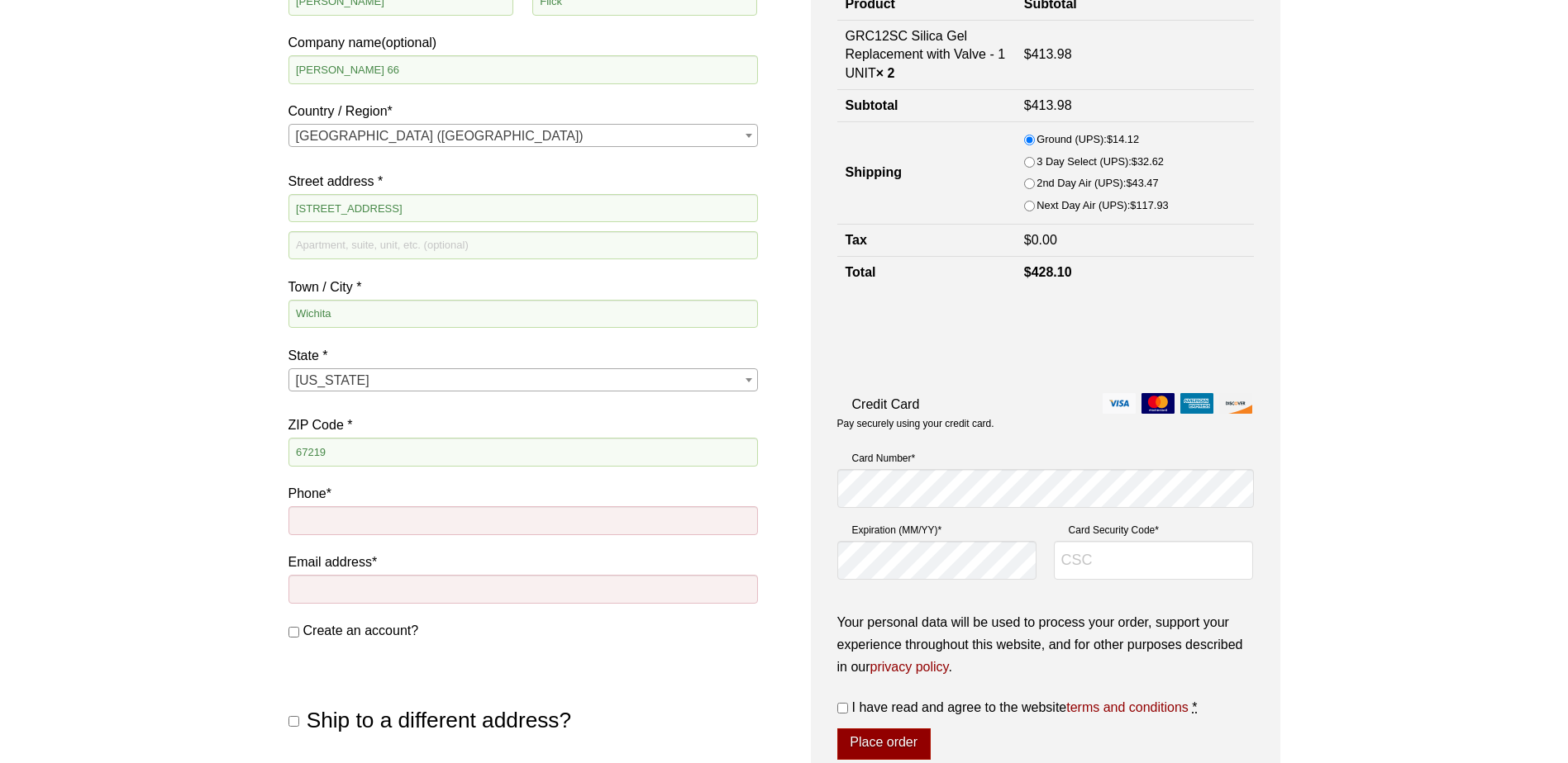
scroll to position [460, 0]
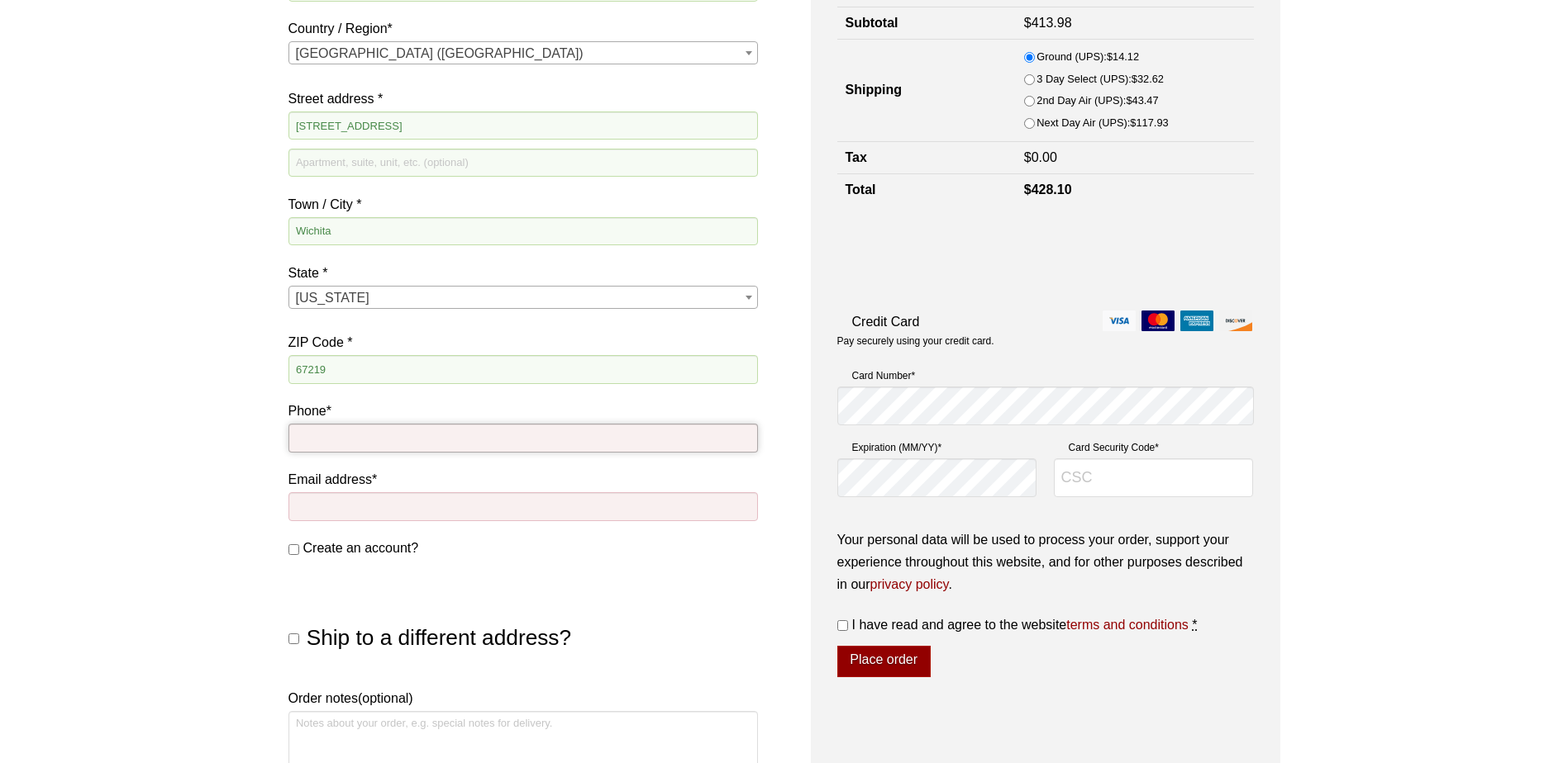
click at [334, 443] on input "Phone *" at bounding box center [523, 438] width 469 height 28
type input "3168212268"
click at [223, 459] on div "Our website has detected that you are using an outdated browser that will preve…" at bounding box center [784, 400] width 1568 height 1719
click at [324, 524] on p "Email address *" at bounding box center [523, 498] width 469 height 60
click at [327, 511] on input "Email address *" at bounding box center [523, 507] width 469 height 28
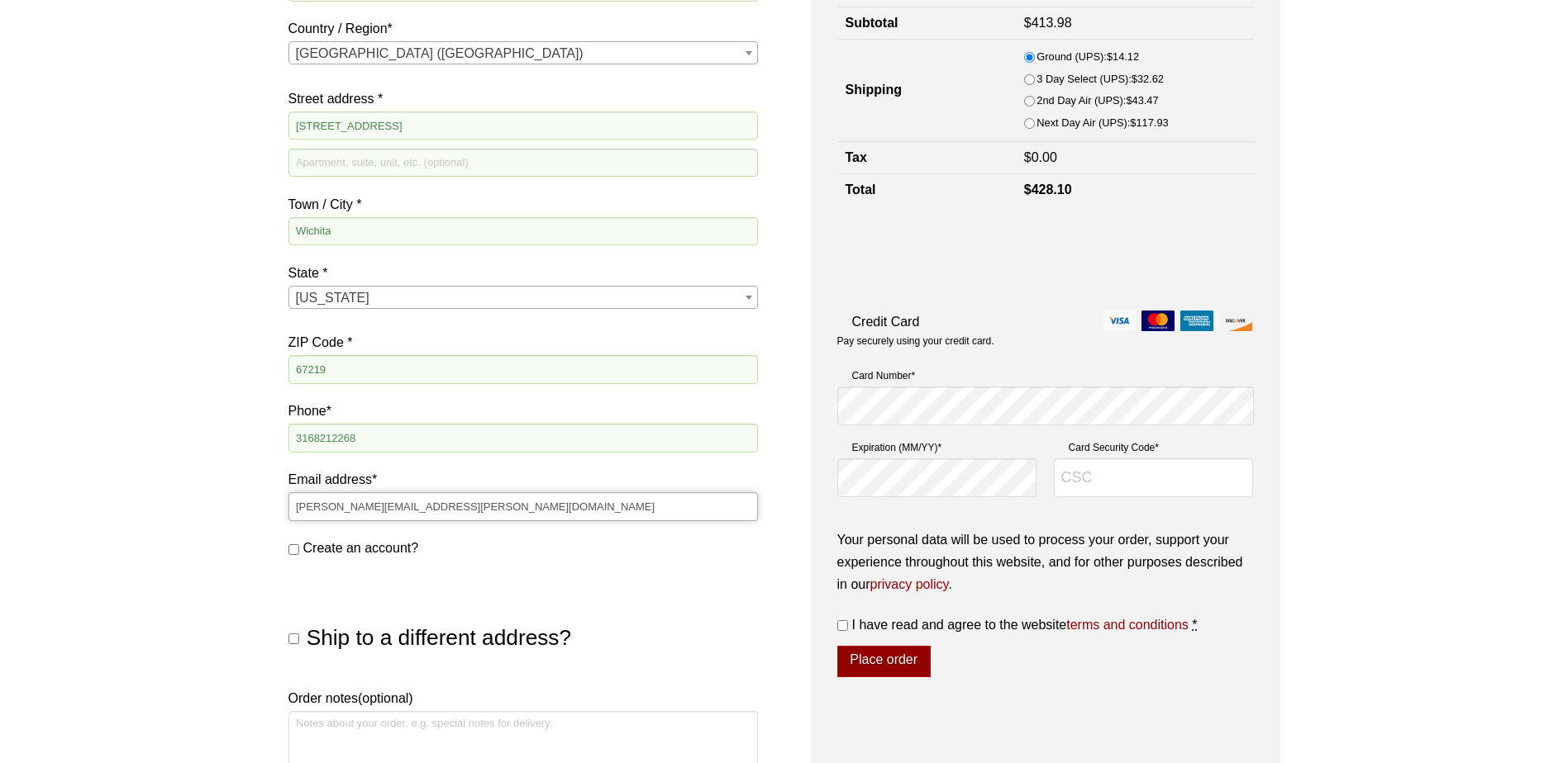
type input "[PERSON_NAME][EMAIL_ADDRESS][PERSON_NAME][DOMAIN_NAME]"
click at [101, 535] on div "Our website has detected that you are using an outdated browser that will preve…" at bounding box center [784, 400] width 1568 height 1719
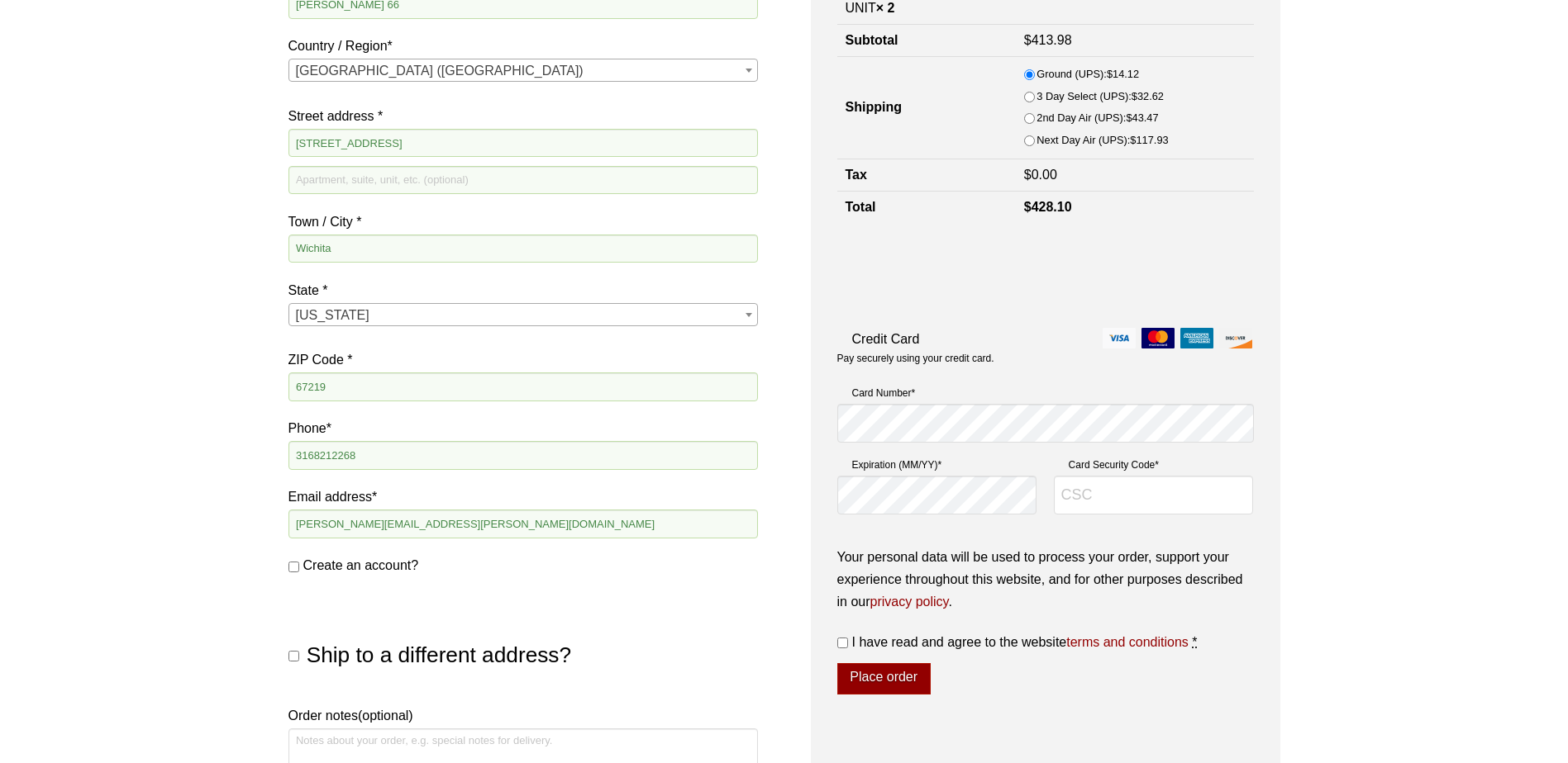
scroll to position [377, 0]
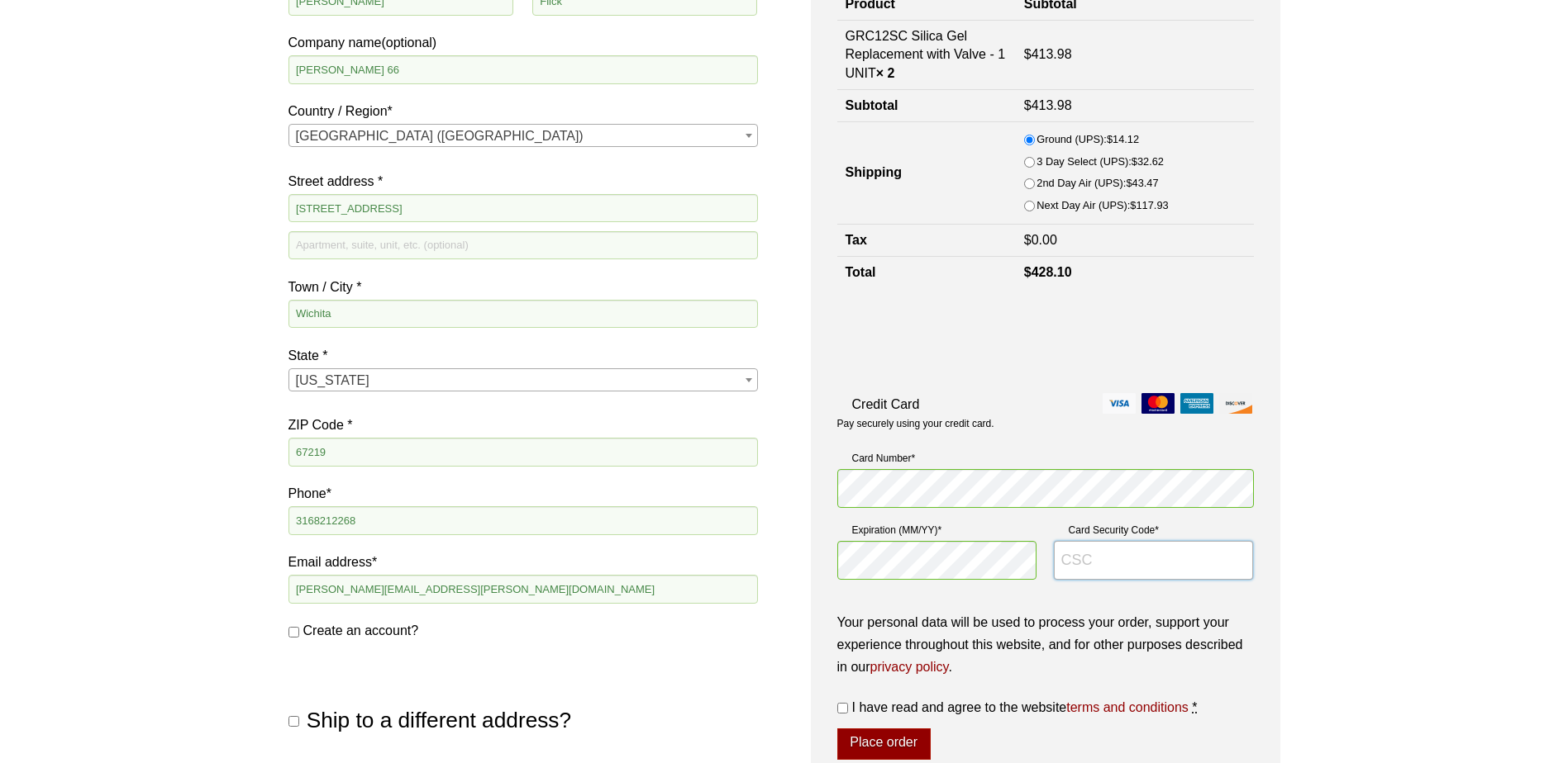
click at [1119, 551] on input "Card Security Code *" at bounding box center [1153, 561] width 200 height 39
type input "340"
click at [844, 706] on input "I have read and agree to the website terms and conditions *" at bounding box center [842, 708] width 10 height 10
checkbox input "true"
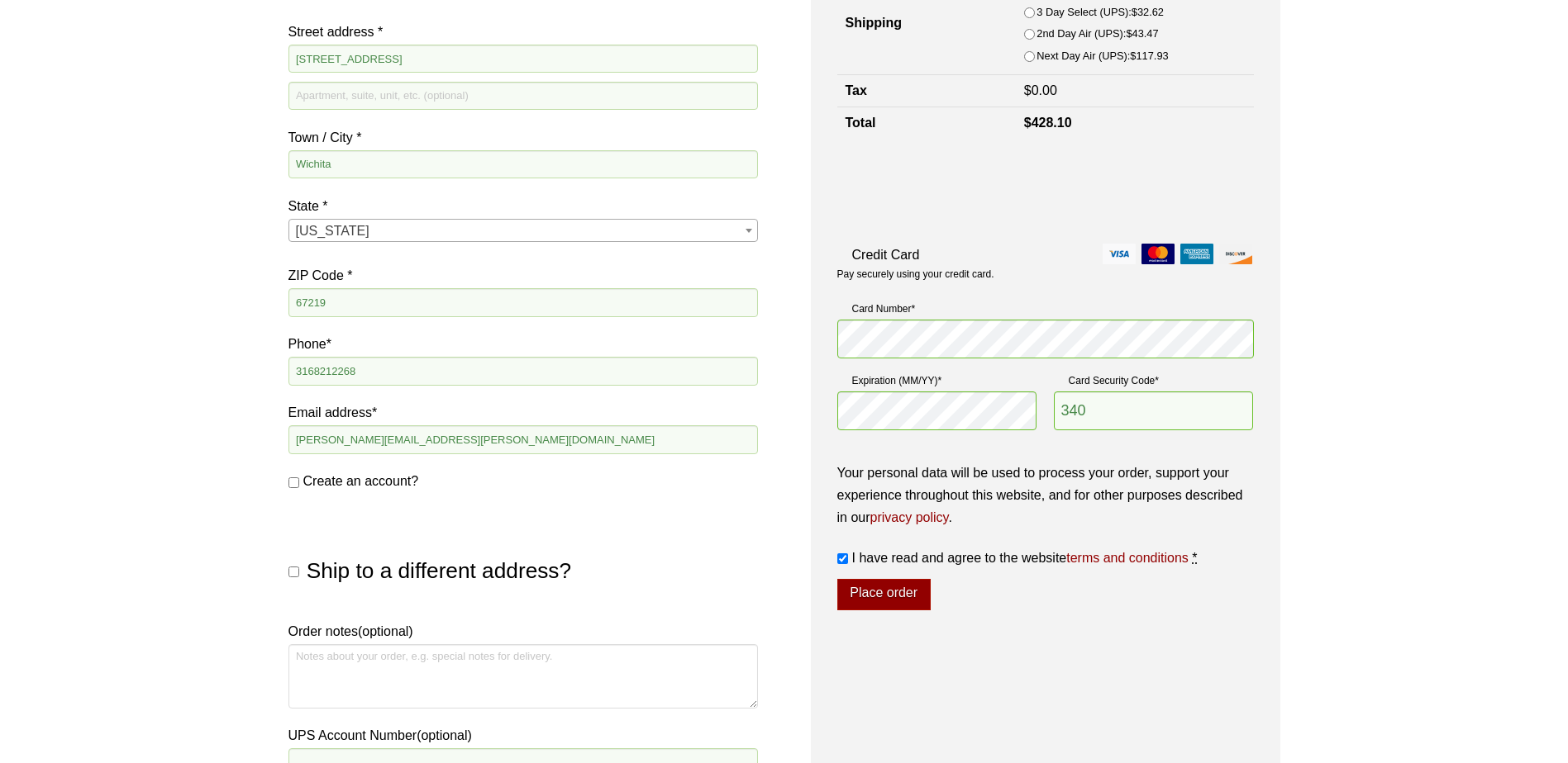
scroll to position [542, 0]
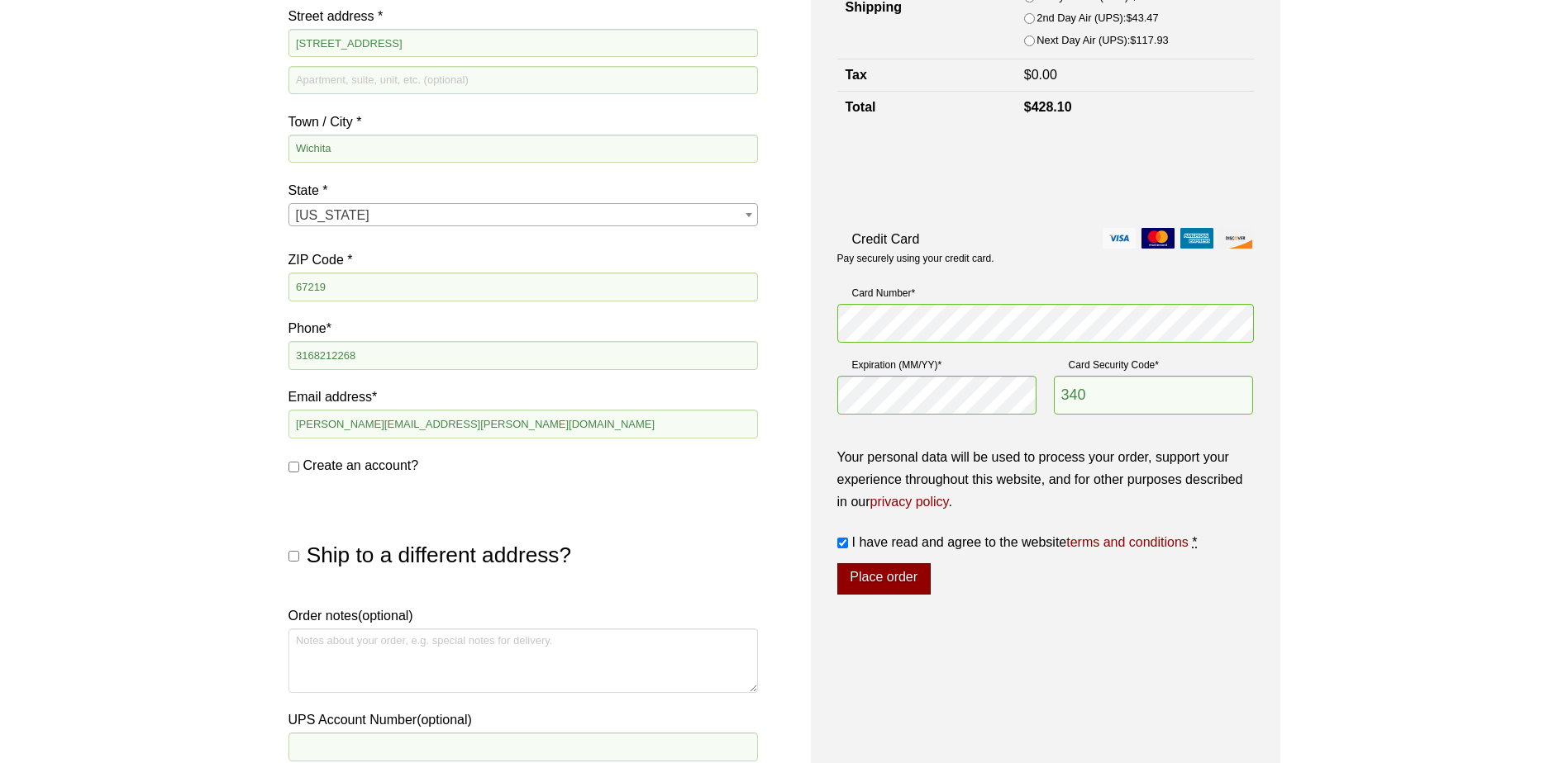
click at [890, 586] on button "Place order" at bounding box center [884, 578] width 93 height 31
